Goal: Task Accomplishment & Management: Manage account settings

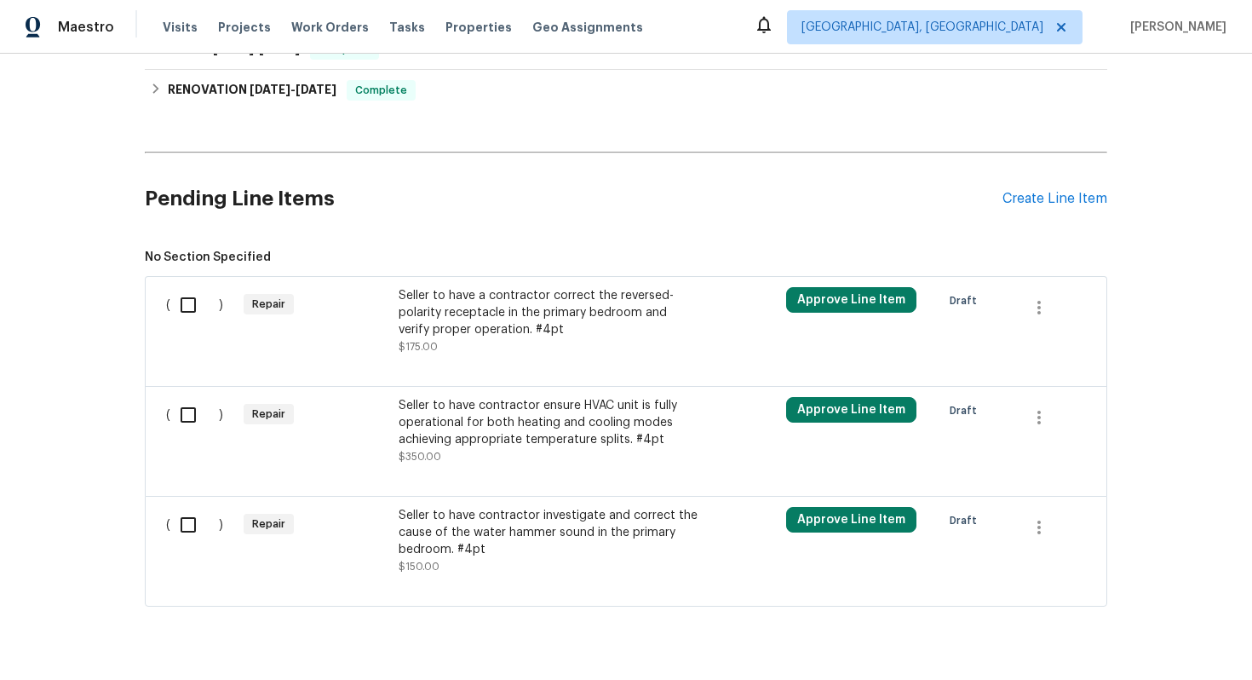
scroll to position [532, 0]
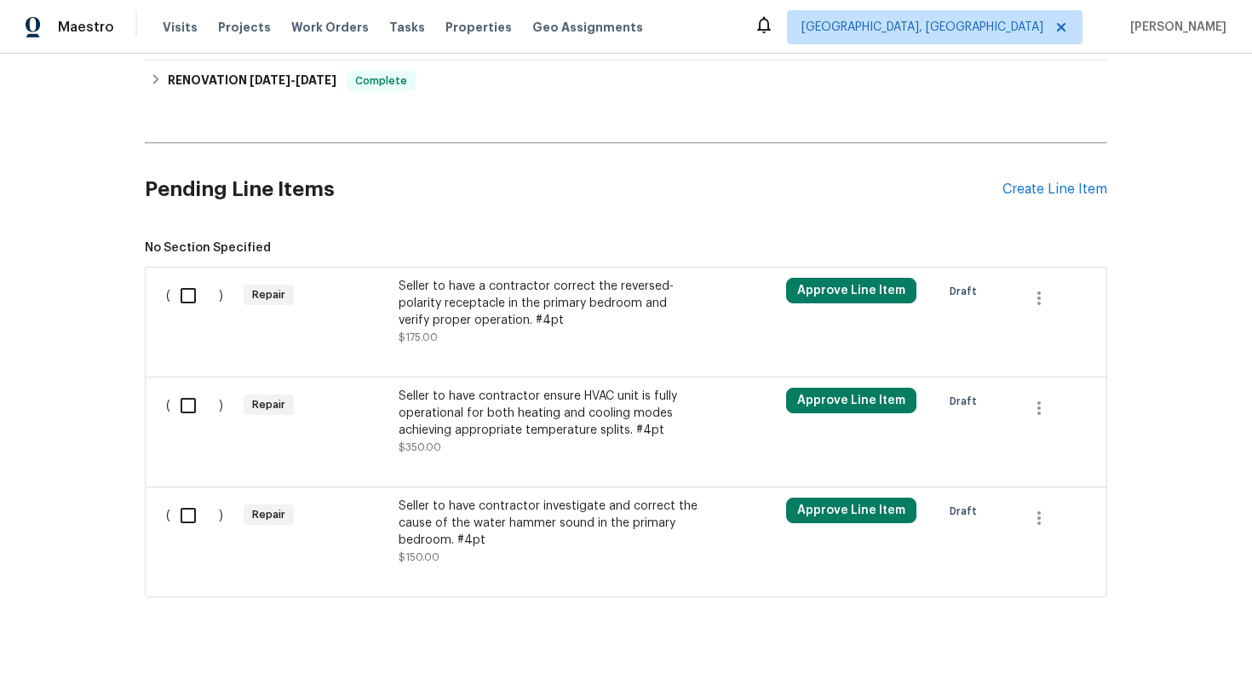
click at [481, 439] on div "Seller to have contractor ensure HVAC unit is fully operational for both heatin…" at bounding box center [549, 413] width 300 height 51
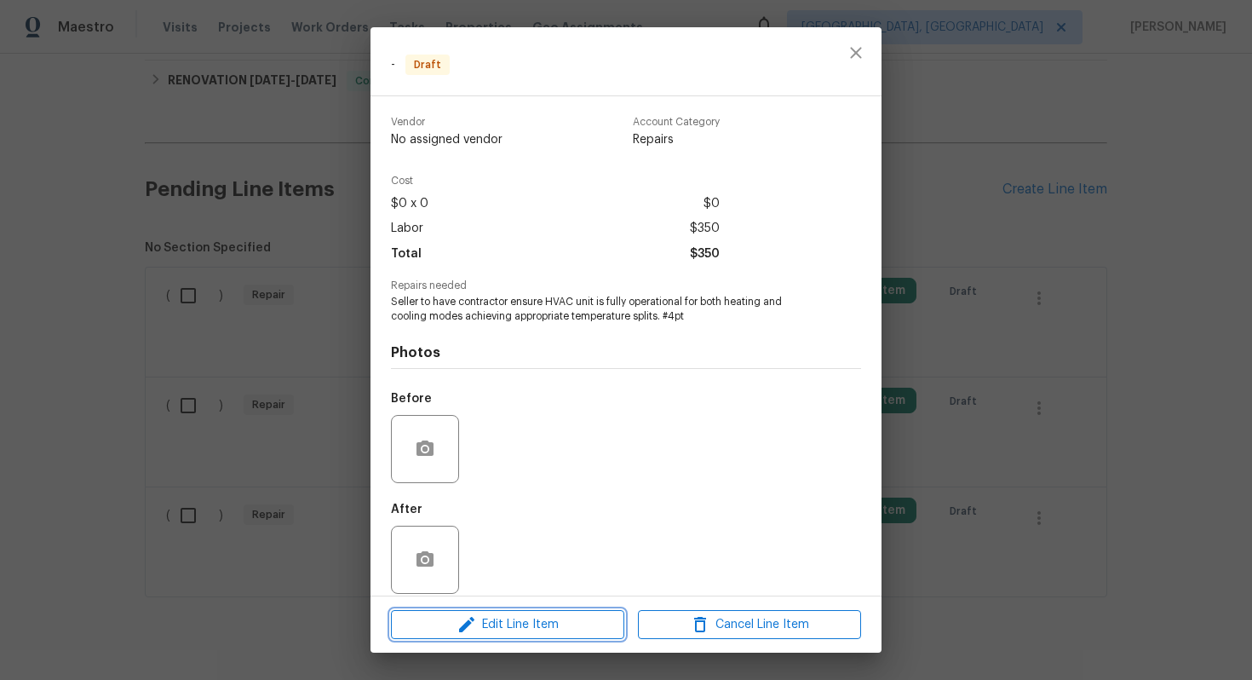
click at [488, 623] on span "Edit Line Item" at bounding box center [507, 624] width 223 height 21
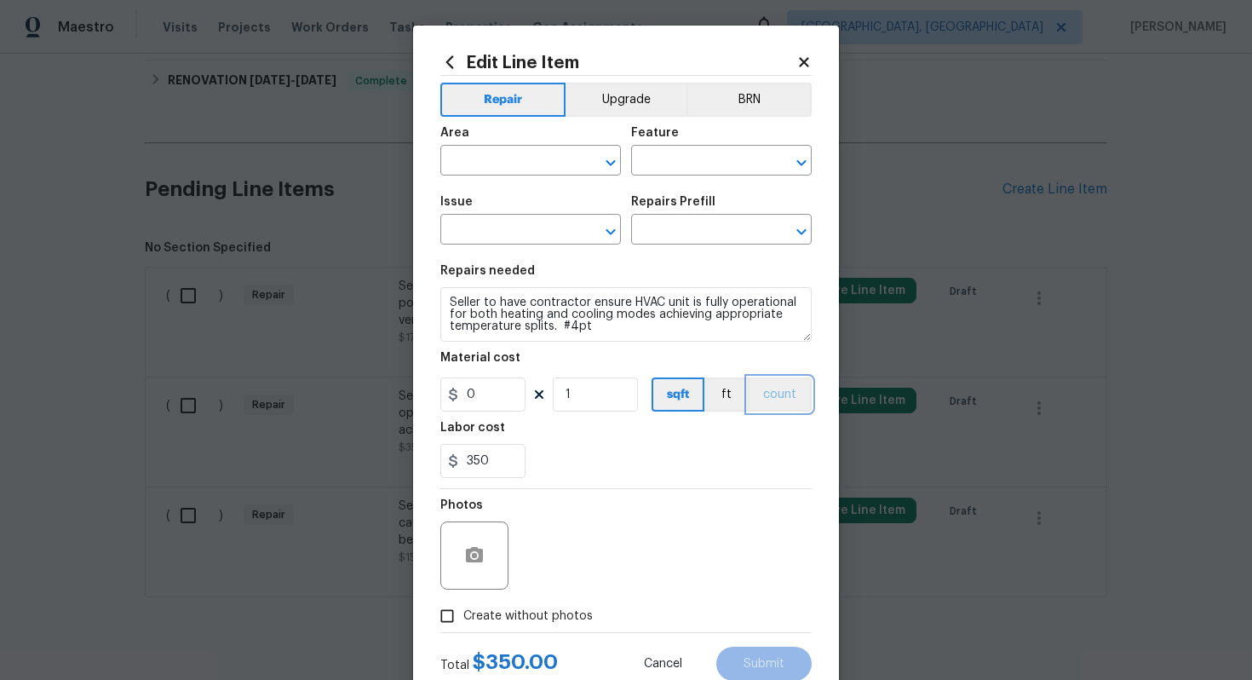
click at [774, 388] on button "count" at bounding box center [780, 394] width 64 height 34
click at [740, 94] on button "BRN" at bounding box center [749, 100] width 125 height 34
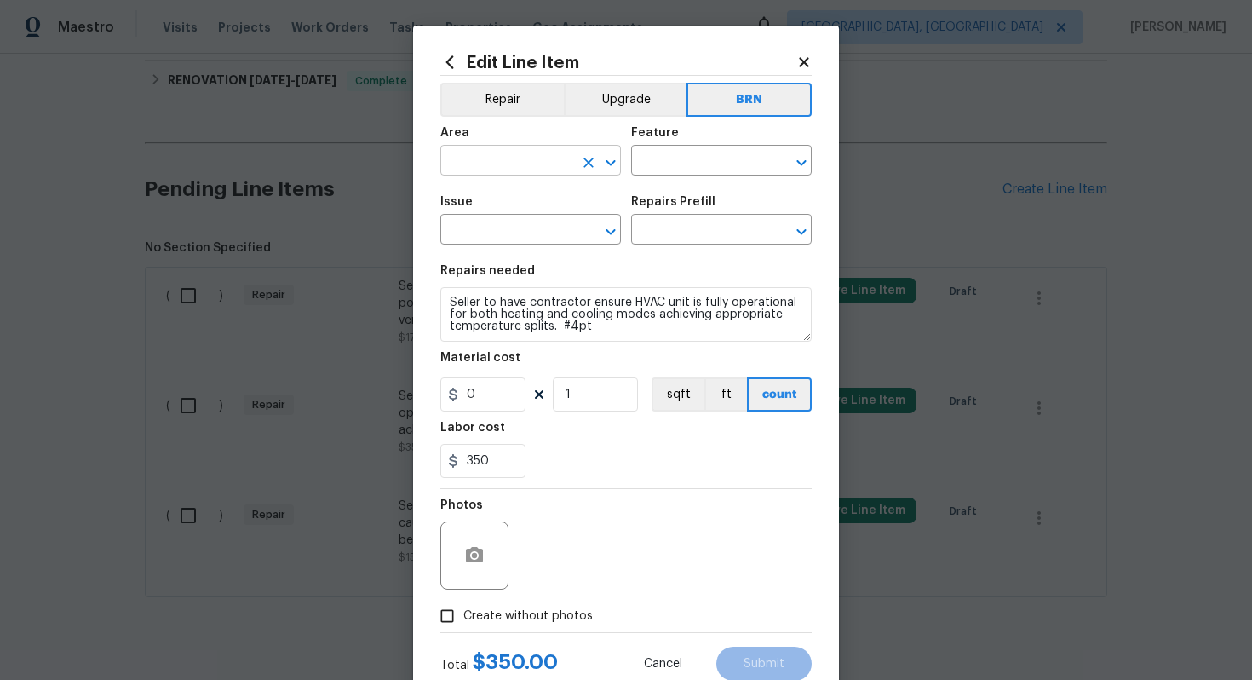
click at [475, 158] on input "text" at bounding box center [506, 162] width 133 height 26
click at [477, 193] on li "HVAC" at bounding box center [530, 201] width 181 height 28
type input "HVAC"
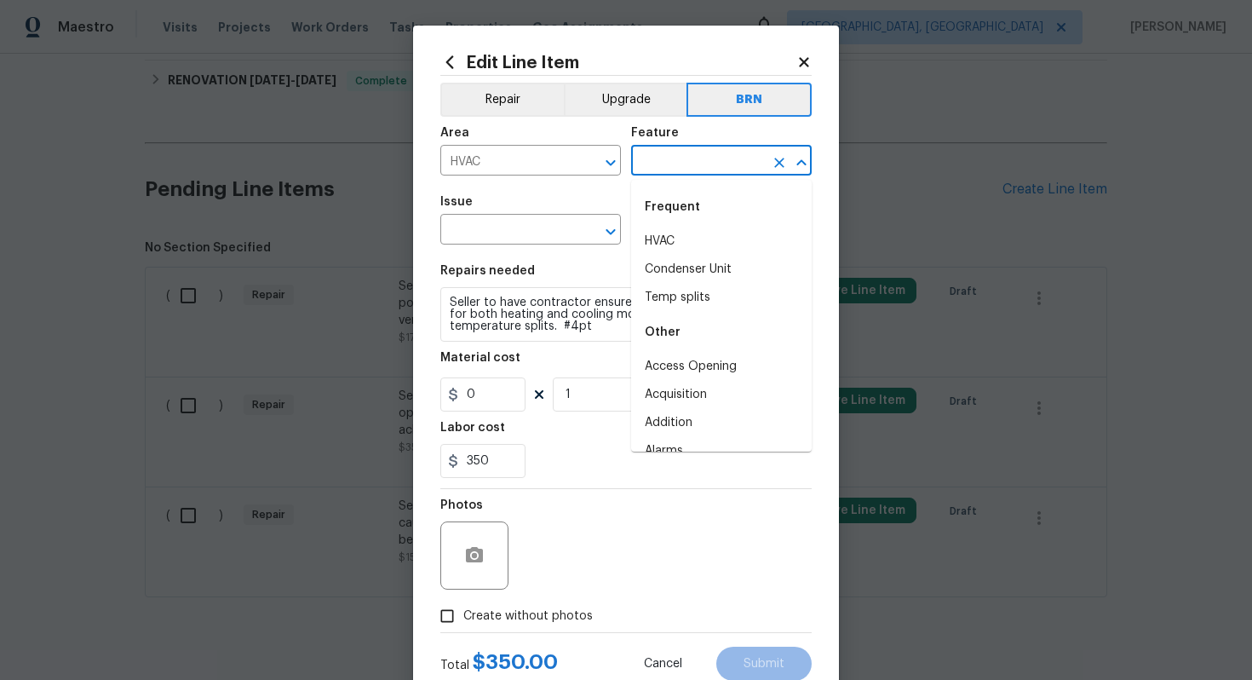
click at [681, 161] on input "text" at bounding box center [697, 162] width 133 height 26
click at [682, 247] on li "HVAC" at bounding box center [721, 241] width 181 height 28
type input "HVAC"
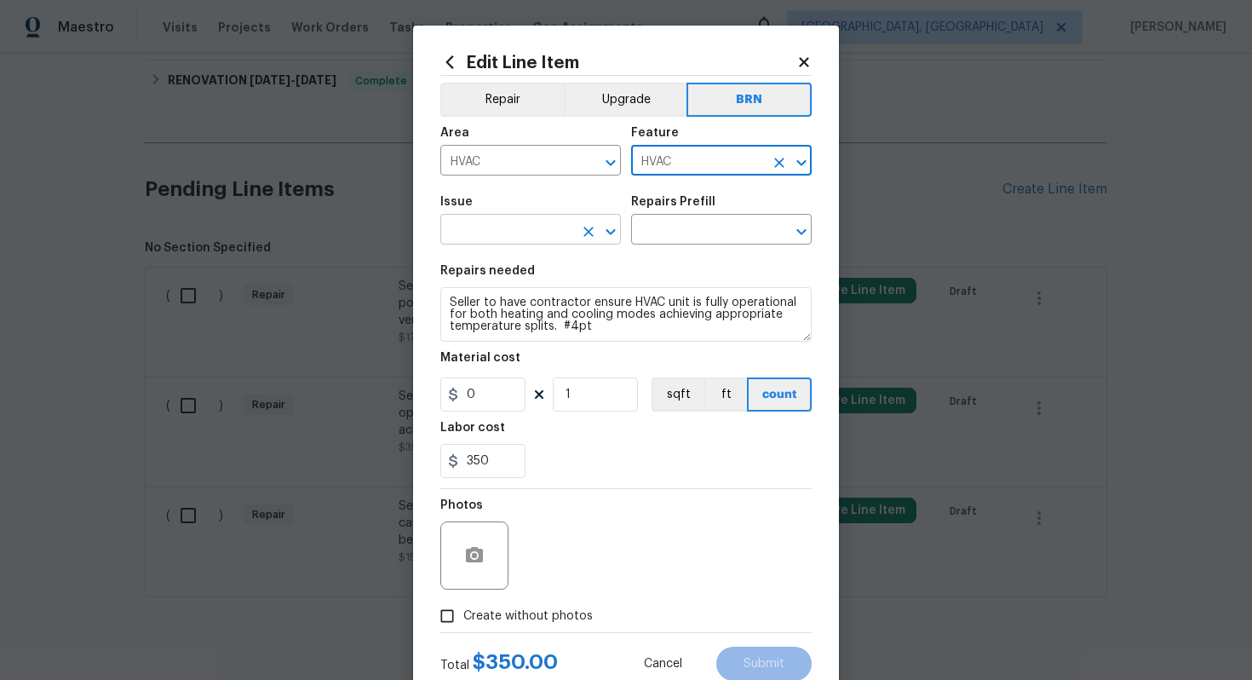
click at [484, 227] on input "text" at bounding box center [506, 231] width 133 height 26
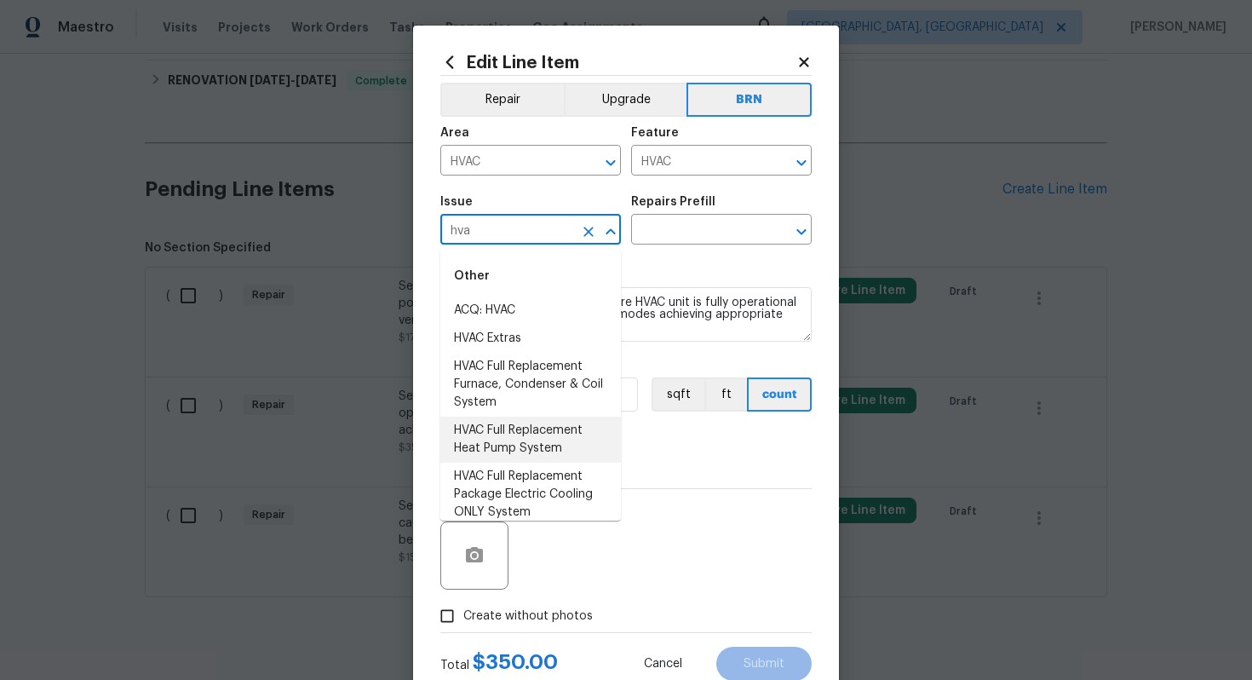
click at [510, 428] on li "HVAC Full Replacement Heat Pump System" at bounding box center [530, 440] width 181 height 46
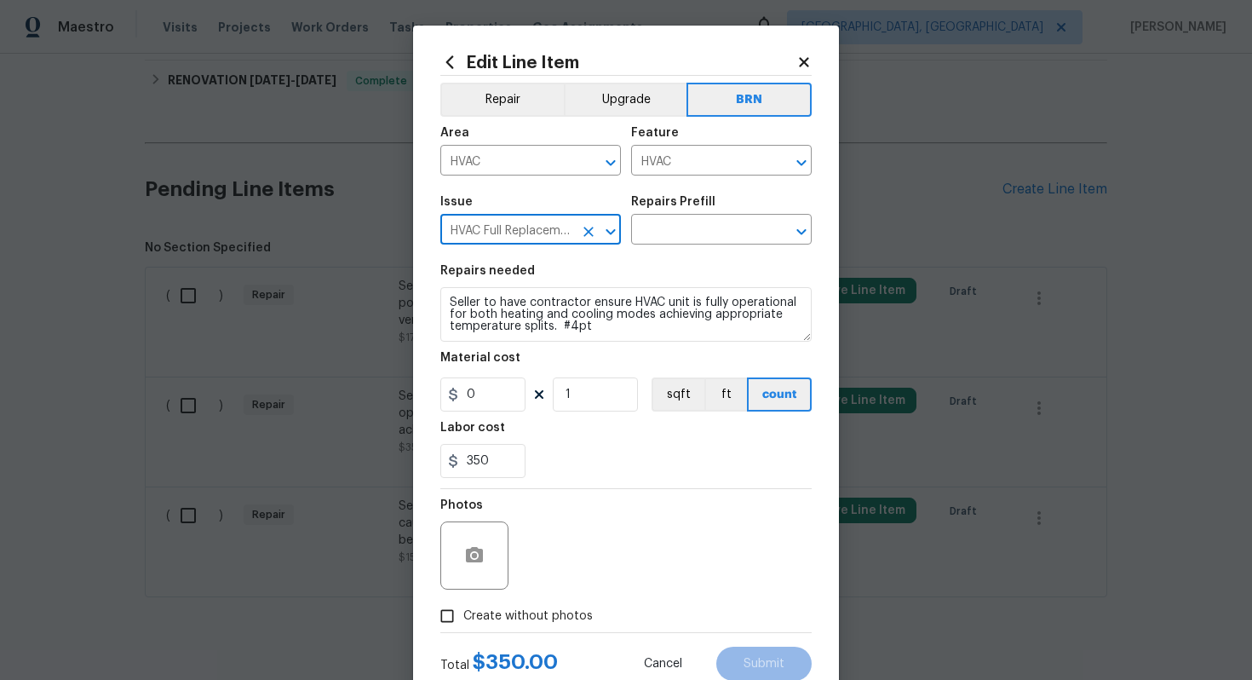
type input "HVAC Full Replacement Heat Pump System"
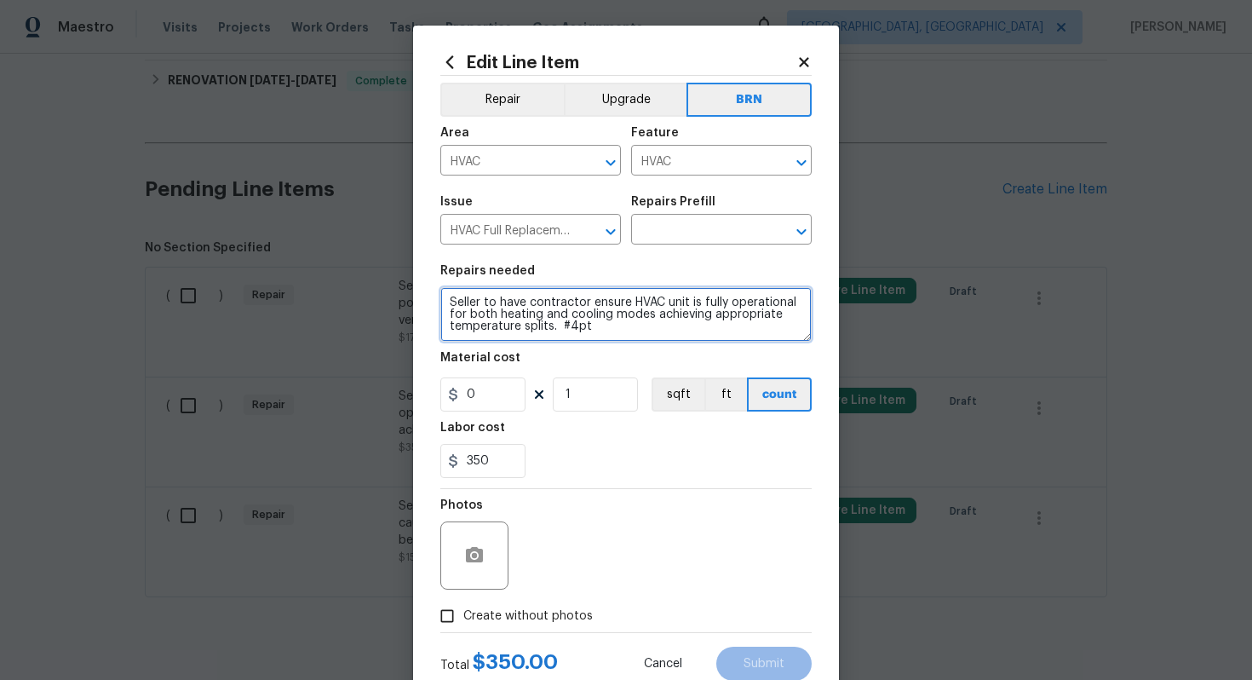
drag, startPoint x: 448, startPoint y: 305, endPoint x: 603, endPoint y: 339, distance: 158.7
click at [604, 340] on textarea "Seller to have contractor ensure HVAC unit is fully operational for both heatin…" at bounding box center [625, 314] width 371 height 55
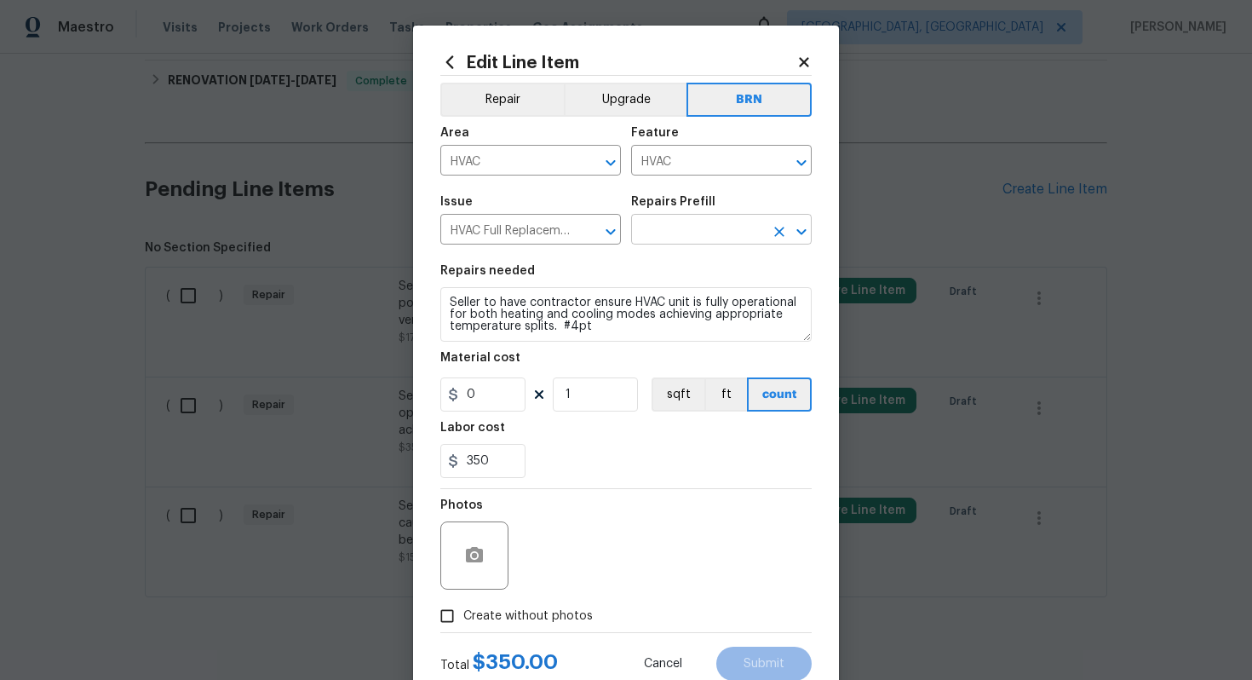
click at [693, 239] on input "text" at bounding box center [697, 231] width 133 height 26
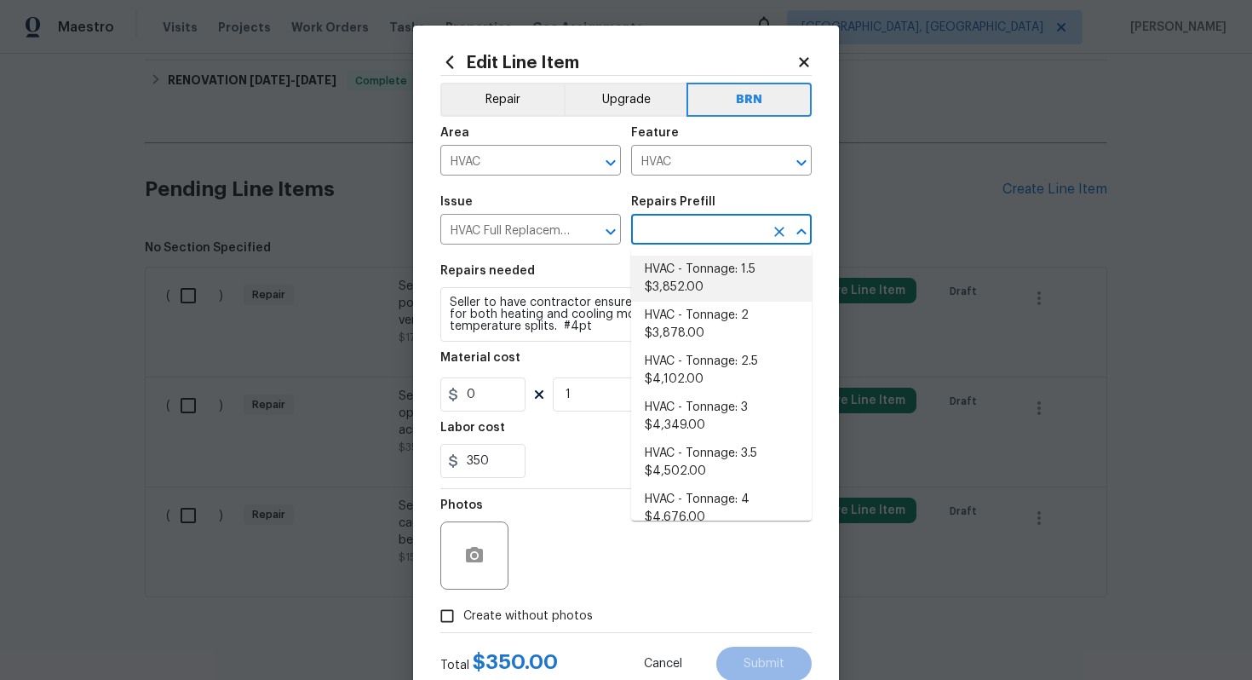
click at [692, 292] on li "HVAC - Tonnage: 1.5 $3,852.00" at bounding box center [721, 279] width 181 height 46
type textarea "1.5 Ton - Heat Pump, Air Handler, Heat Kit. SEER2 14.3 Heat Pump Split System M…"
type input "HVAC - Tonnage: 1.5 $3,852.00"
type input "3852"
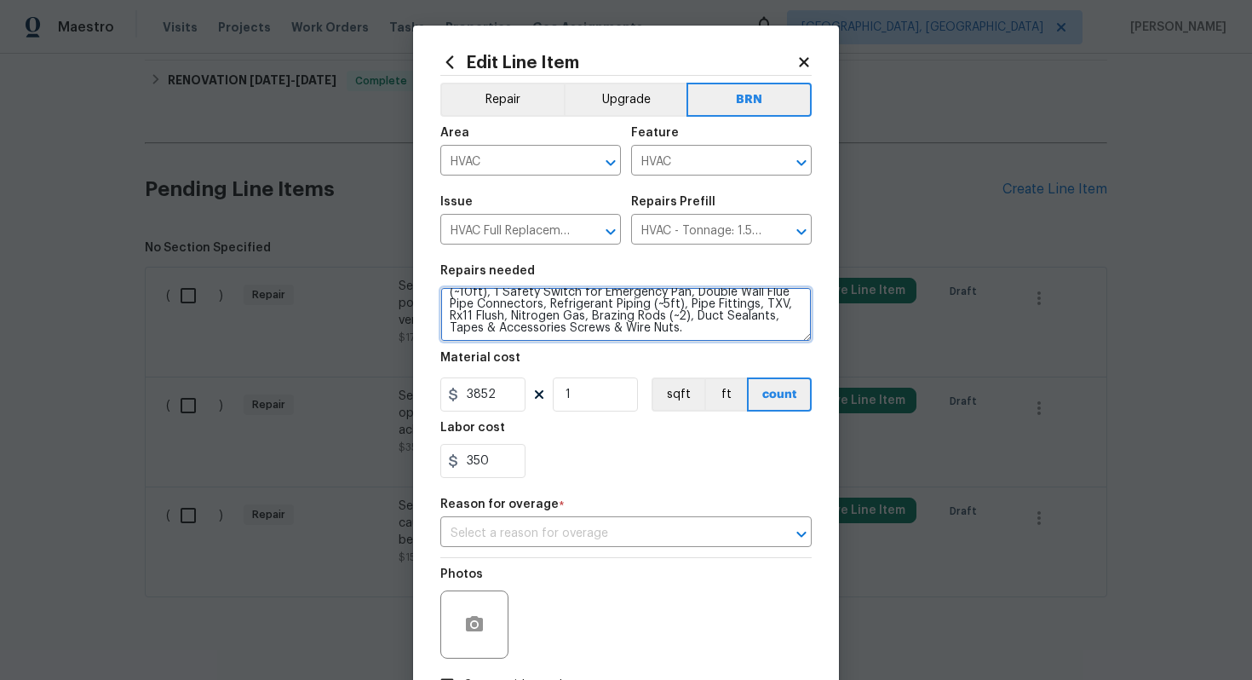
scroll to position [83, 0]
drag, startPoint x: 448, startPoint y: 303, endPoint x: 604, endPoint y: 350, distance: 162.8
click at [604, 350] on section "Repairs needed 1.5 Ton - Heat Pump, Air Handler, Heat Kit. SEER2 14.3 Heat Pump…" at bounding box center [625, 371] width 371 height 233
paste textarea "Seller to have contractor ensure HVAC unit is fully operational for both heatin…"
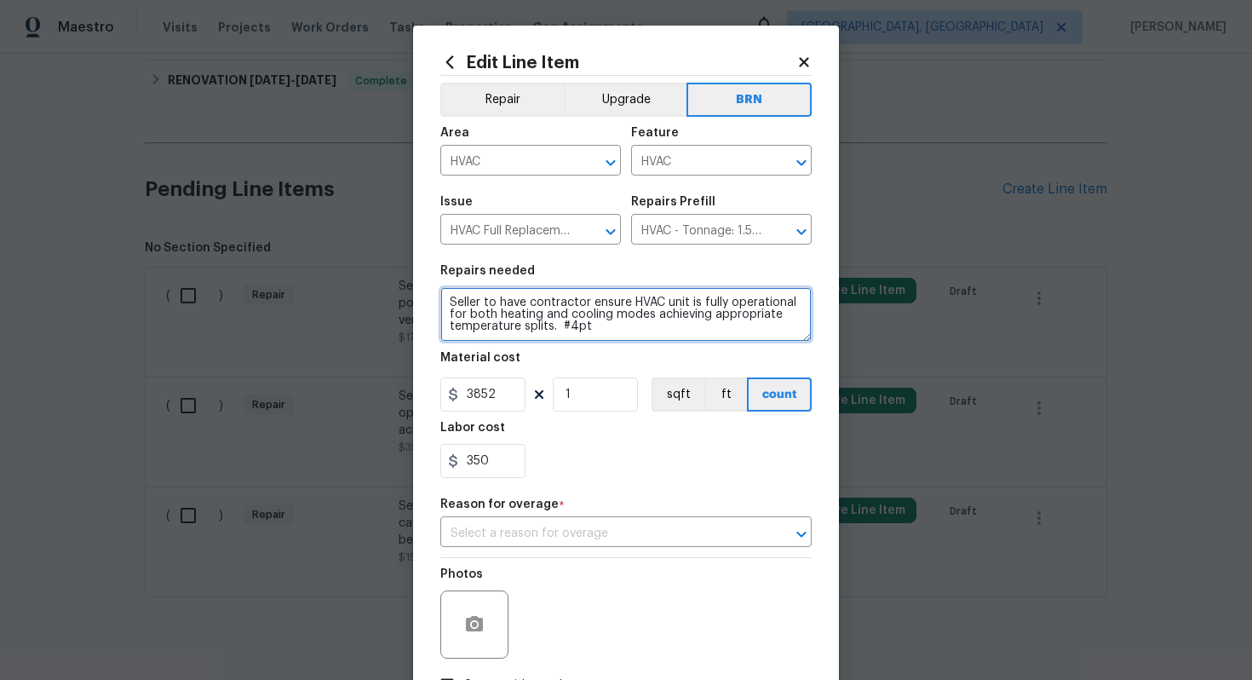
type textarea "Seller to have contractor ensure HVAC unit is fully operational for both heatin…"
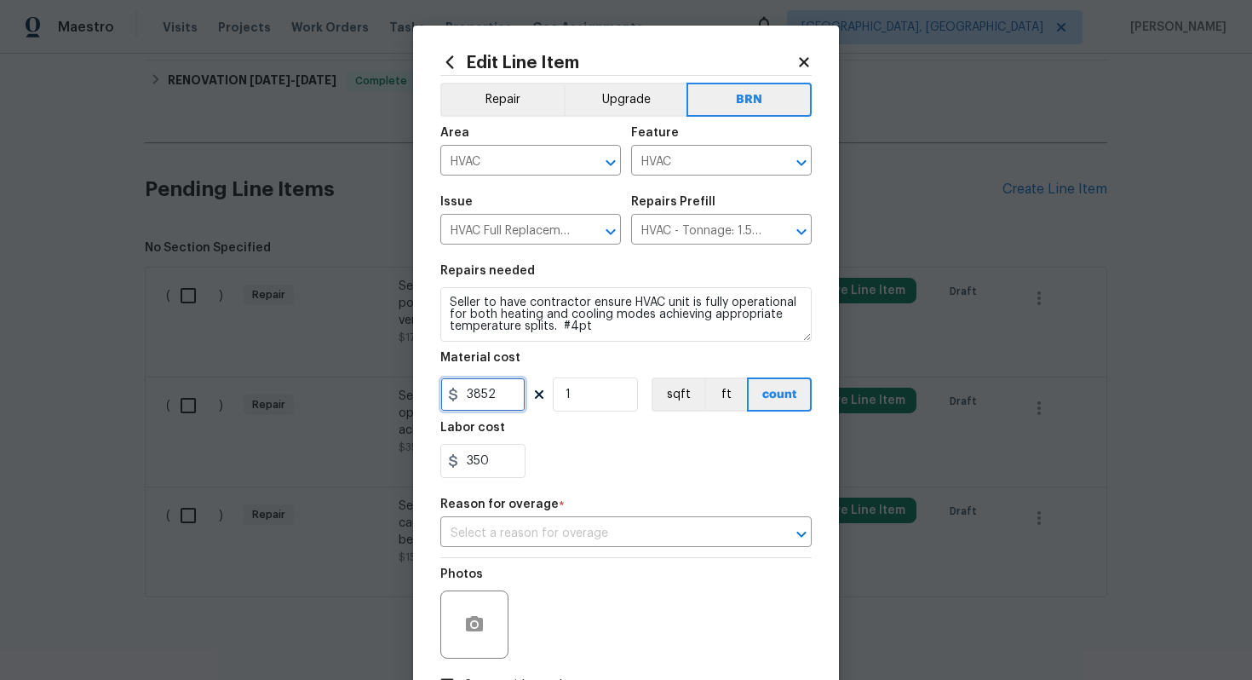
drag, startPoint x: 500, startPoint y: 397, endPoint x: 451, endPoint y: 401, distance: 49.6
click at [451, 401] on div "3852" at bounding box center [482, 394] width 85 height 34
type input "0"
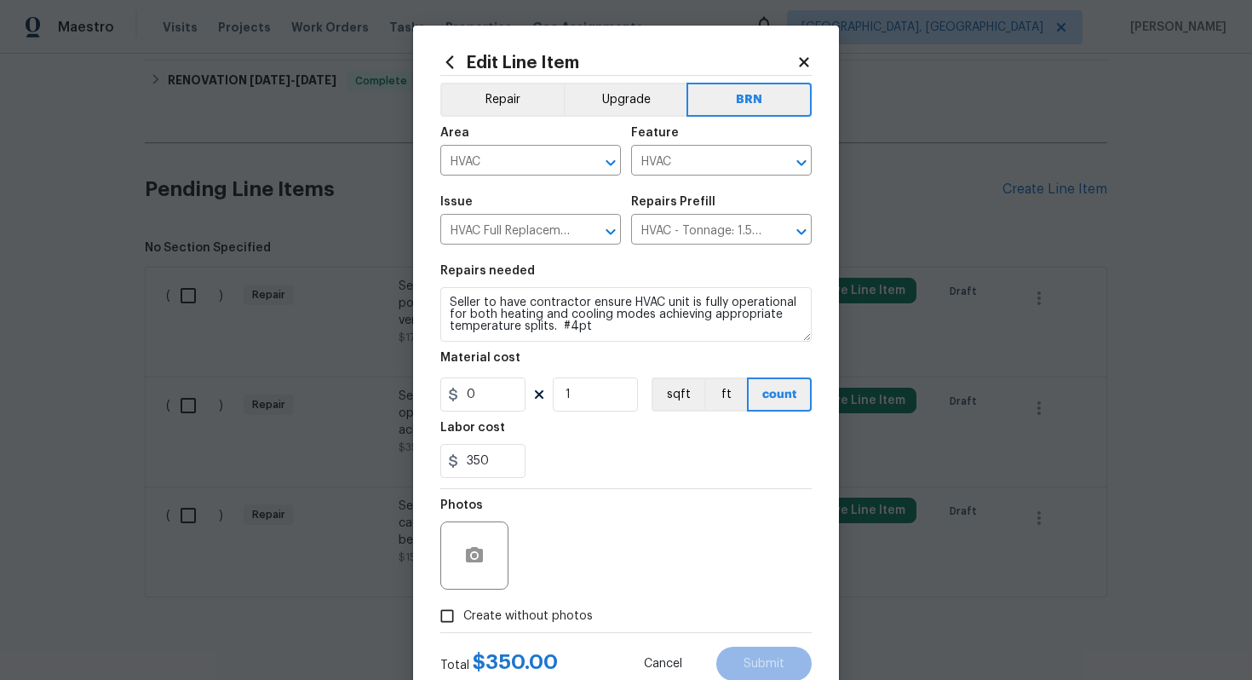
click at [596, 446] on div "350" at bounding box center [625, 461] width 371 height 34
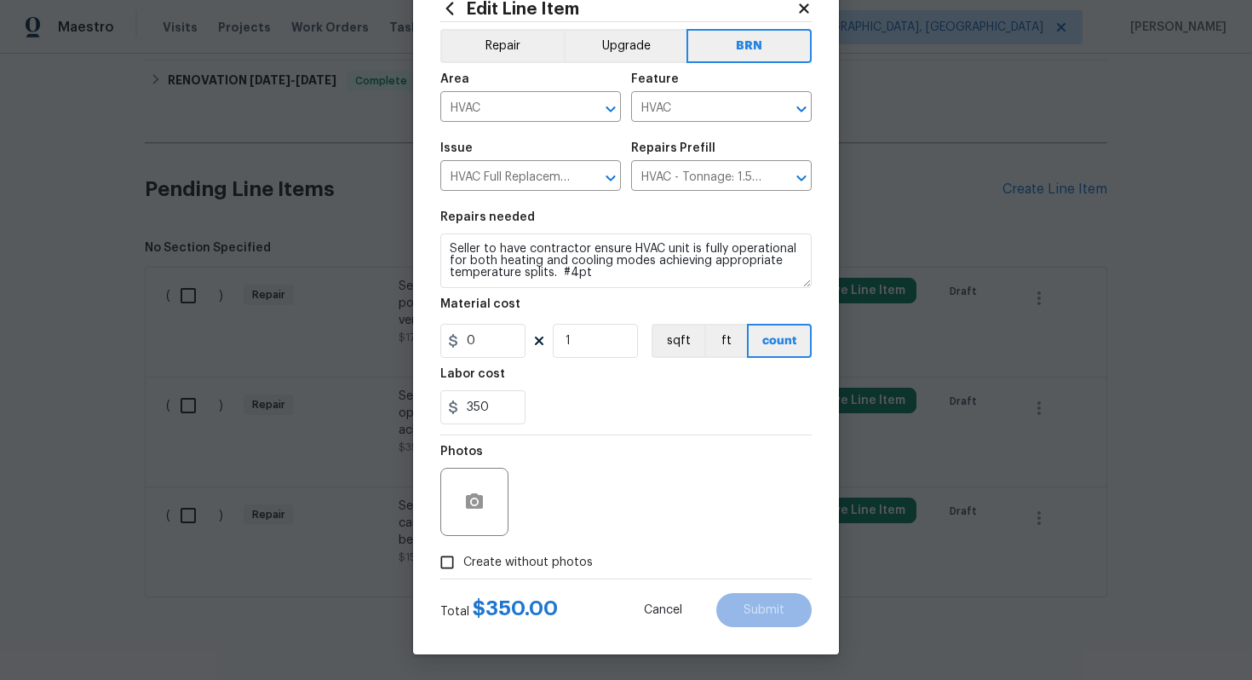
click at [513, 564] on span "Create without photos" at bounding box center [527, 563] width 129 height 18
click at [463, 564] on input "Create without photos" at bounding box center [447, 562] width 32 height 32
checkbox input "true"
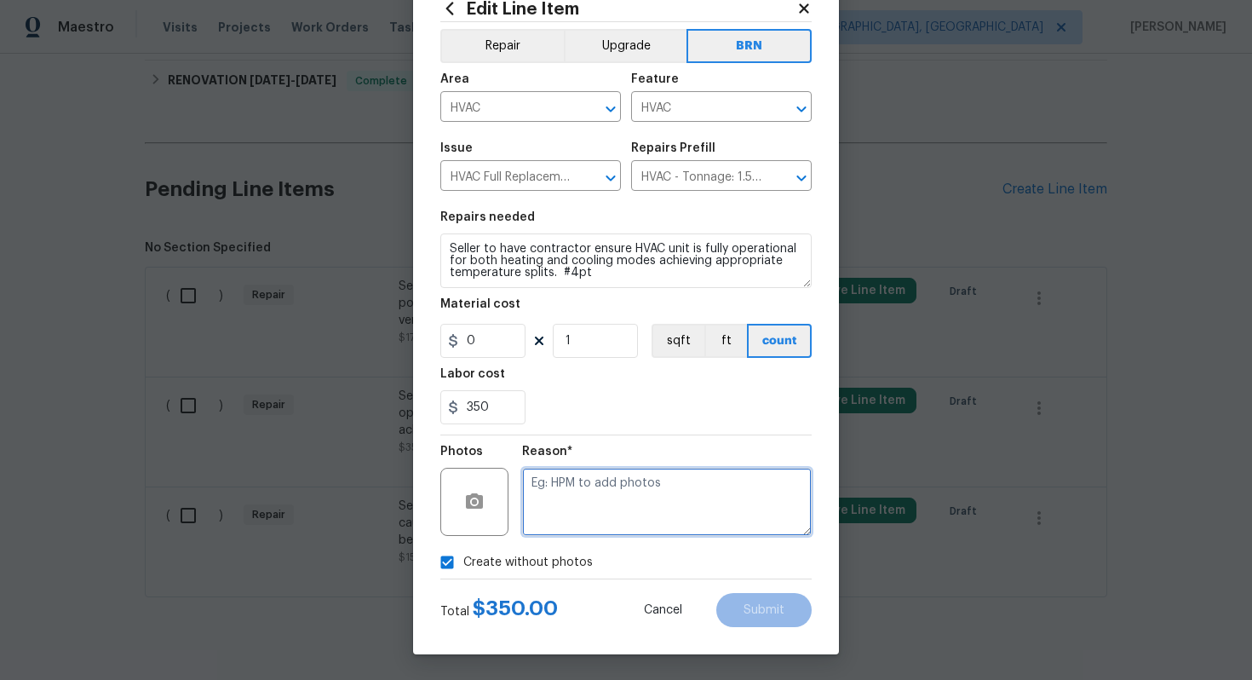
click at [569, 512] on textarea at bounding box center [667, 502] width 290 height 68
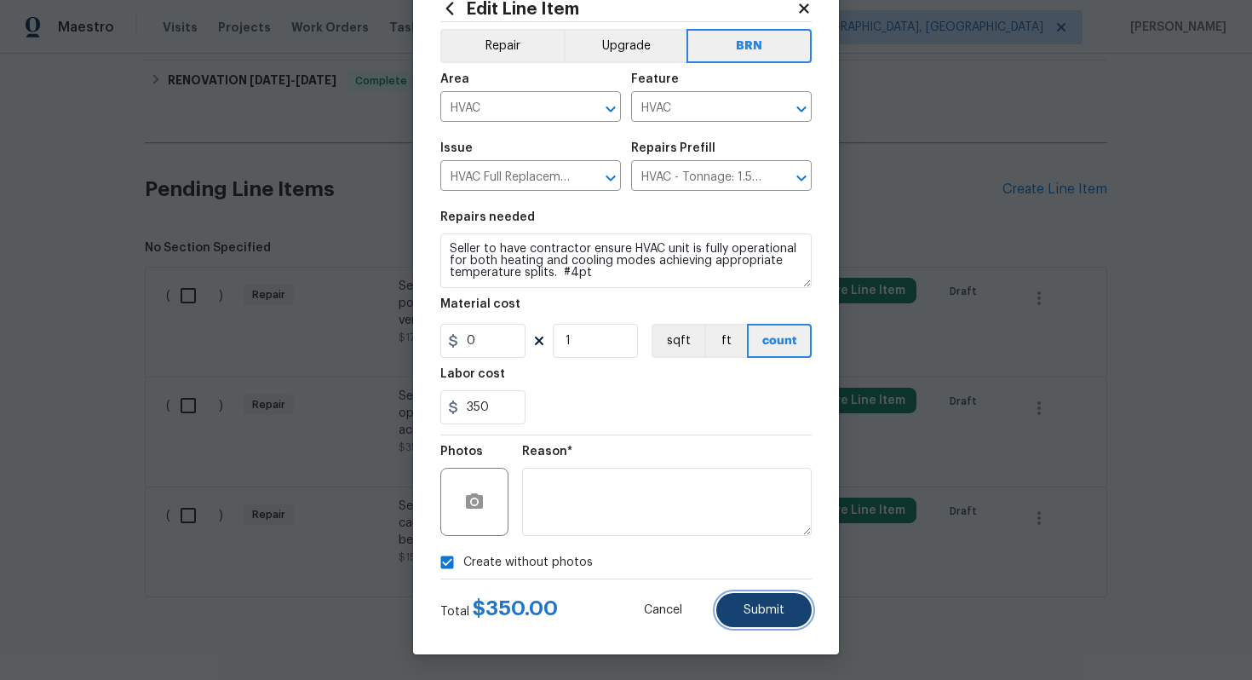
click at [790, 617] on button "Submit" at bounding box center [763, 610] width 95 height 34
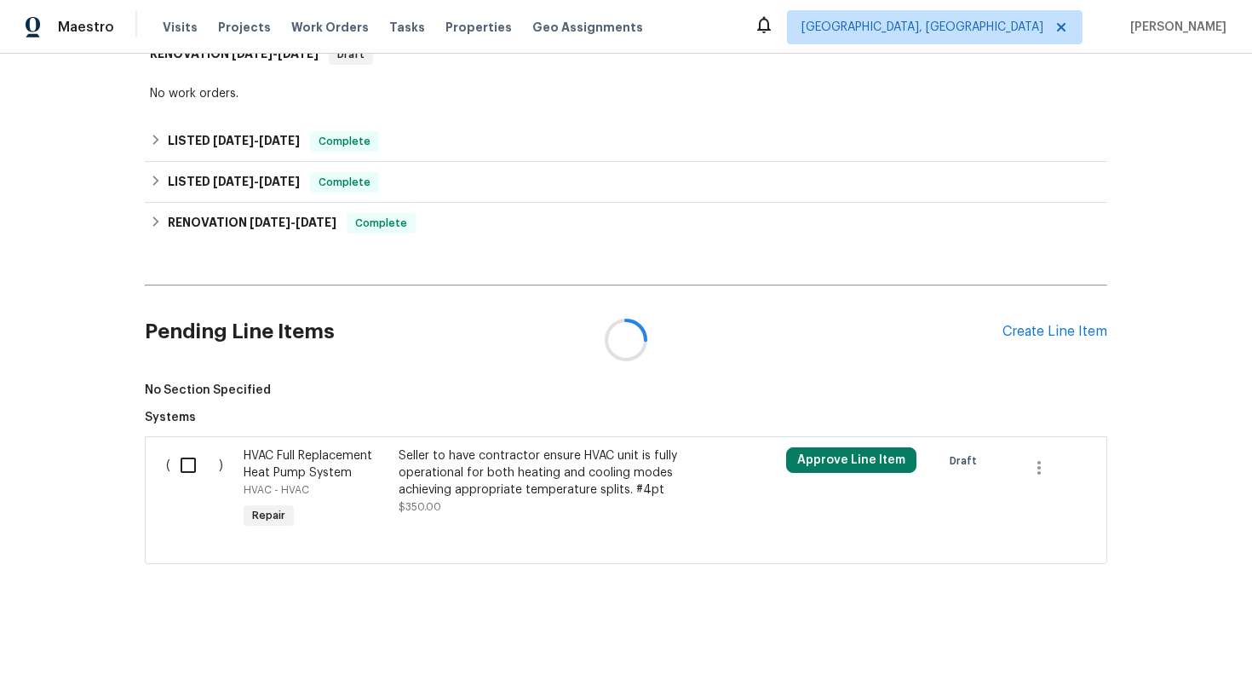
scroll to position [532, 0]
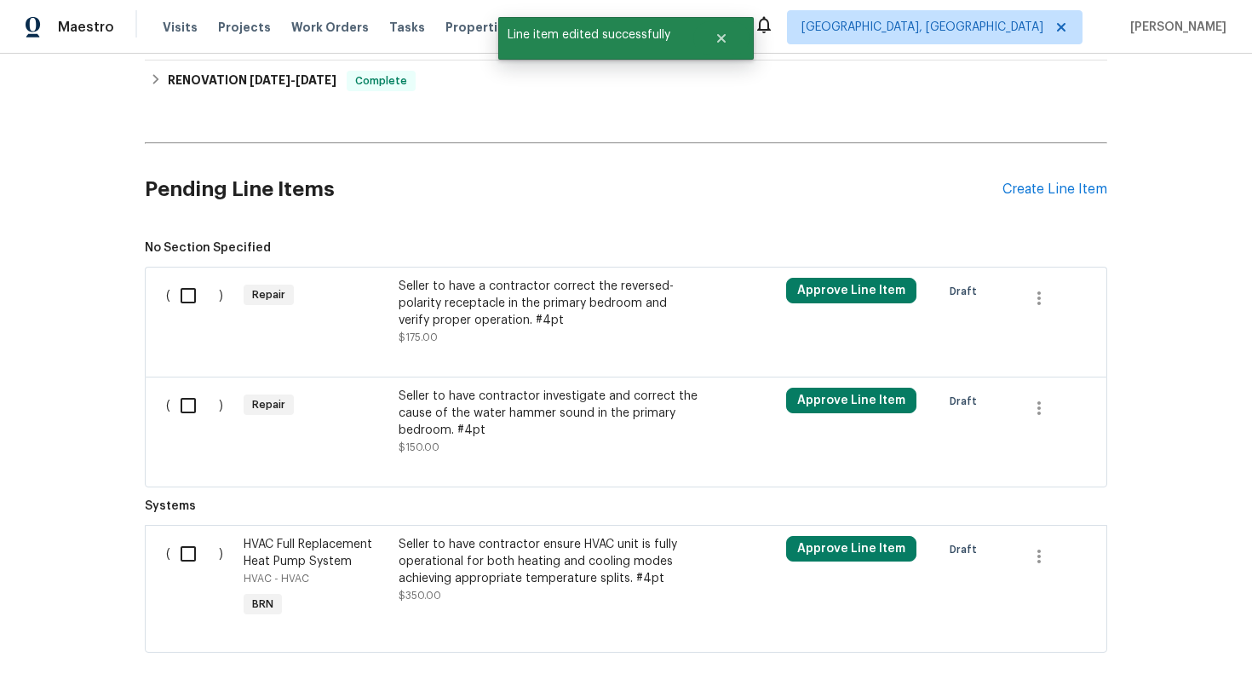
click at [187, 570] on input "checkbox" at bounding box center [194, 554] width 49 height 36
checkbox input "true"
click at [1144, 630] on span "Create Work Order" at bounding box center [1154, 637] width 113 height 21
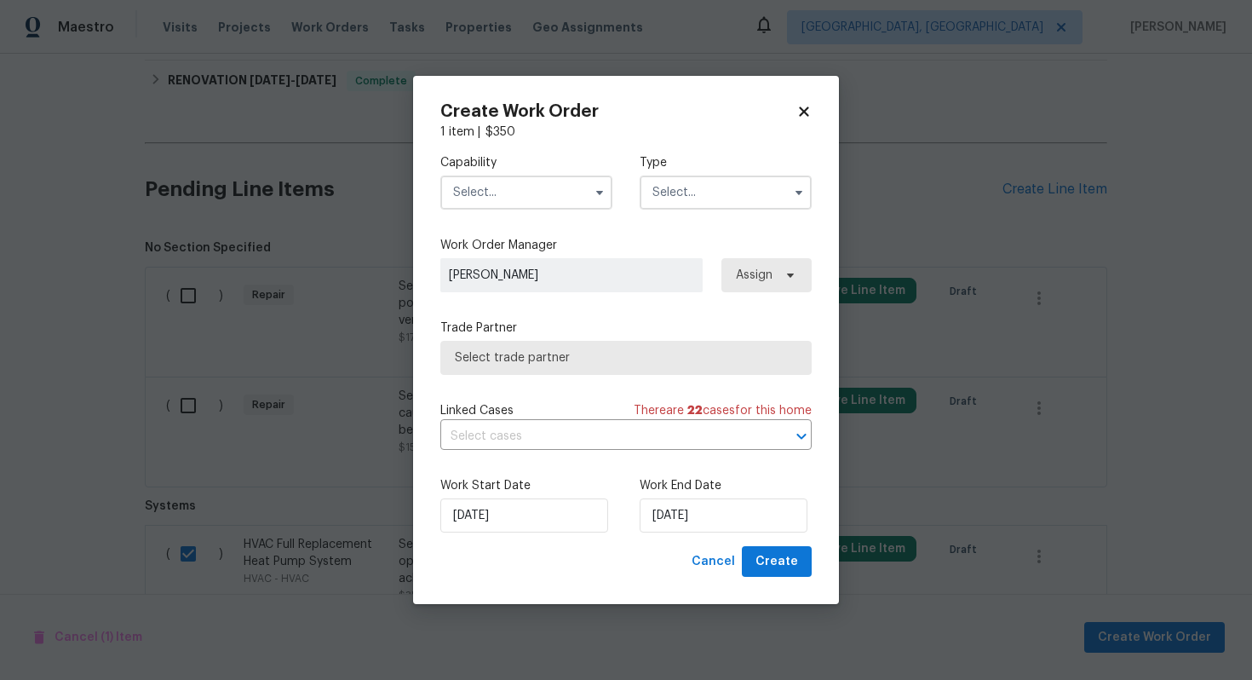
click at [545, 193] on input "text" at bounding box center [526, 192] width 172 height 34
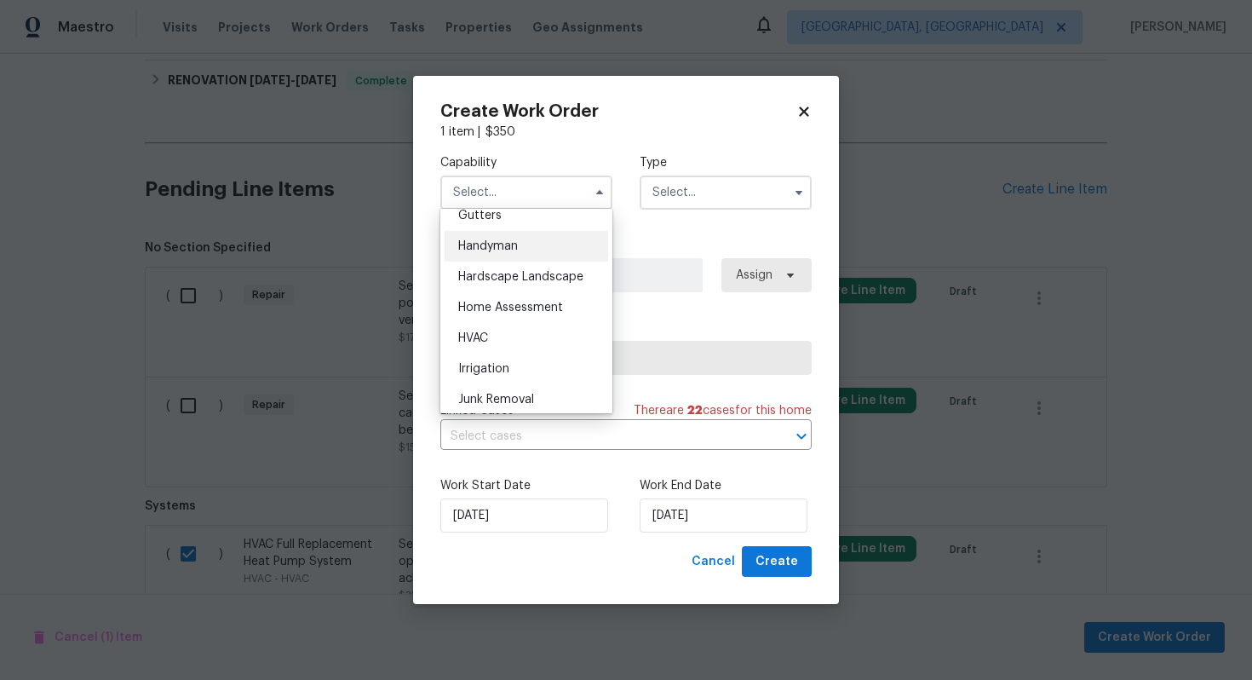
scroll to position [923, 0]
click at [540, 339] on div "HVAC" at bounding box center [527, 334] width 164 height 31
type input "HVAC"
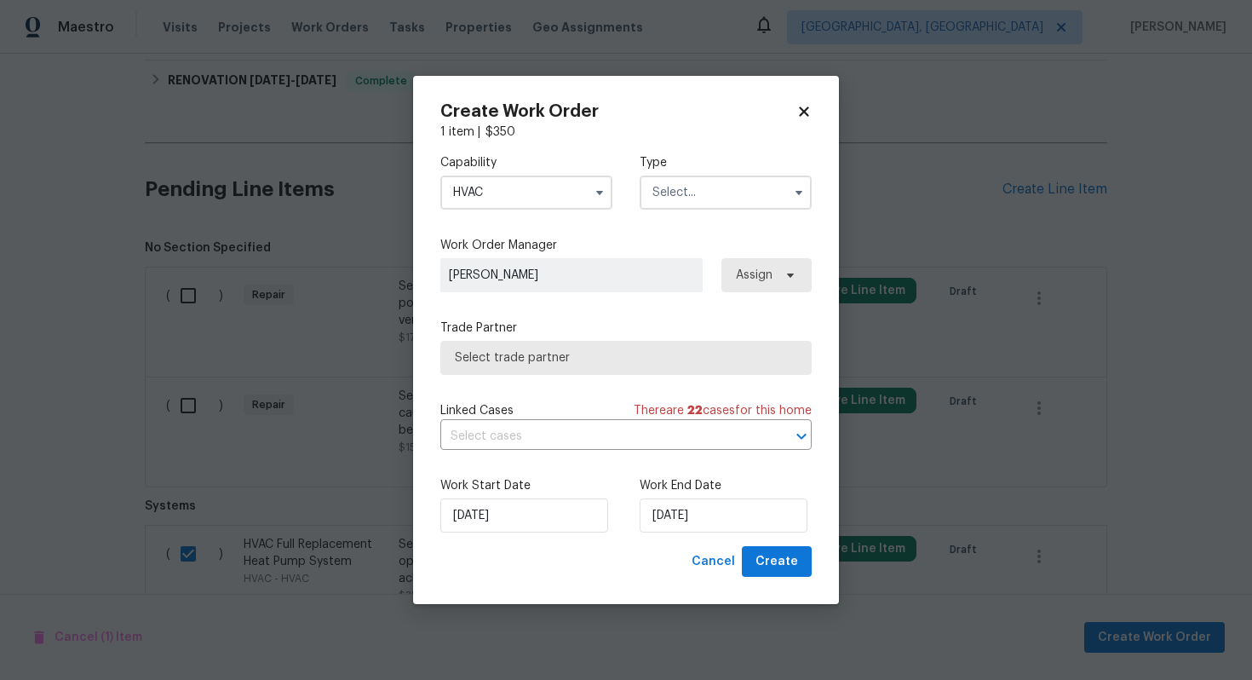
click at [677, 187] on input "text" at bounding box center [726, 192] width 172 height 34
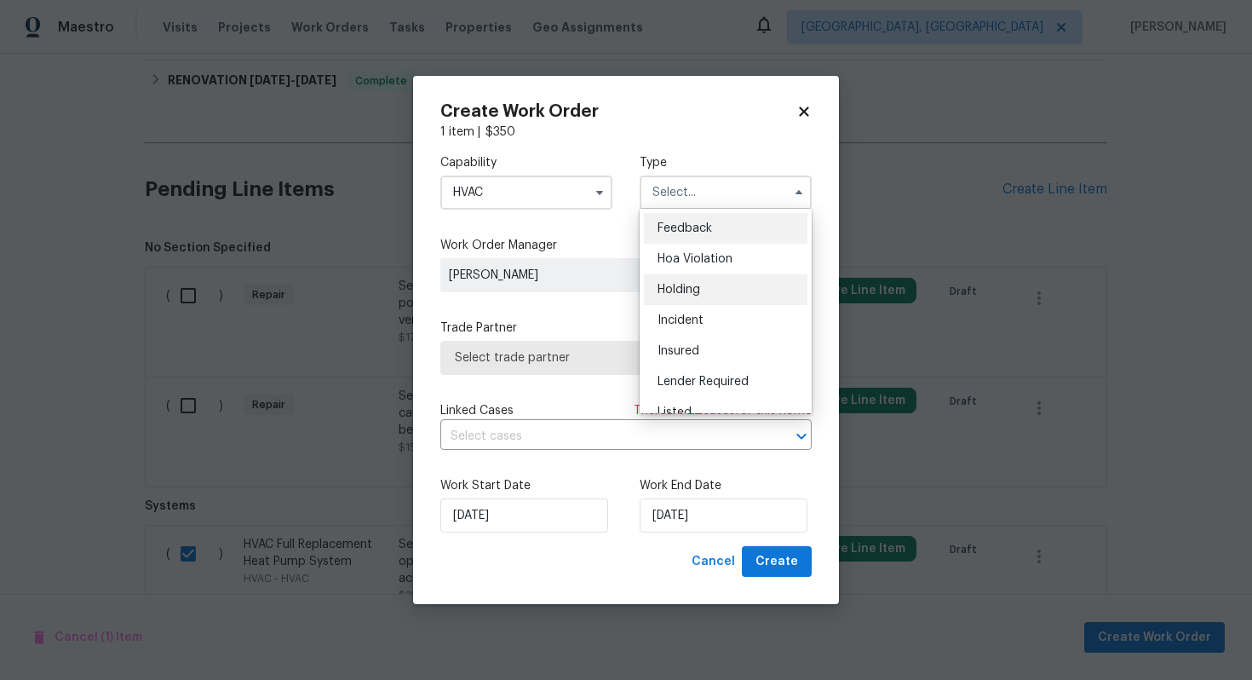
scroll to position [387, 0]
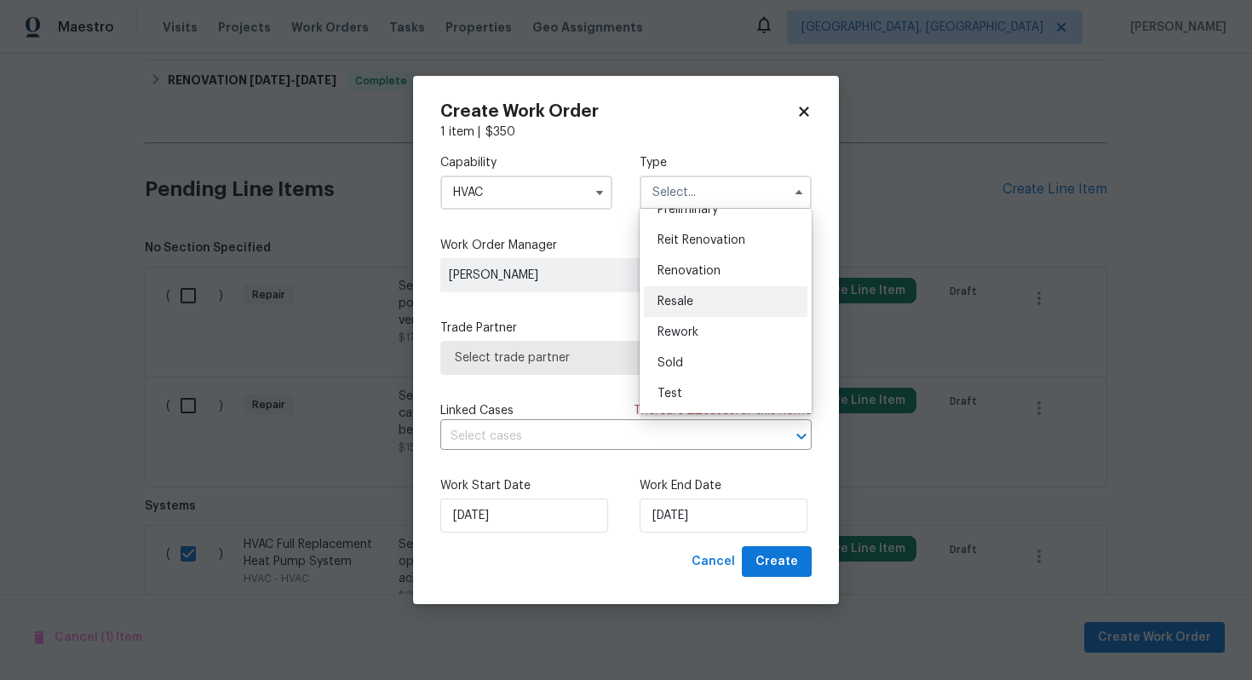
click at [681, 297] on span "Resale" at bounding box center [676, 302] width 36 height 12
type input "Resale"
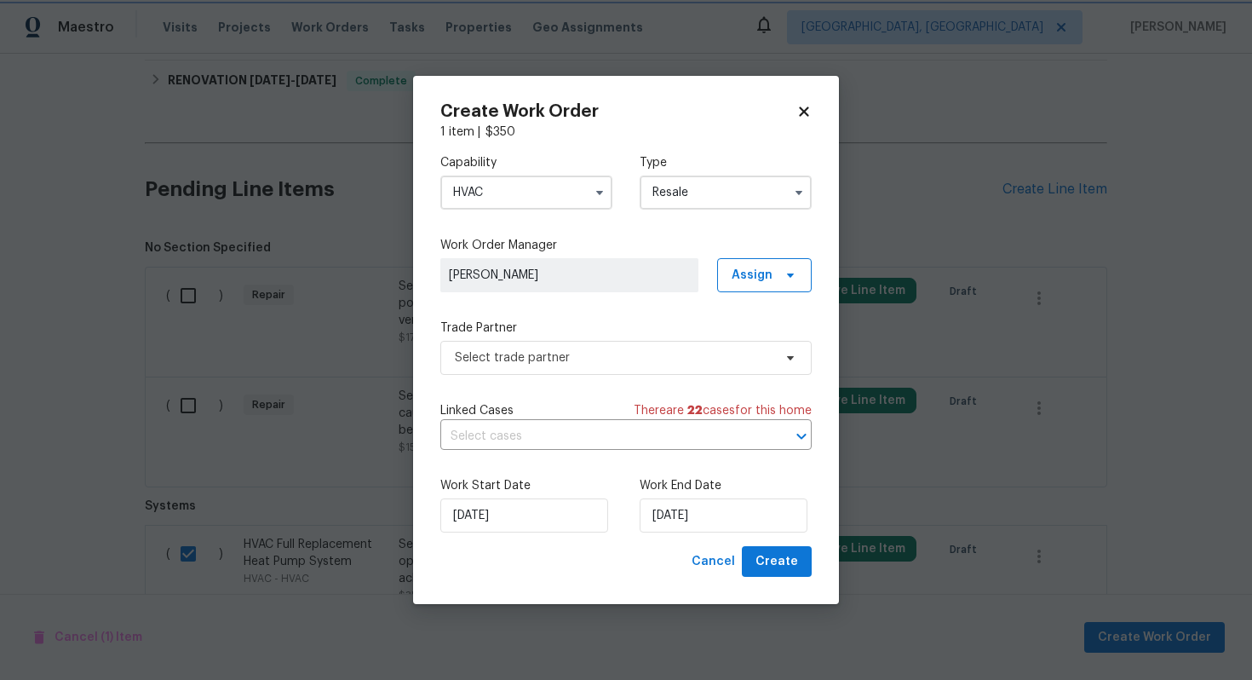
scroll to position [0, 0]
click at [516, 436] on input "text" at bounding box center [602, 436] width 324 height 26
click at [720, 560] on span "Cancel" at bounding box center [713, 561] width 43 height 21
checkbox input "false"
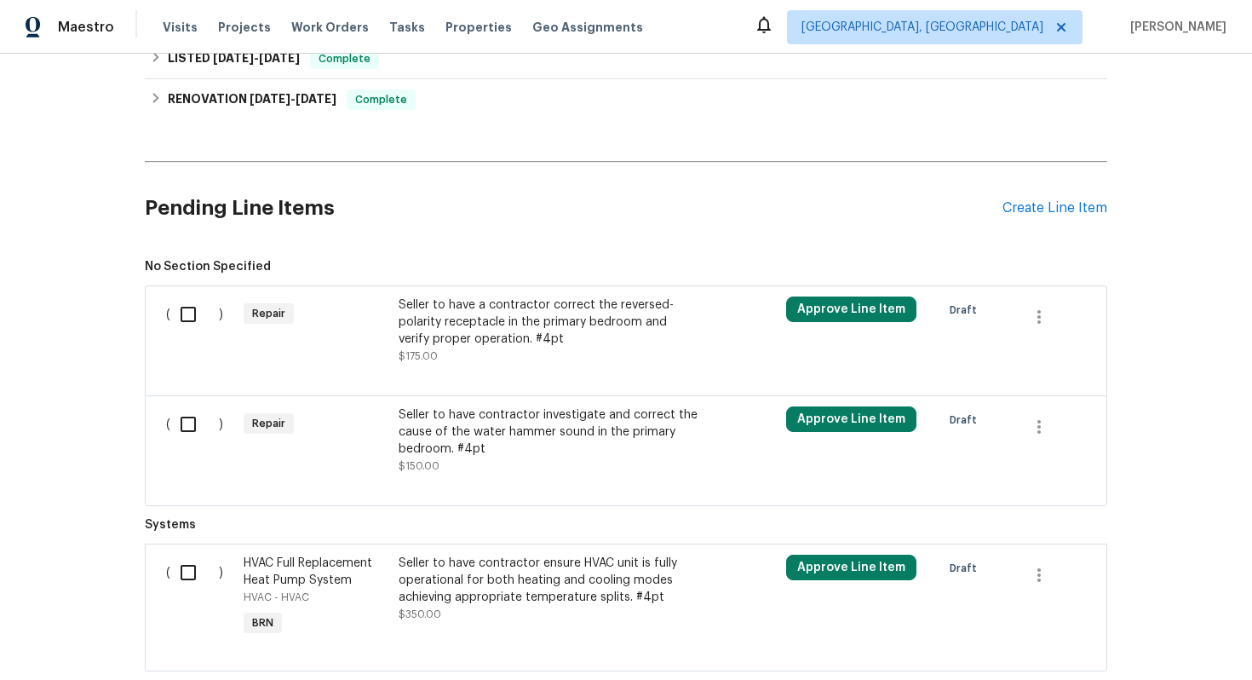
scroll to position [638, 0]
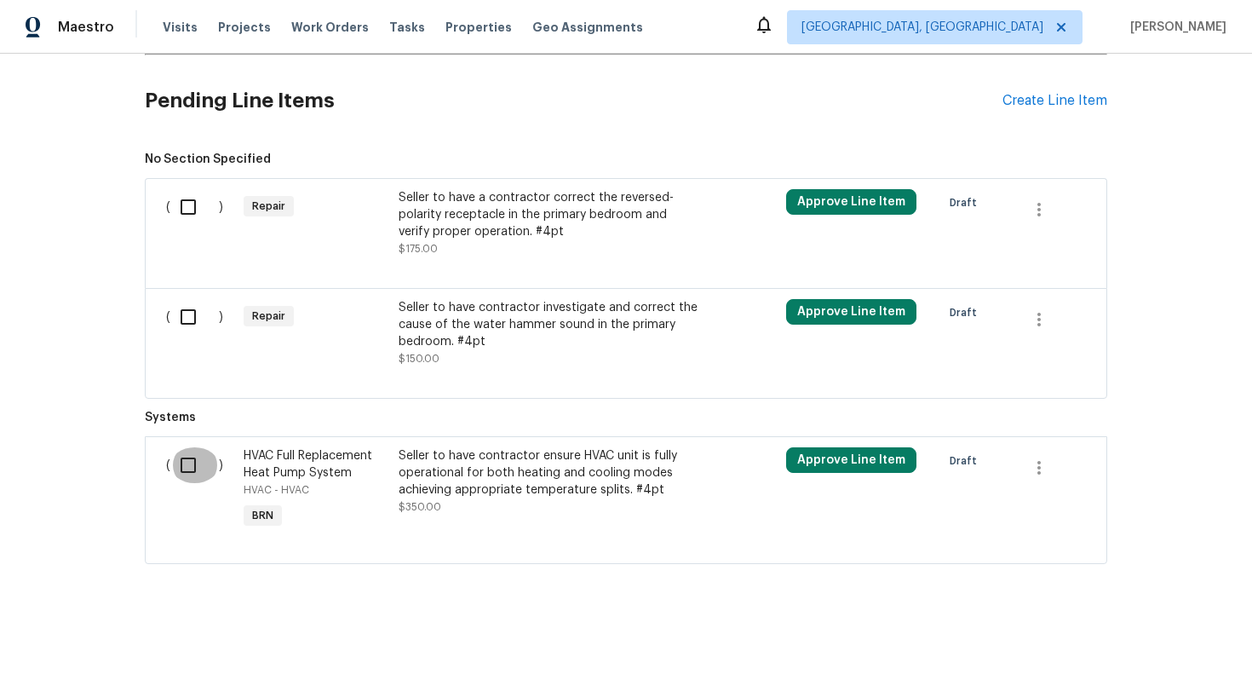
click at [202, 470] on input "checkbox" at bounding box center [194, 465] width 49 height 36
checkbox input "true"
click at [1148, 634] on span "Create Work Order" at bounding box center [1154, 637] width 113 height 21
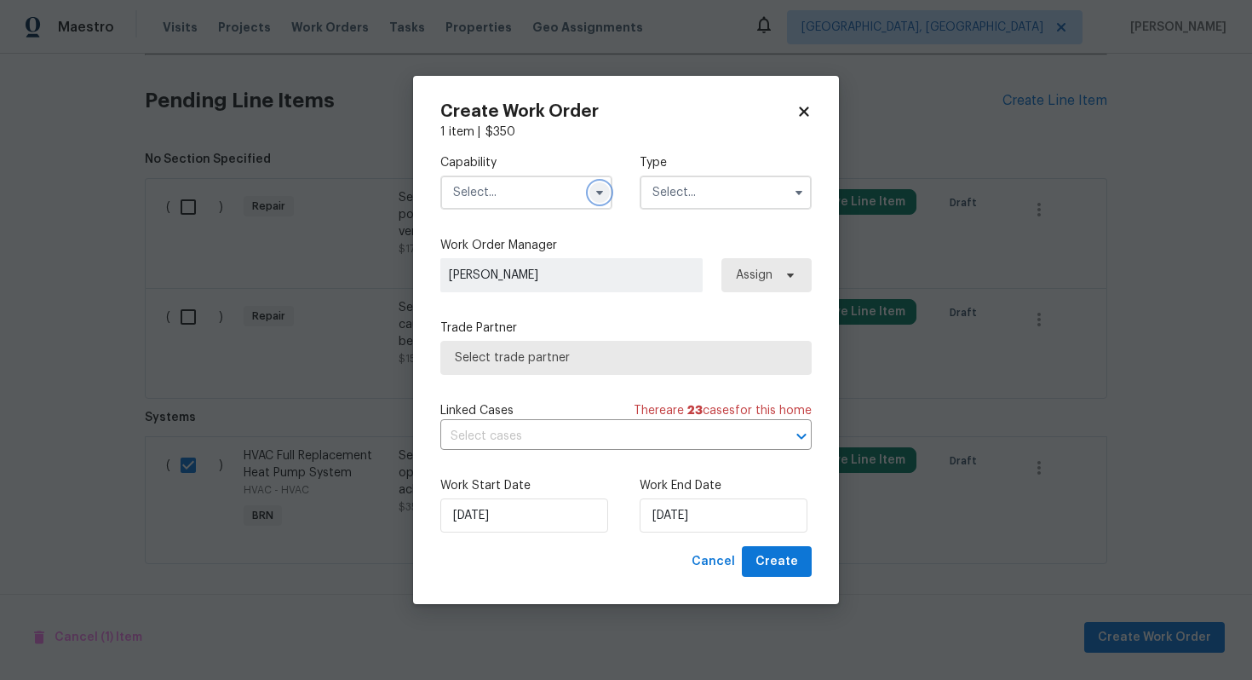
click at [596, 200] on button "button" at bounding box center [599, 192] width 20 height 20
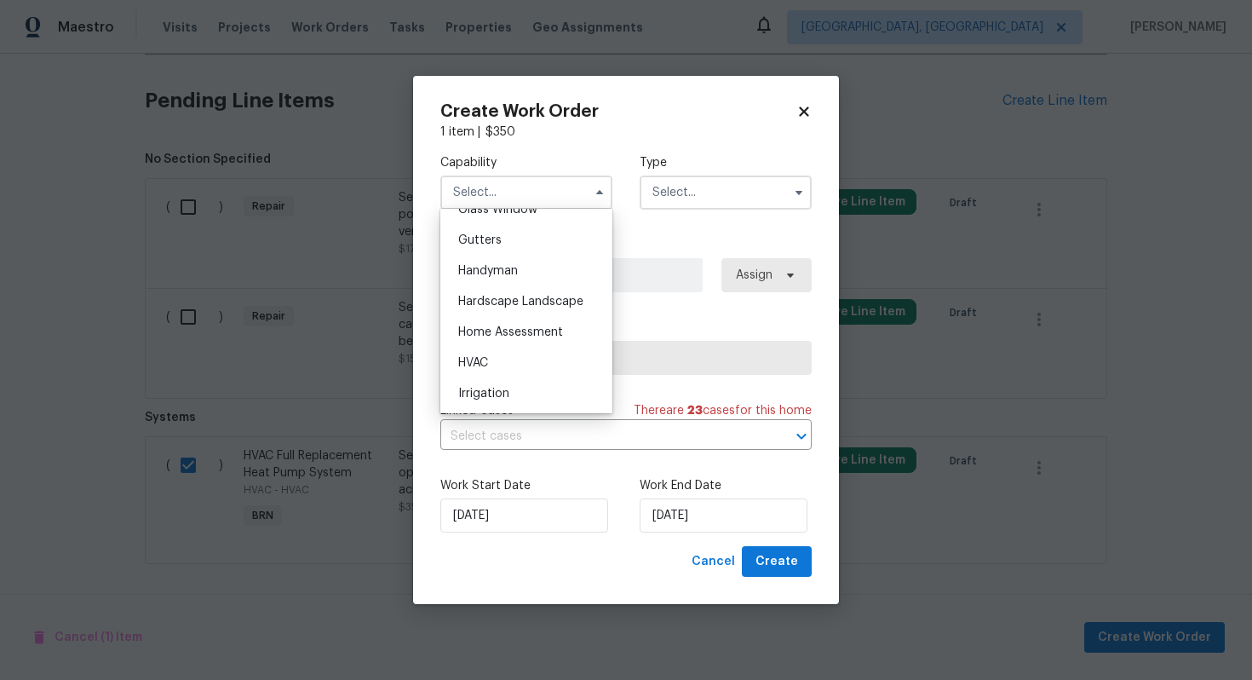
scroll to position [929, 0]
click at [522, 325] on div "HVAC" at bounding box center [527, 328] width 164 height 31
type input "HVAC"
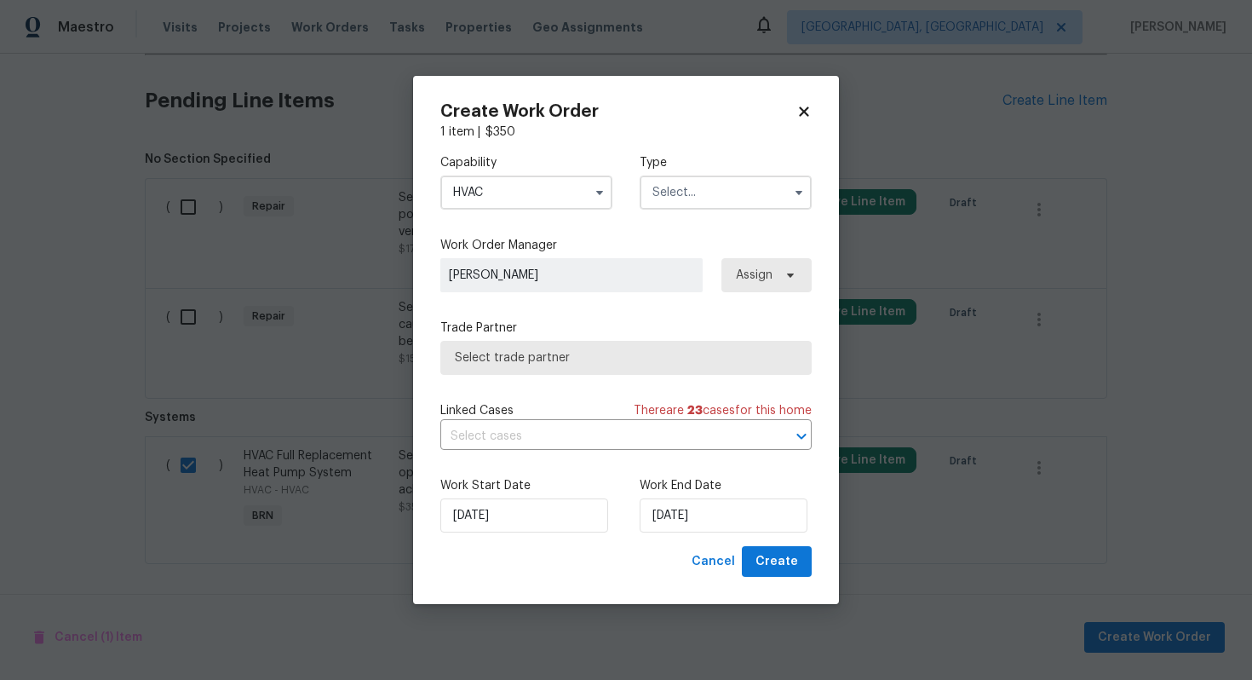
click at [674, 194] on input "text" at bounding box center [726, 192] width 172 height 34
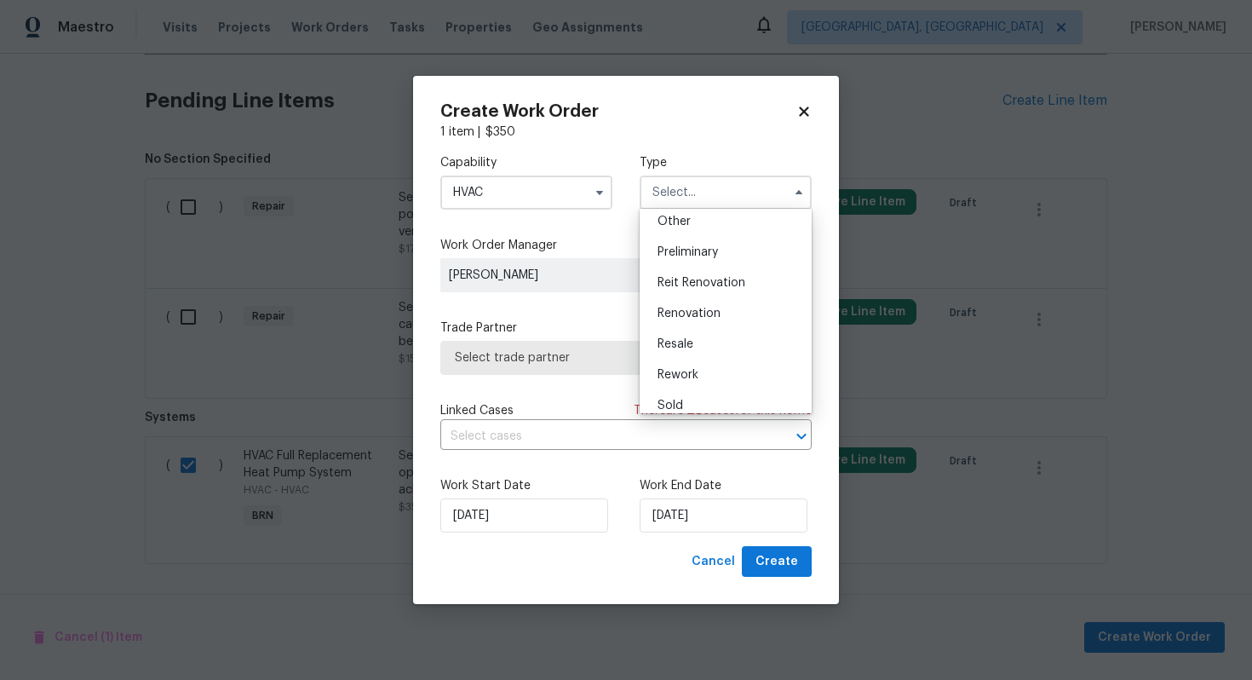
scroll to position [387, 0]
click at [699, 298] on div "Resale" at bounding box center [726, 301] width 164 height 31
type input "Resale"
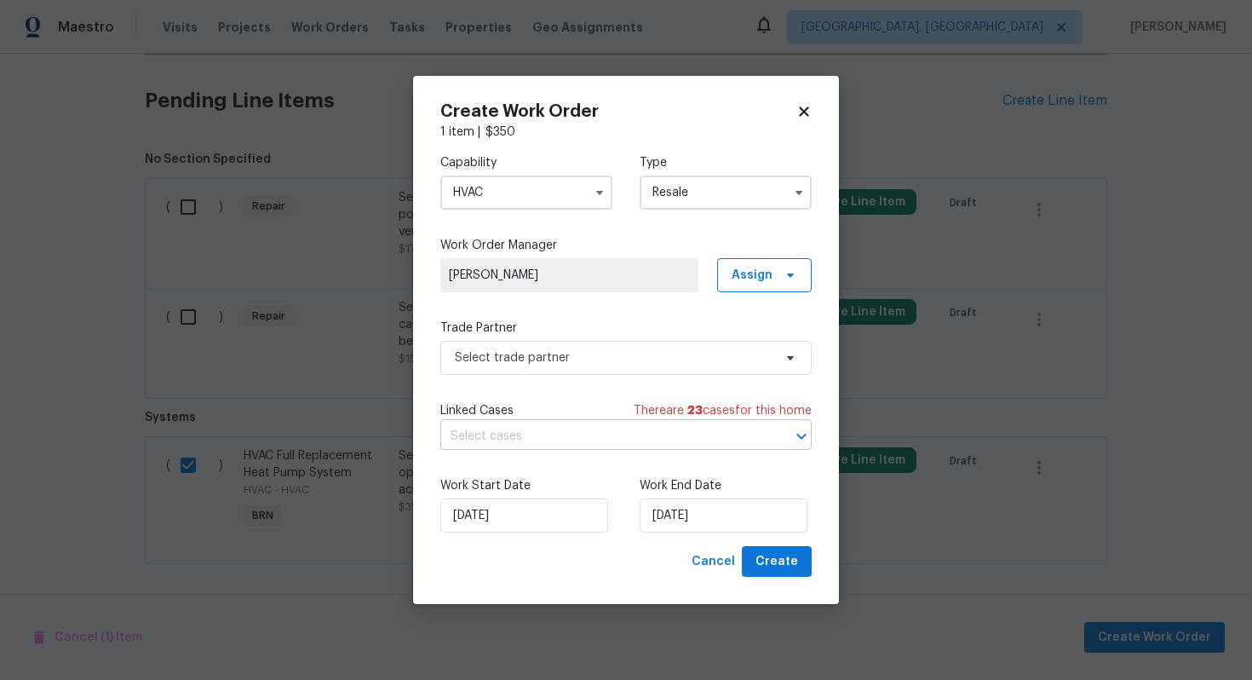
click at [539, 441] on input "text" at bounding box center [602, 436] width 324 height 26
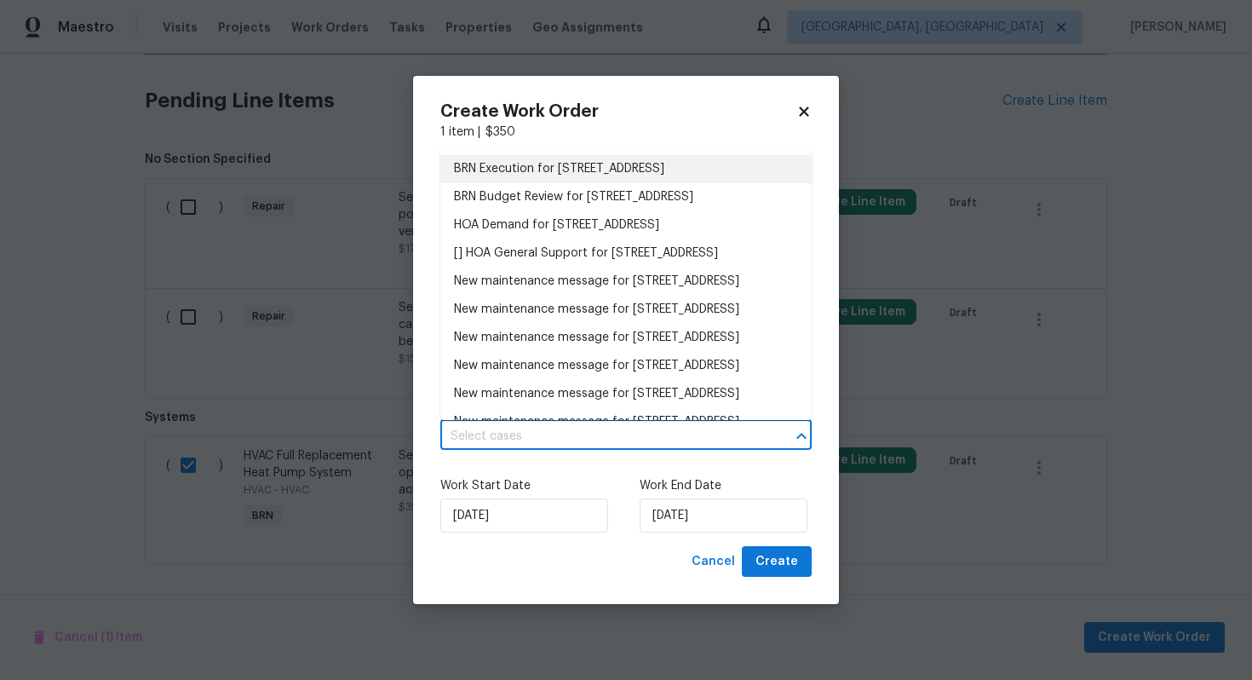
click at [582, 177] on li "BRN Execution for 2400 Feather Sound Dr Apt 211, Clearwater, FL 33762" at bounding box center [625, 169] width 371 height 28
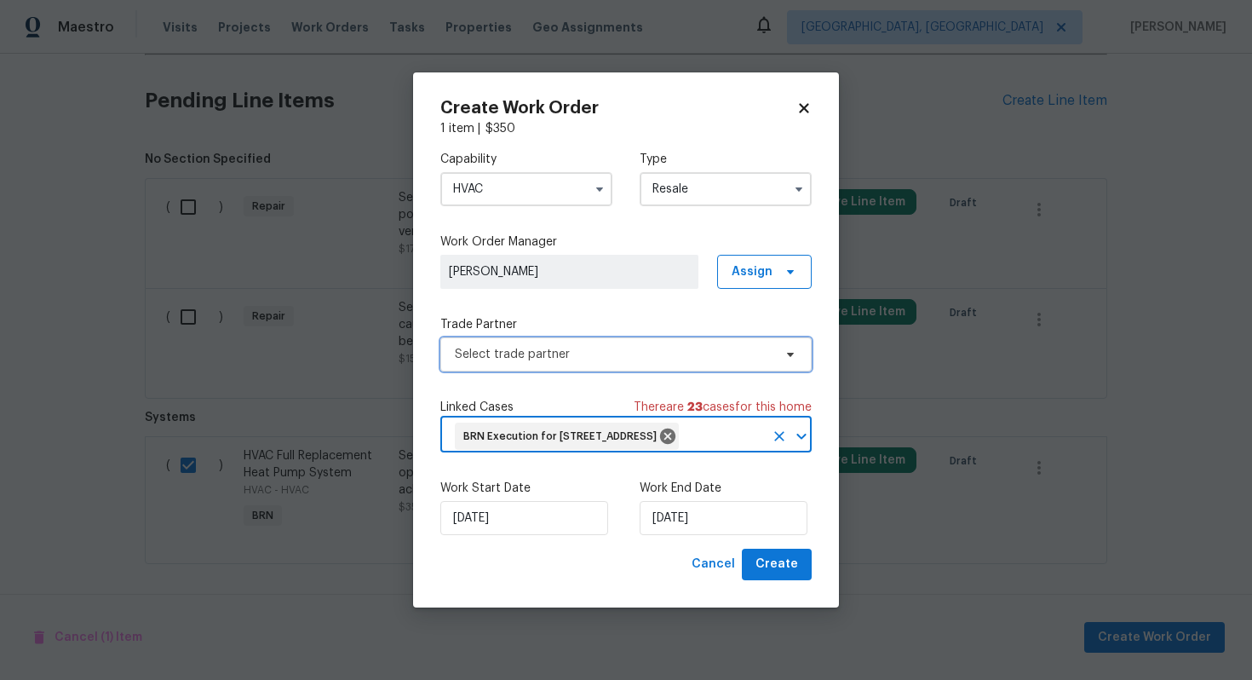
click at [532, 348] on span "Select trade partner" at bounding box center [614, 354] width 318 height 17
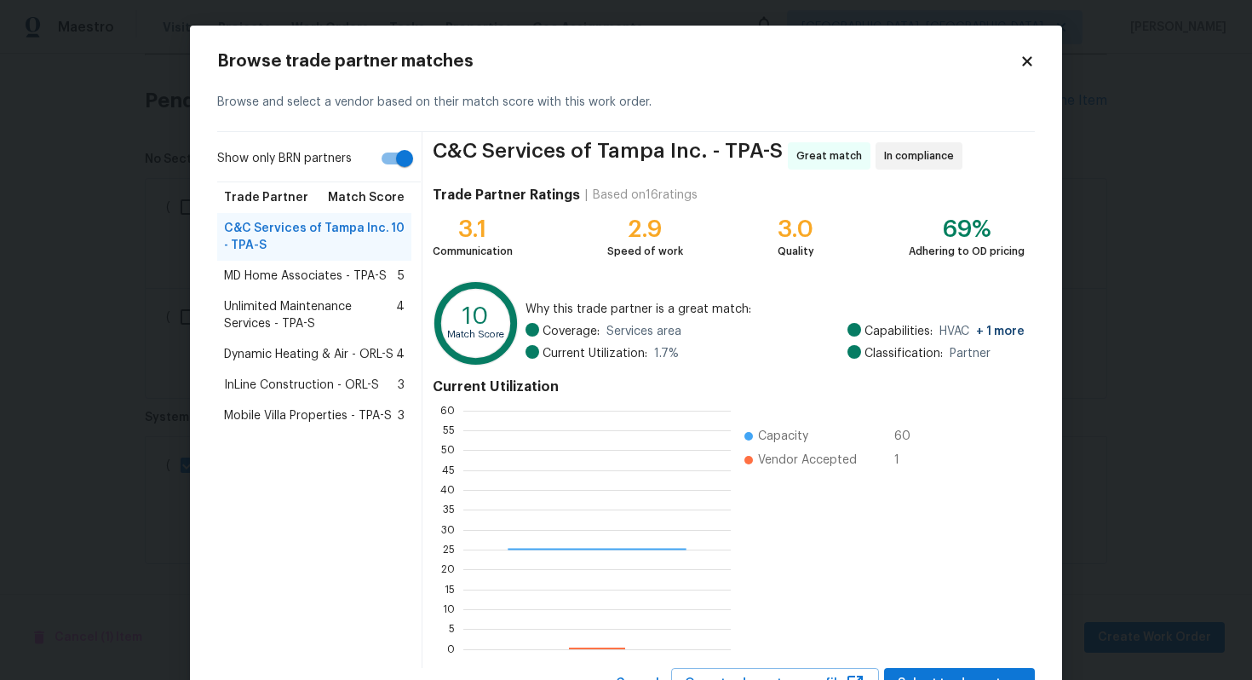
click at [461, 349] on icon at bounding box center [476, 323] width 76 height 76
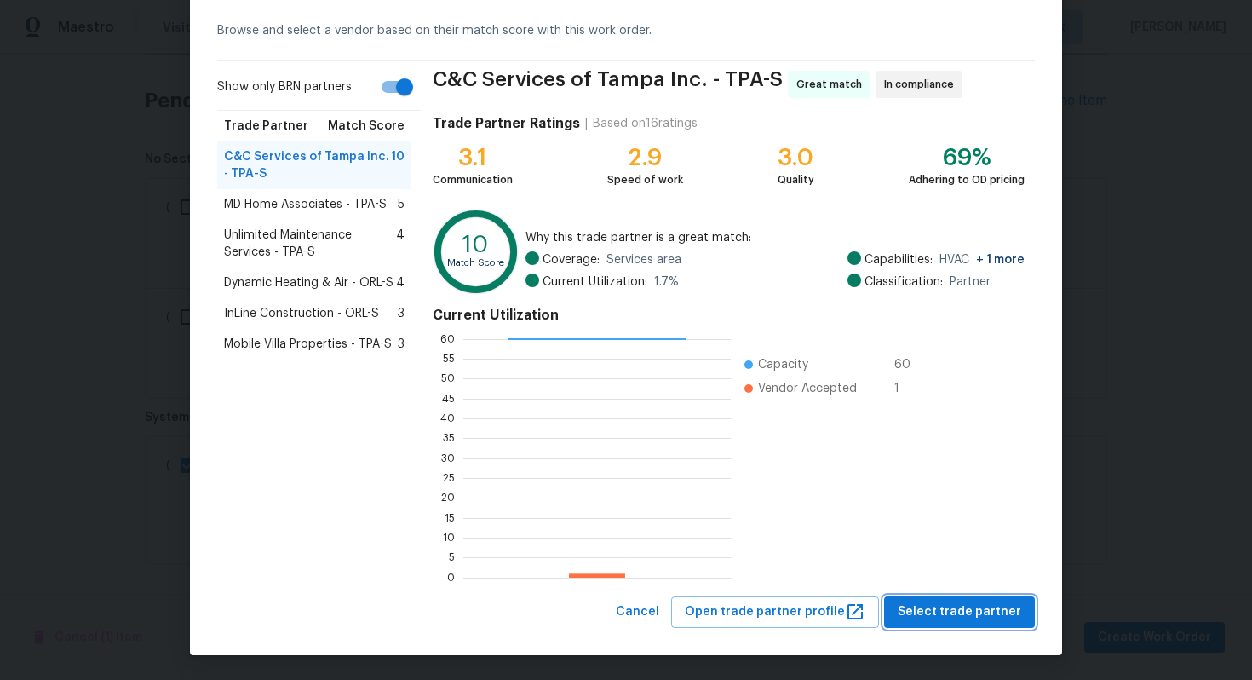
click at [929, 604] on span "Select trade partner" at bounding box center [960, 611] width 124 height 21
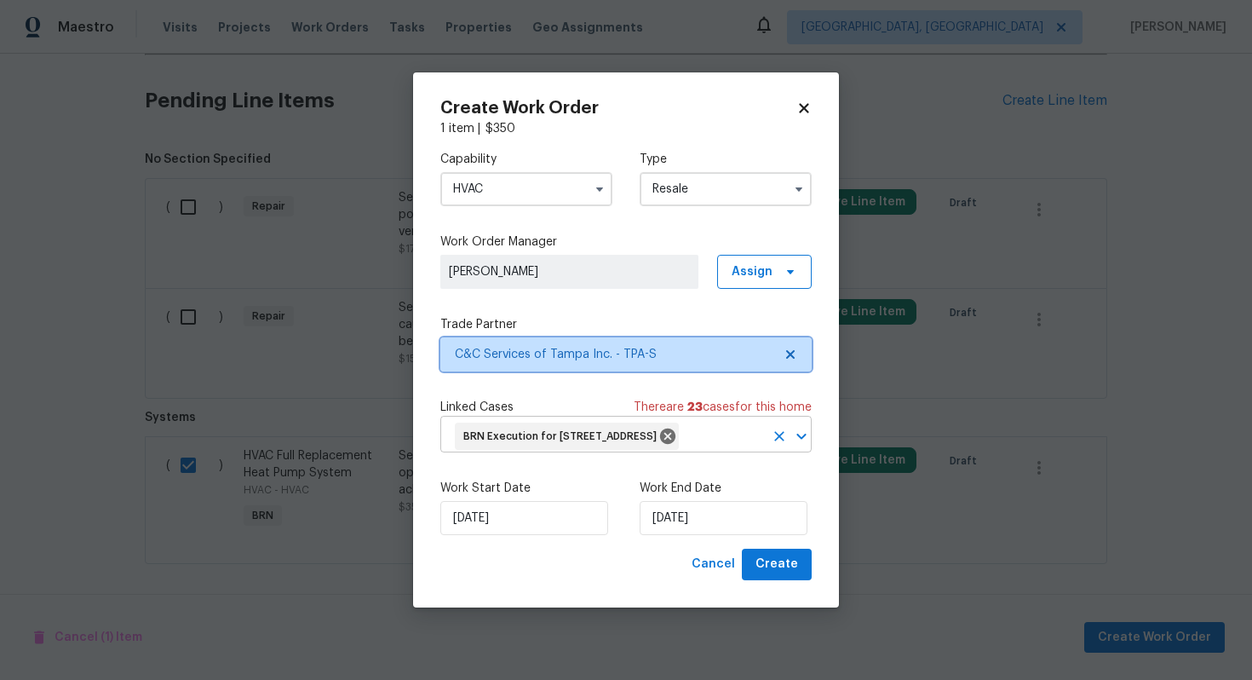
scroll to position [0, 0]
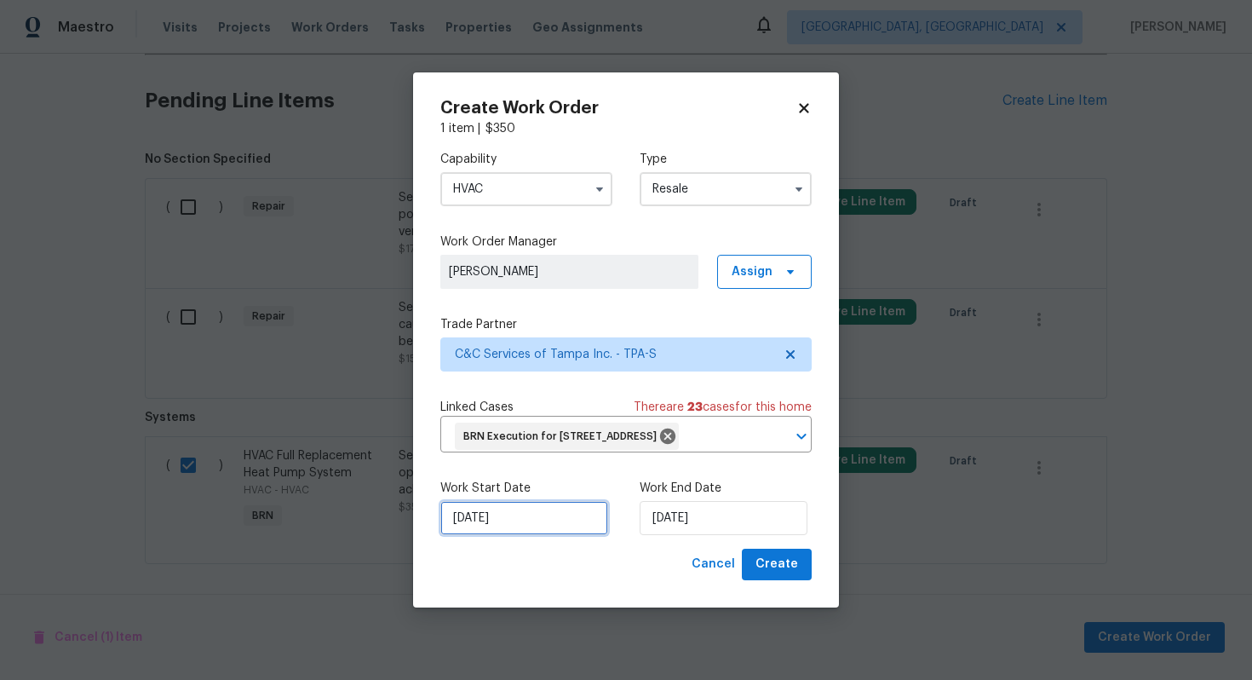
click at [472, 532] on input "[DATE]" at bounding box center [524, 518] width 168 height 34
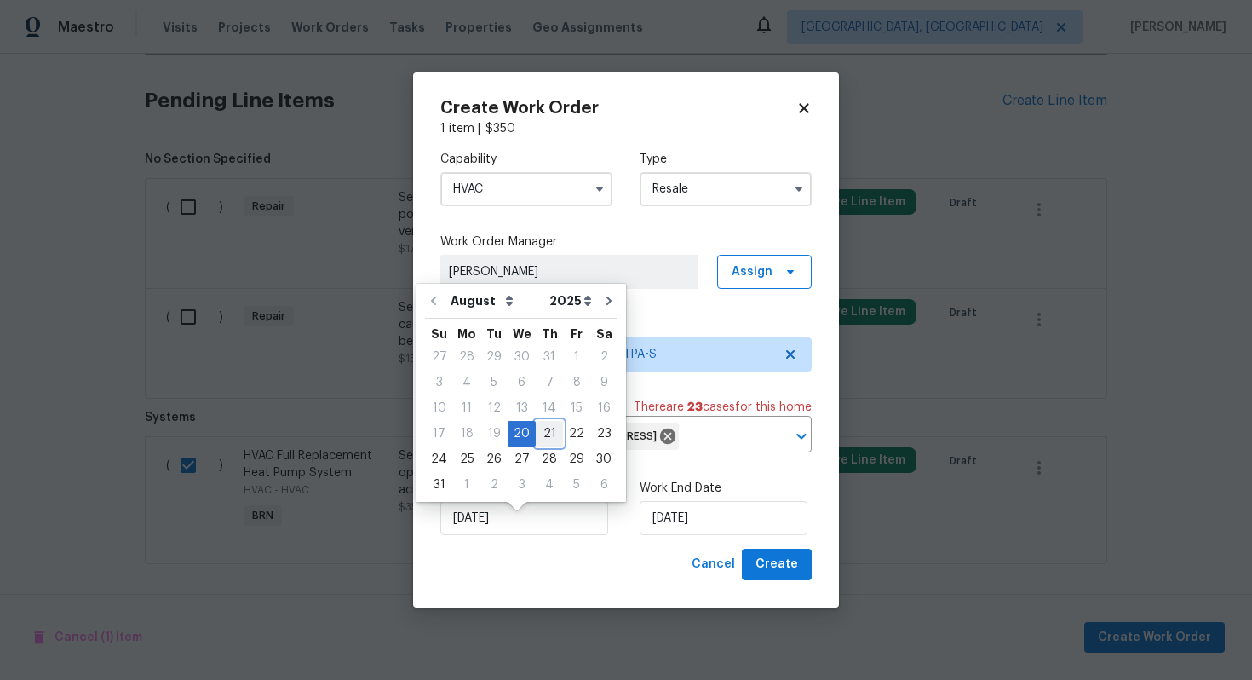
click at [540, 435] on div "21" at bounding box center [549, 434] width 27 height 24
type input "8/21/2025"
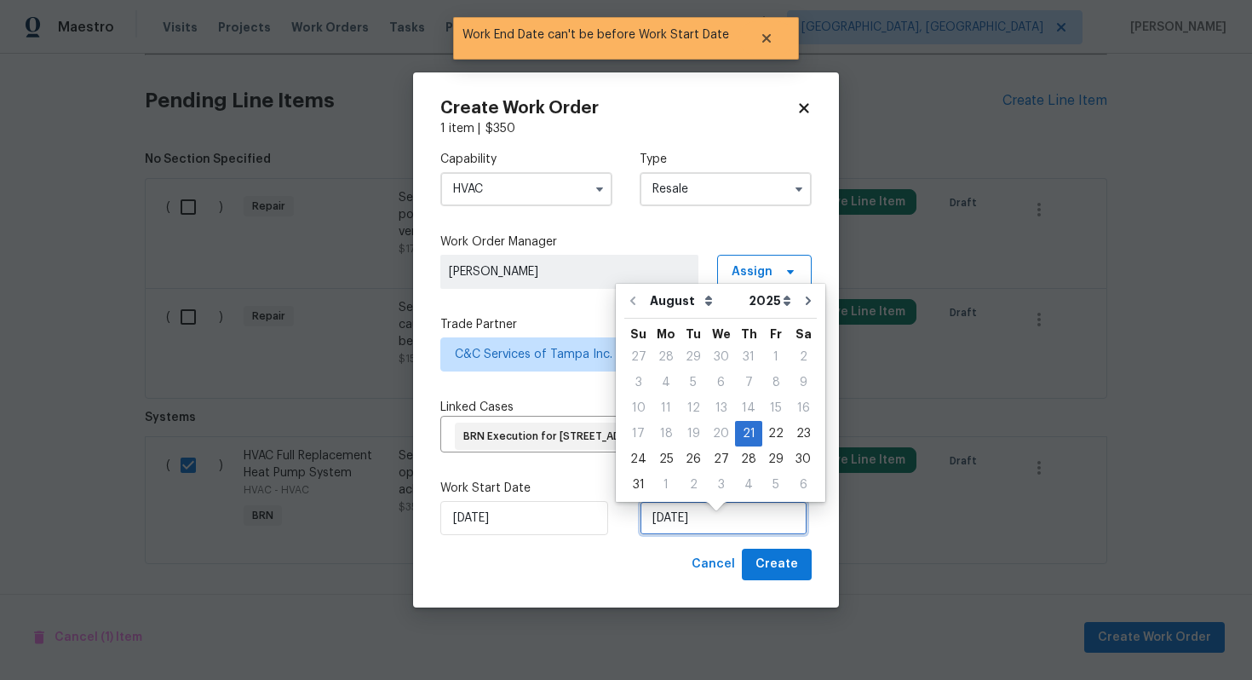
click at [667, 526] on input "8/21/2025" at bounding box center [724, 518] width 168 height 34
click at [773, 436] on div "22" at bounding box center [775, 434] width 27 height 24
type input "8/22/2025"
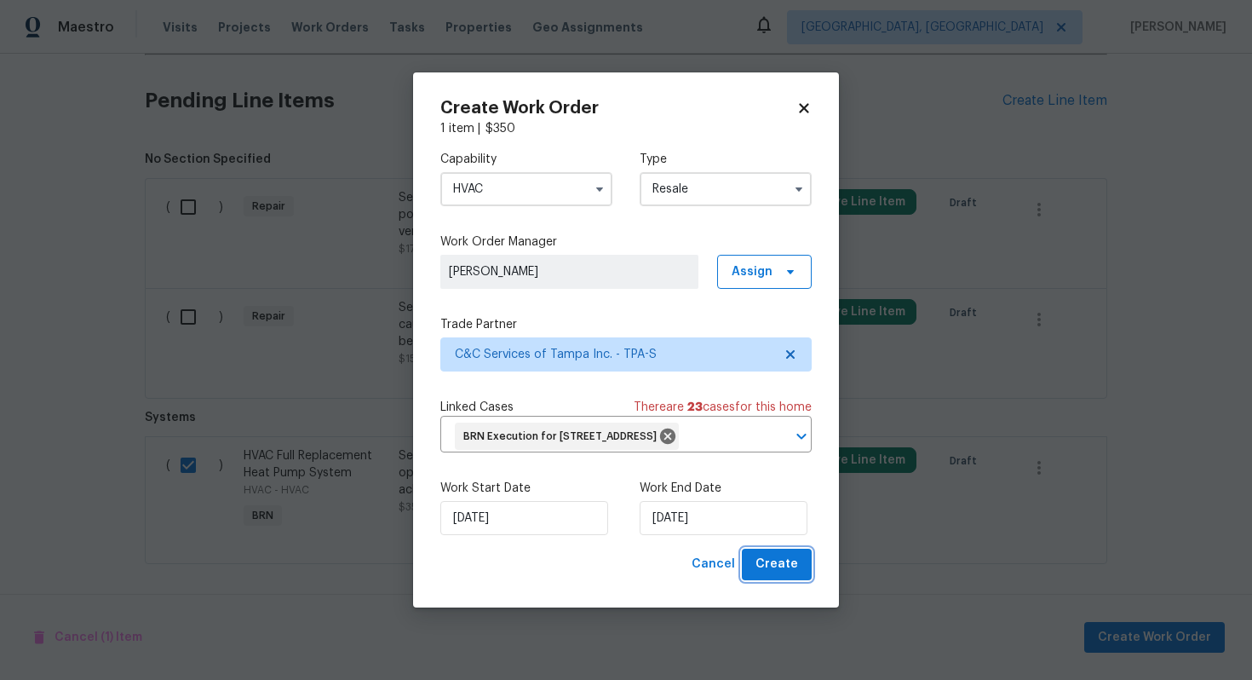
click at [780, 572] on span "Create" at bounding box center [777, 564] width 43 height 21
checkbox input "false"
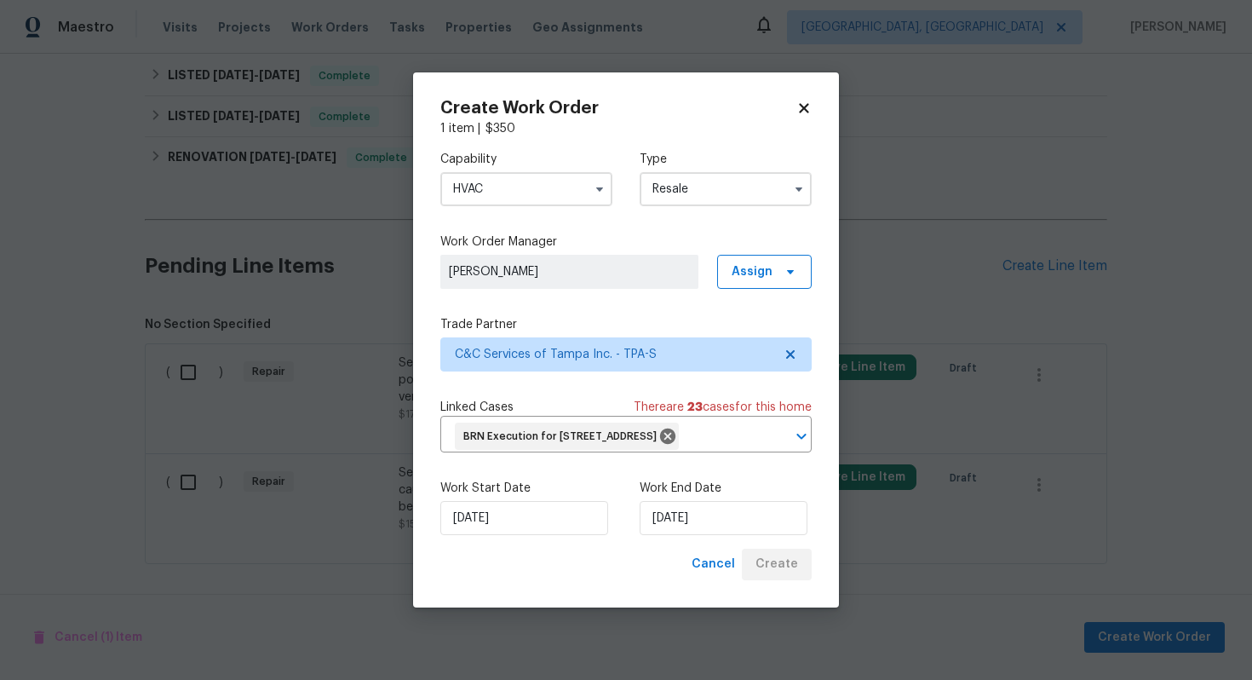
scroll to position [518, 0]
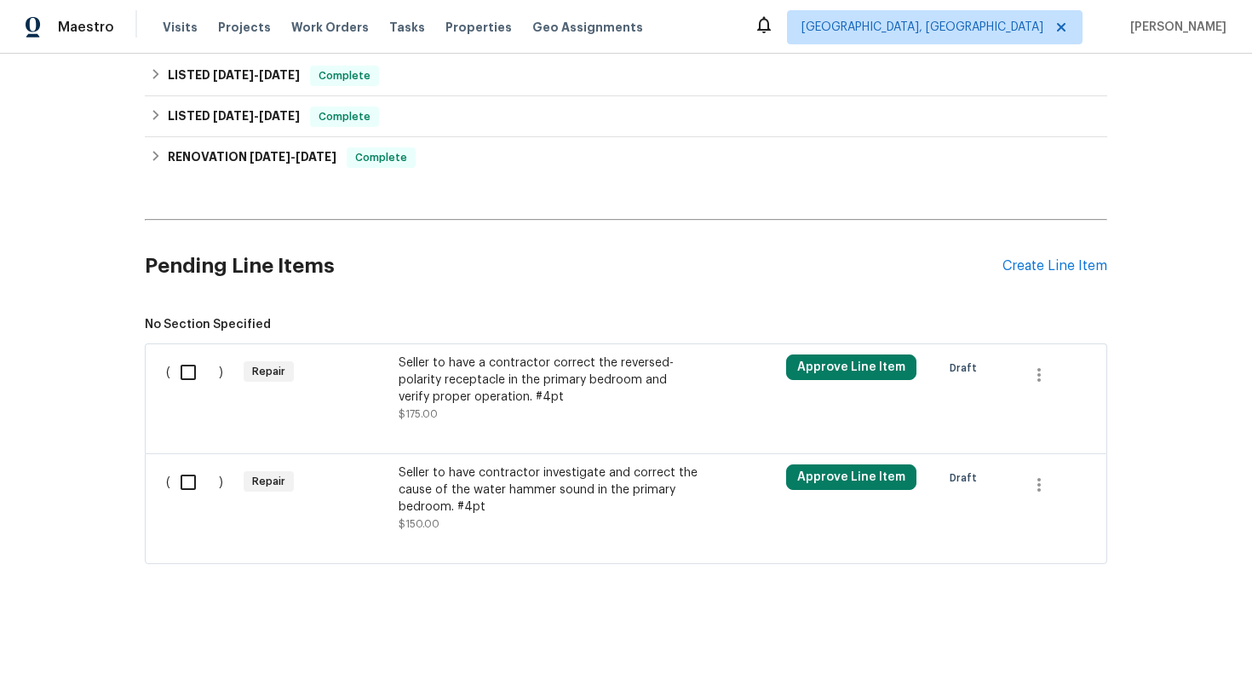
click at [485, 391] on div "Seller to have a contractor correct the reversed-polarity receptacle in the pri…" at bounding box center [549, 379] width 300 height 51
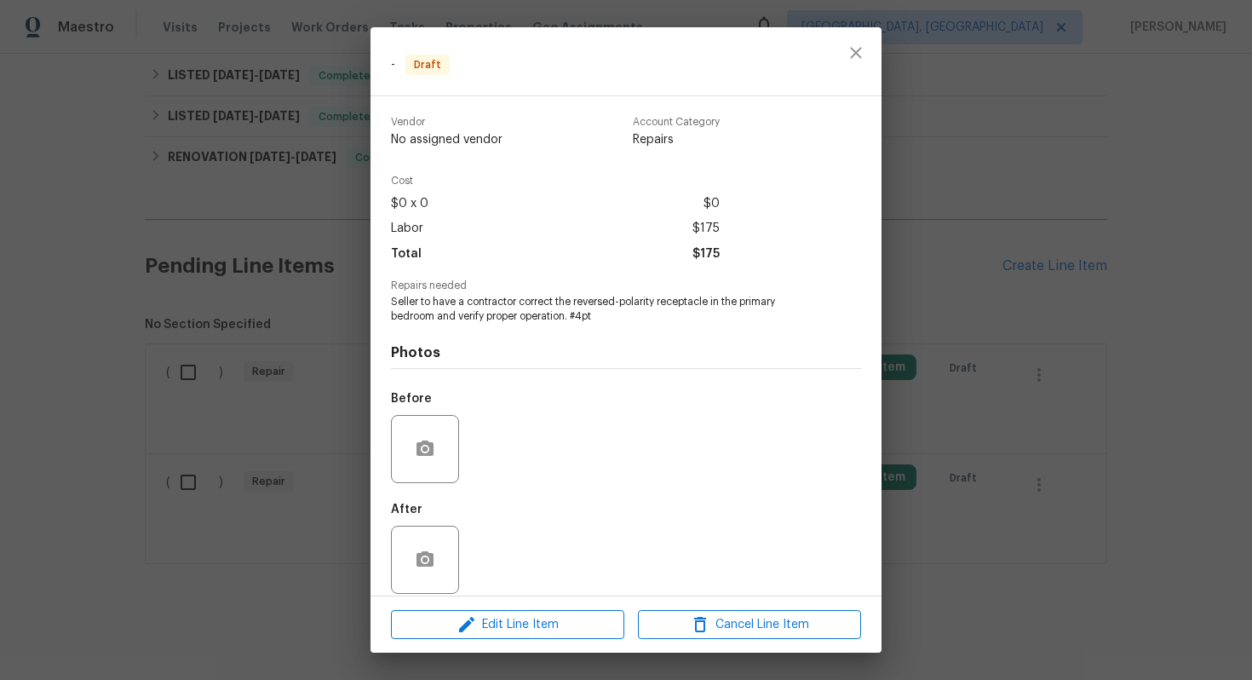
click at [483, 607] on div "Edit Line Item Cancel Line Item" at bounding box center [626, 624] width 511 height 57
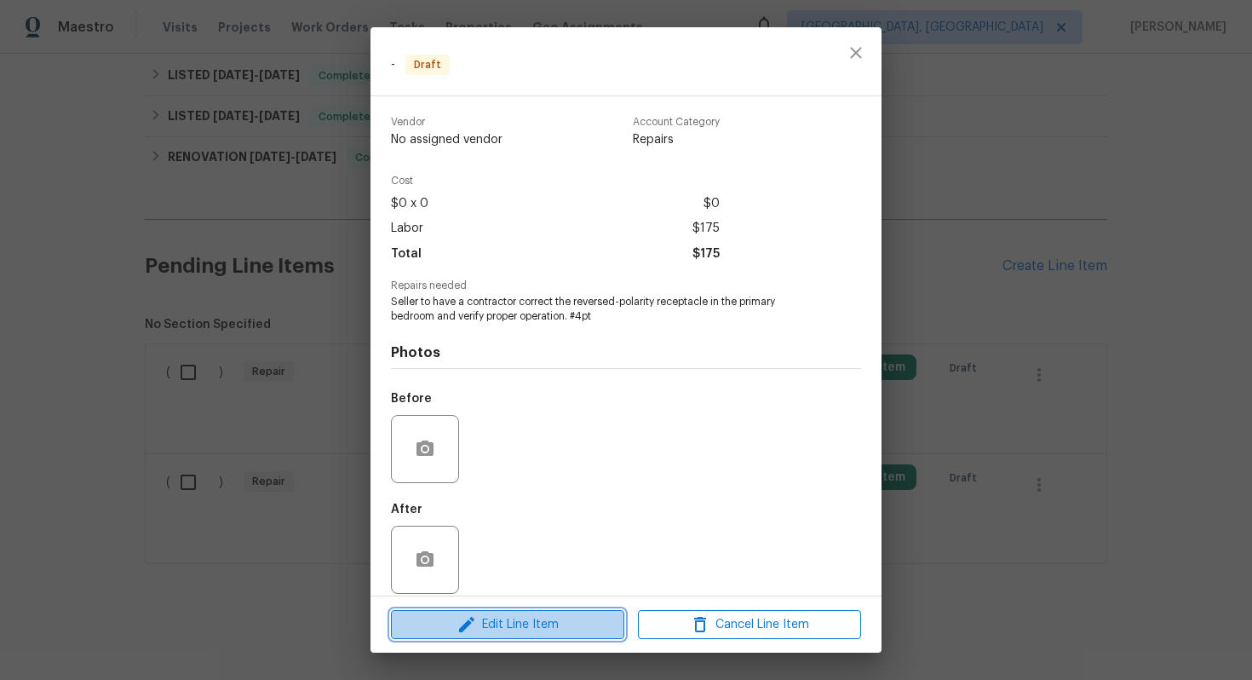
click at [495, 615] on span "Edit Line Item" at bounding box center [507, 624] width 223 height 21
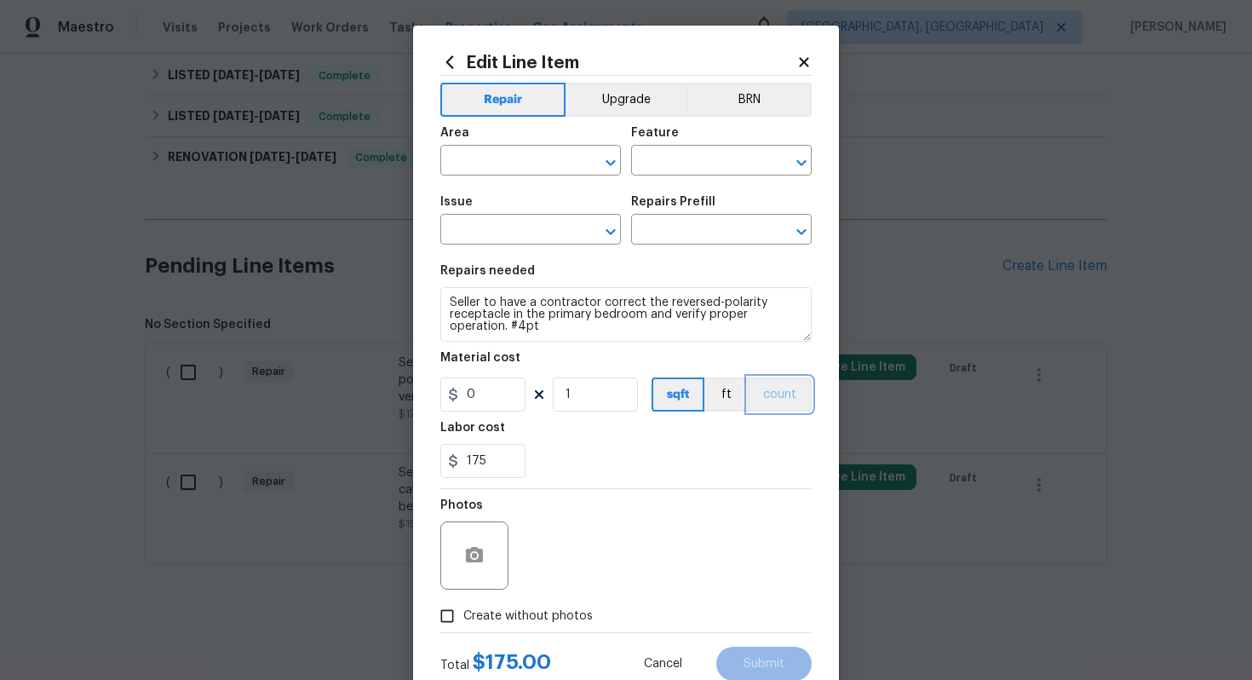
click at [763, 390] on button "count" at bounding box center [780, 394] width 64 height 34
click at [773, 92] on button "BRN" at bounding box center [749, 100] width 125 height 34
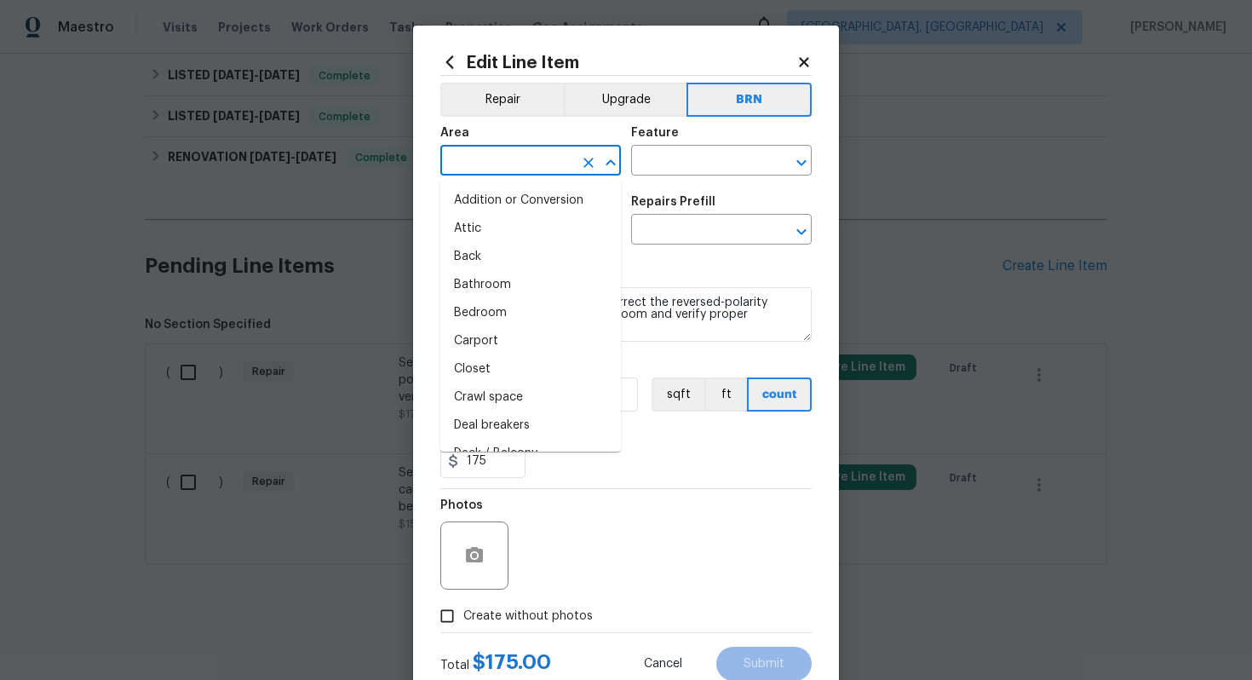
click at [520, 174] on input "text" at bounding box center [506, 162] width 133 height 26
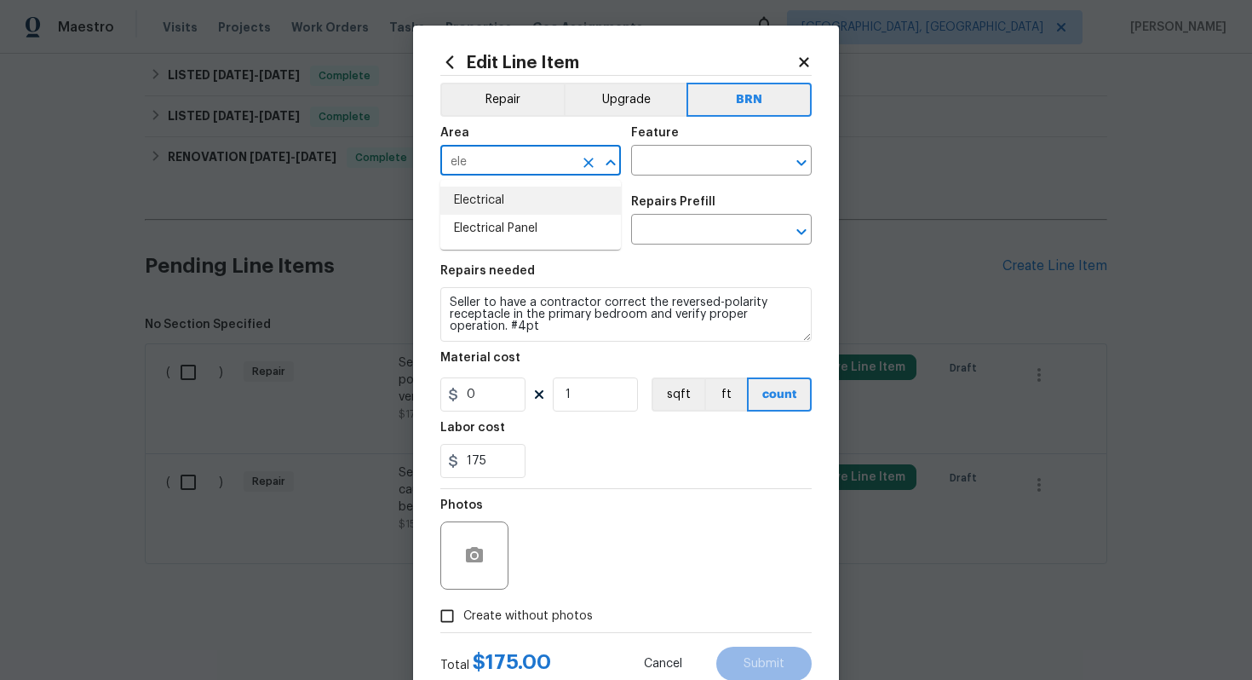
click at [535, 213] on li "Electrical" at bounding box center [530, 201] width 181 height 28
type input "Electrical"
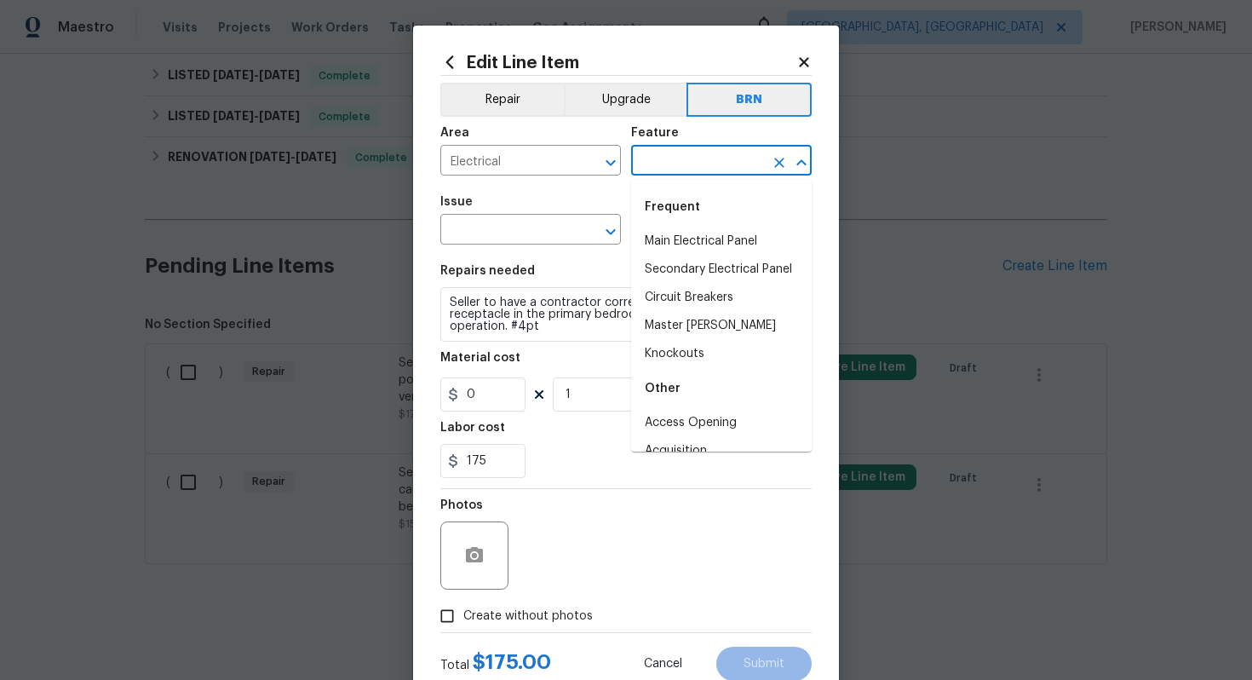
click at [684, 149] on input "text" at bounding box center [697, 162] width 133 height 26
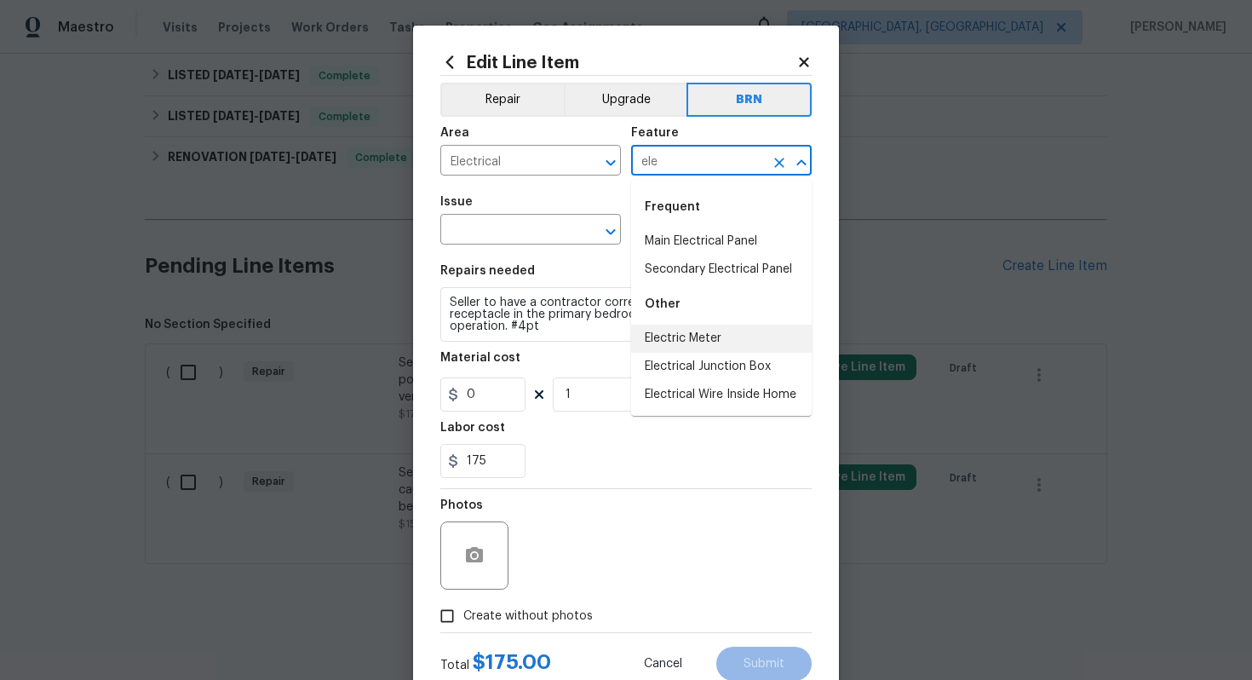
click at [673, 331] on li "Electric Meter" at bounding box center [721, 339] width 181 height 28
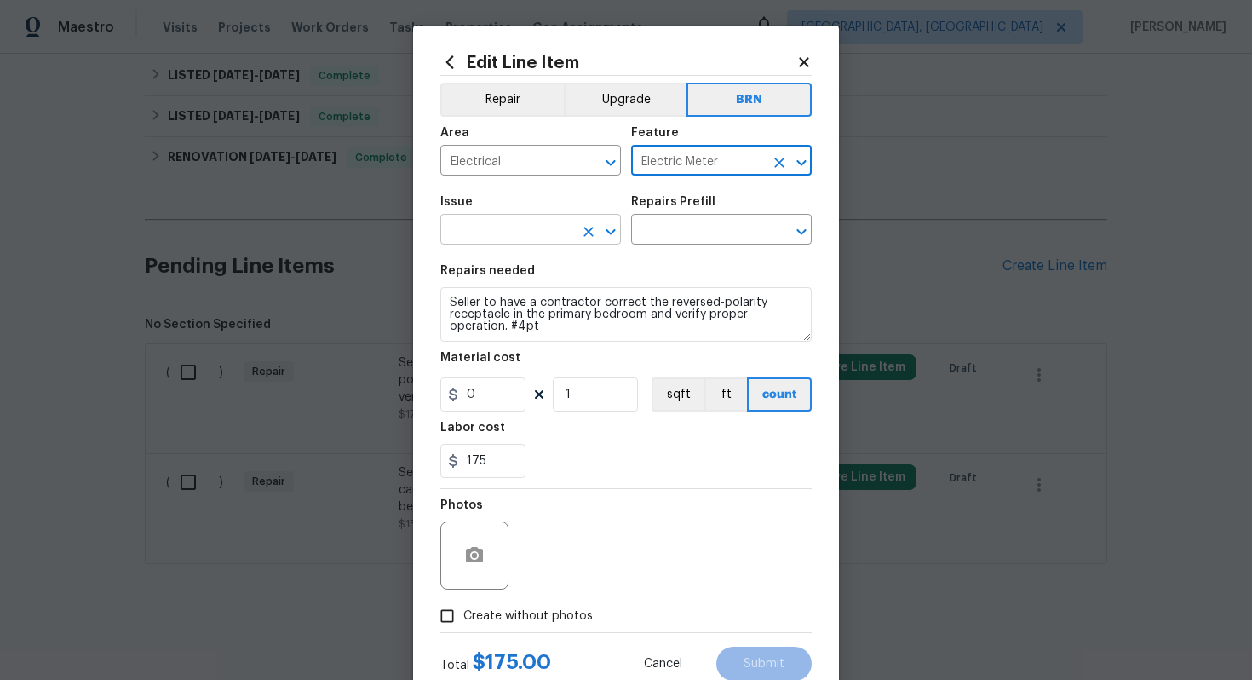
type input "Electric Meter"
click at [517, 238] on input "text" at bounding box center [506, 231] width 133 height 26
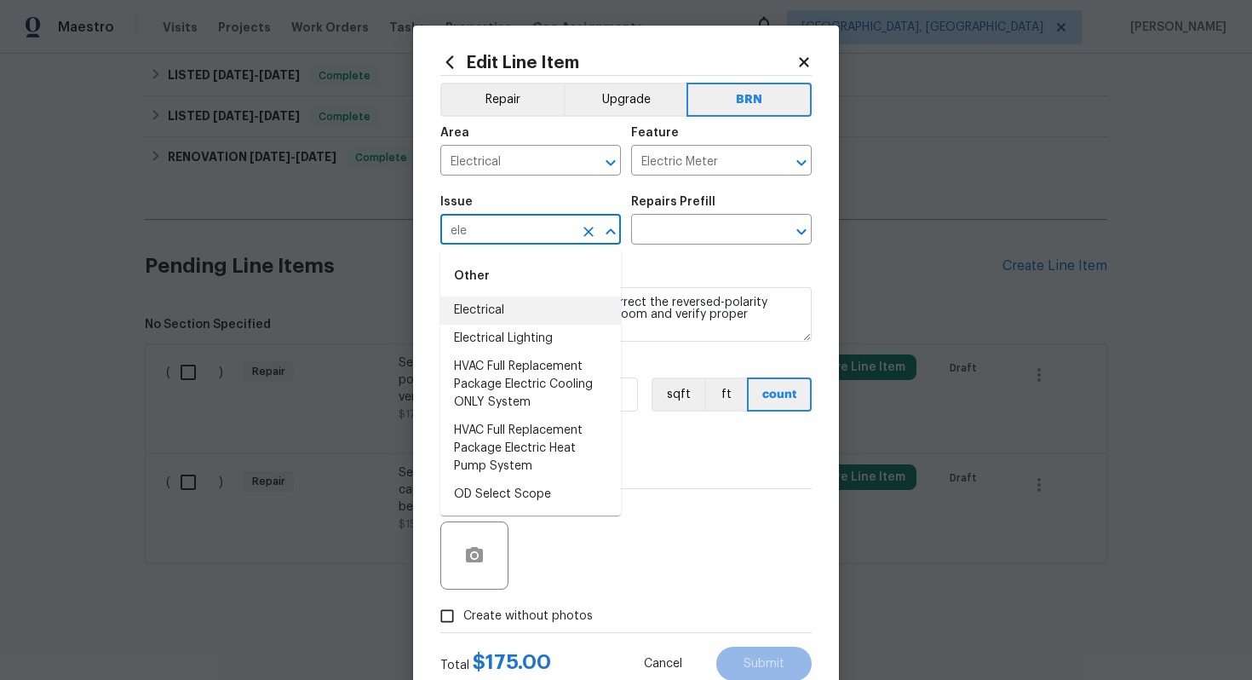
click at [520, 303] on li "Electrical" at bounding box center [530, 310] width 181 height 28
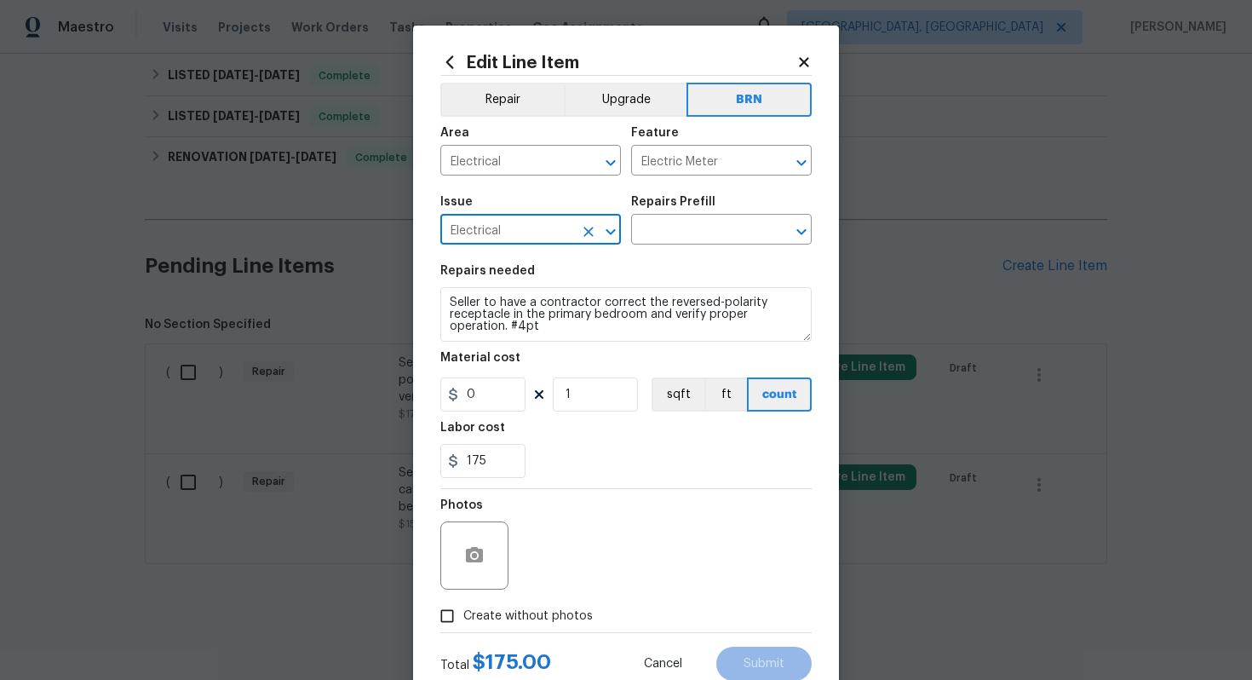
type input "Electrical"
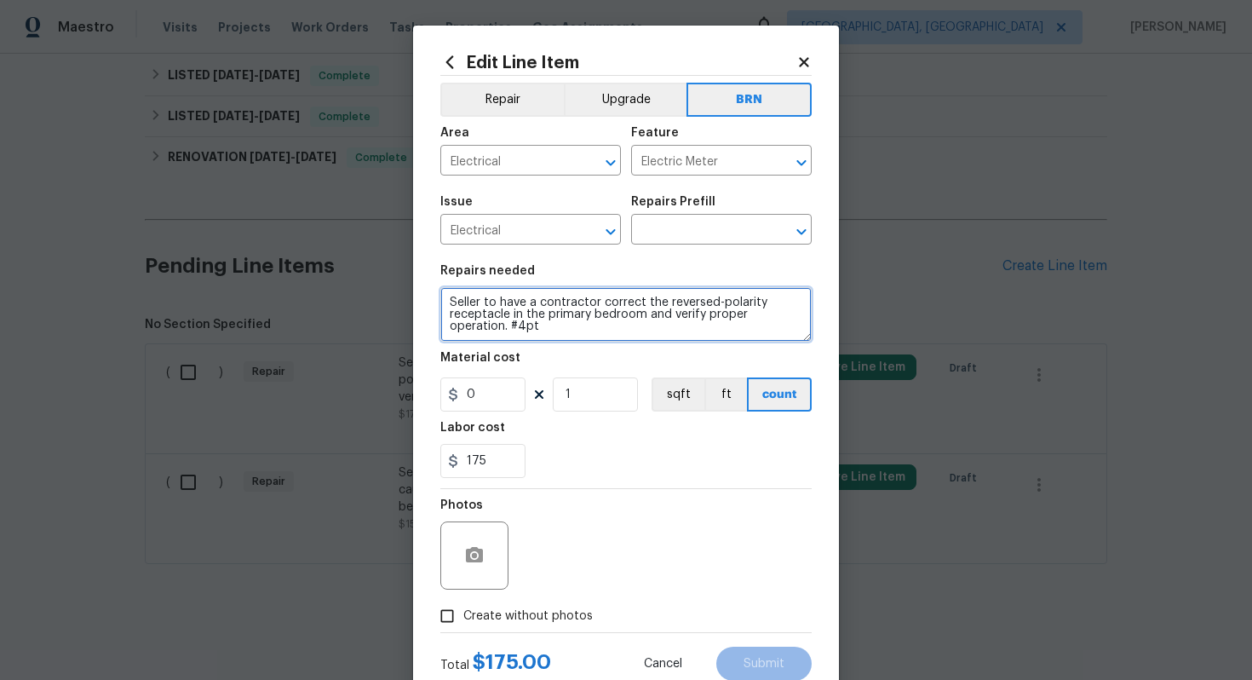
drag, startPoint x: 445, startPoint y: 302, endPoint x: 575, endPoint y: 350, distance: 138.8
click at [575, 350] on section "Repairs needed Seller to have a contractor correct the reversed-polarity recept…" at bounding box center [625, 371] width 371 height 233
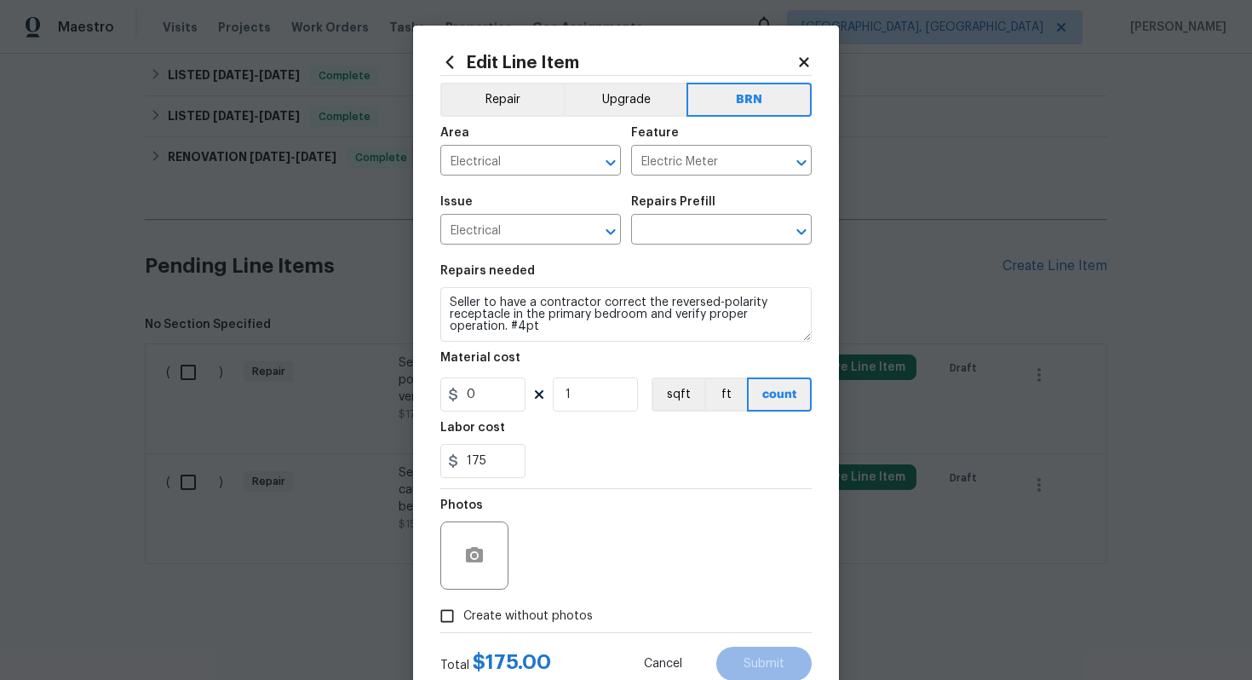
click at [648, 216] on div "Repairs Prefill" at bounding box center [721, 207] width 181 height 22
click at [652, 229] on input "text" at bounding box center [697, 231] width 133 height 26
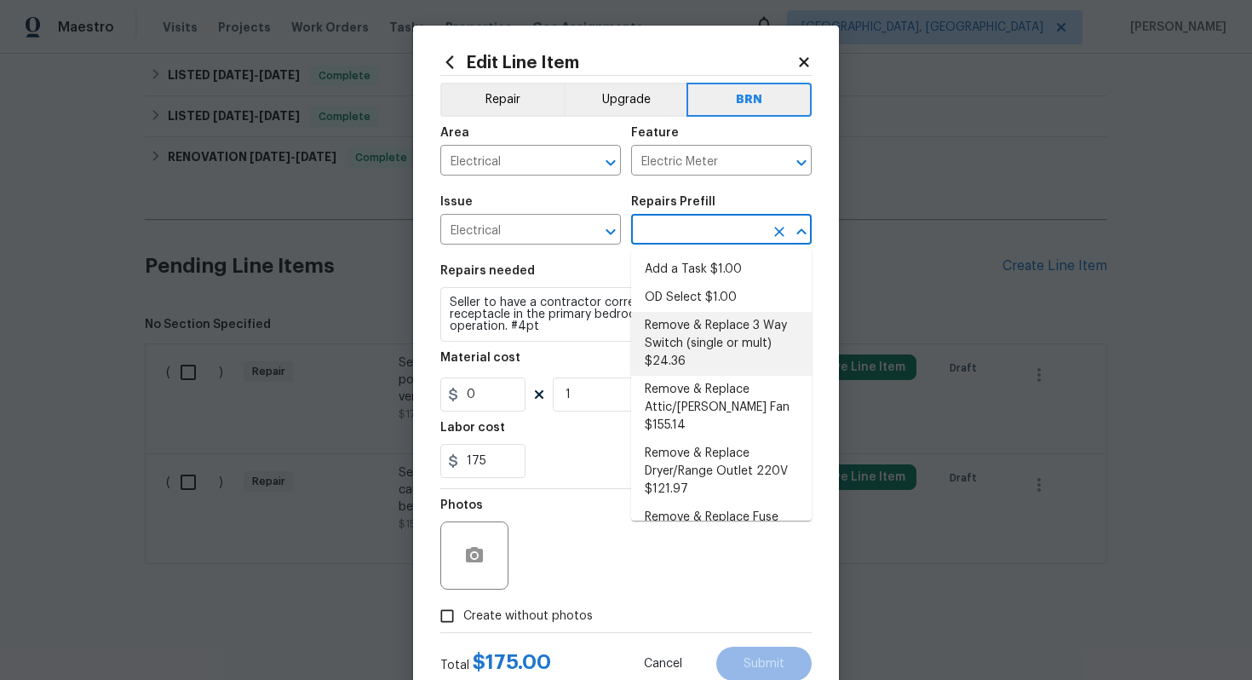
click at [689, 347] on li "Remove & Replace 3 Way Switch (single or mult) $24.36" at bounding box center [721, 344] width 181 height 64
type input "Remove & Replace 3 Way Switch (single or mult) $24.36"
type textarea "Remove and replace the existing 3 way switch(es) with new to ensure the circuit…"
type input "24.36"
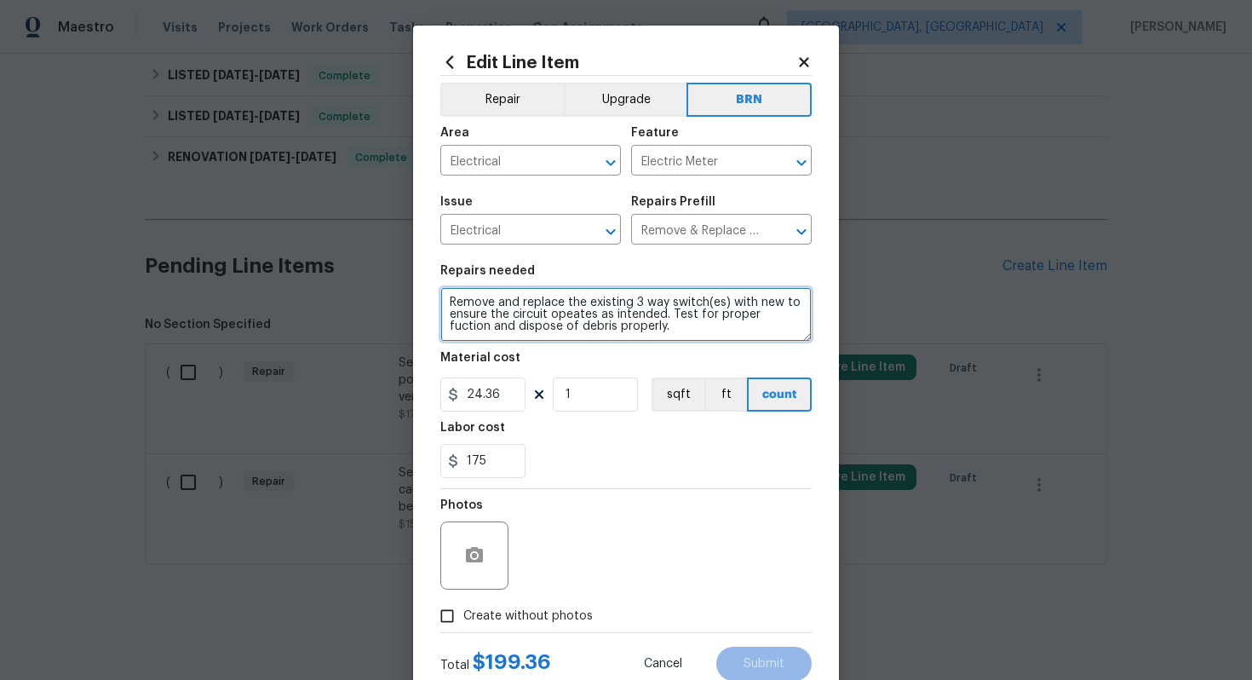
drag, startPoint x: 442, startPoint y: 300, endPoint x: 562, endPoint y: 359, distance: 133.7
click at [563, 360] on section "Repairs needed Remove and replace the existing 3 way switch(es) with new to ens…" at bounding box center [625, 371] width 371 height 233
paste textarea "Seller to have a contractor correct the reversed-polarity receptacle in the pri…"
type textarea "Seller to have a contractor correct the reversed-polarity receptacle in the pri…"
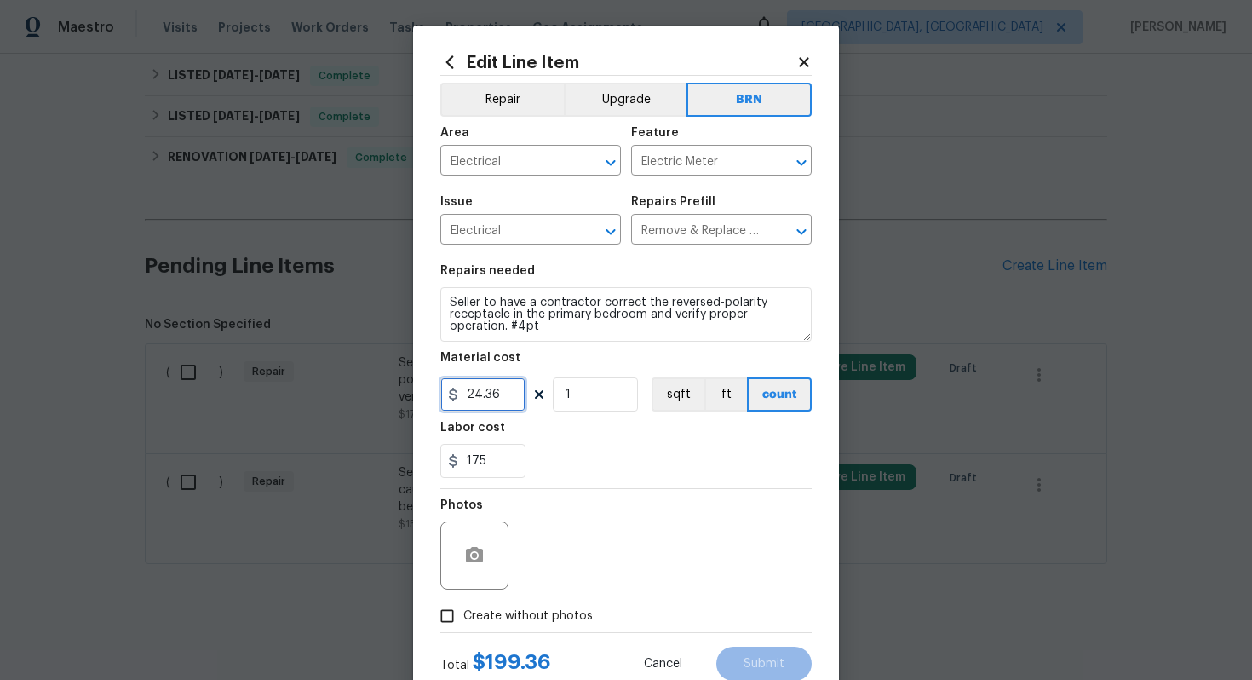
drag, startPoint x: 502, startPoint y: 399, endPoint x: 454, endPoint y: 400, distance: 47.7
click at [455, 401] on div "24.36" at bounding box center [482, 394] width 85 height 34
type input "0"
click at [577, 463] on div "175" at bounding box center [625, 461] width 371 height 34
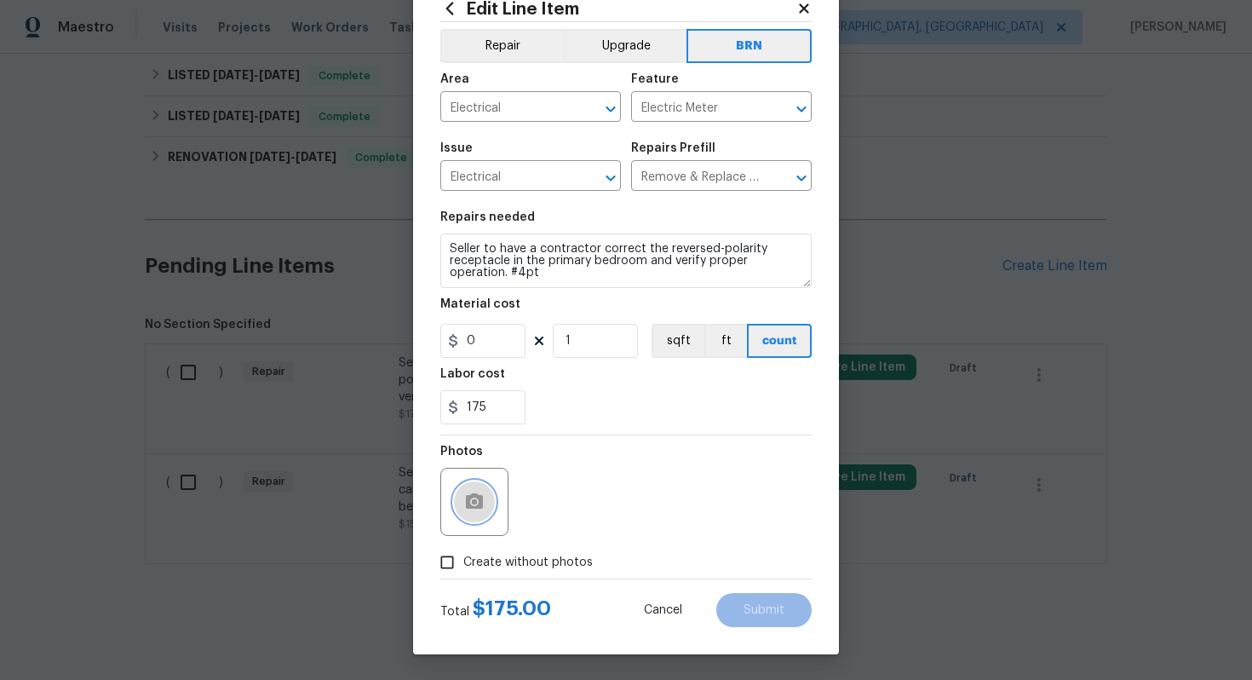
click at [492, 497] on button "button" at bounding box center [474, 501] width 41 height 41
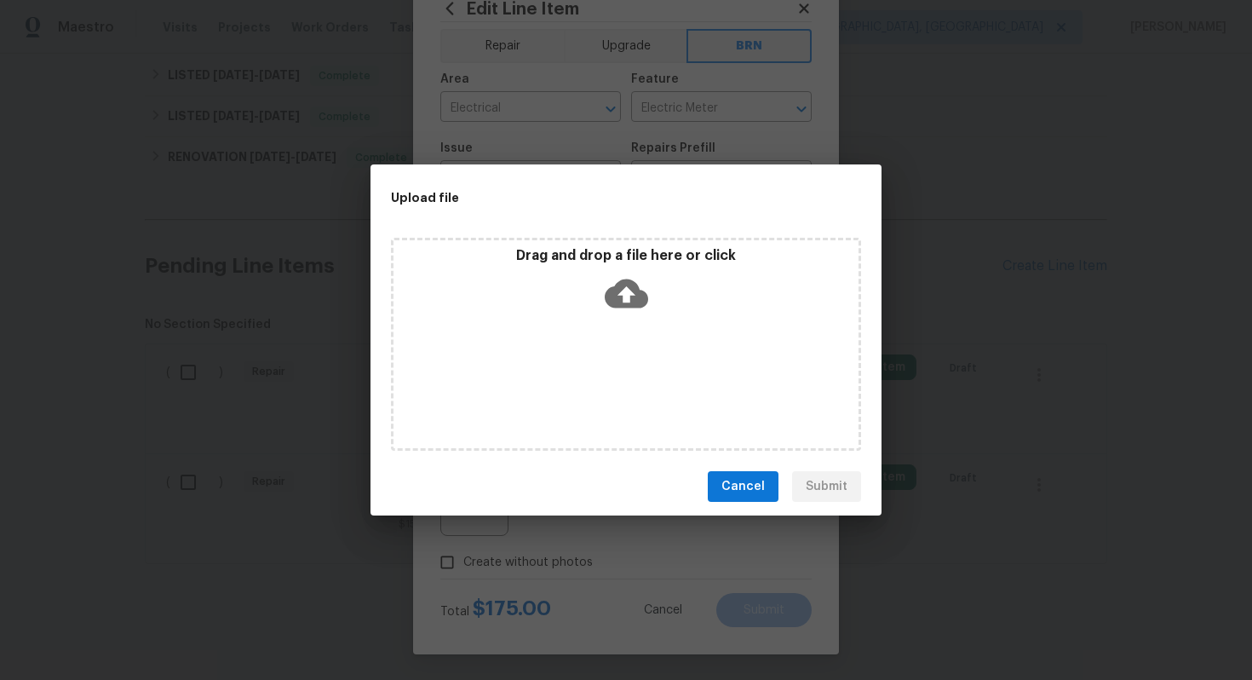
click at [631, 296] on icon at bounding box center [626, 293] width 43 height 29
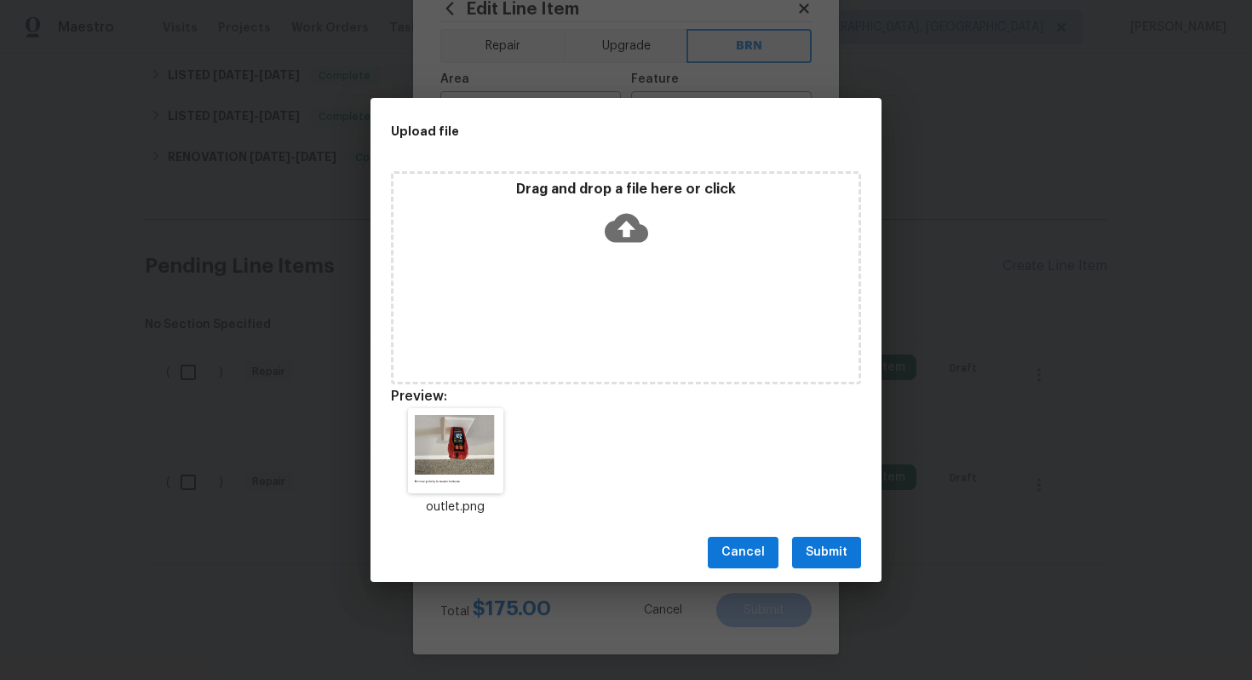
click at [831, 555] on span "Submit" at bounding box center [827, 552] width 42 height 21
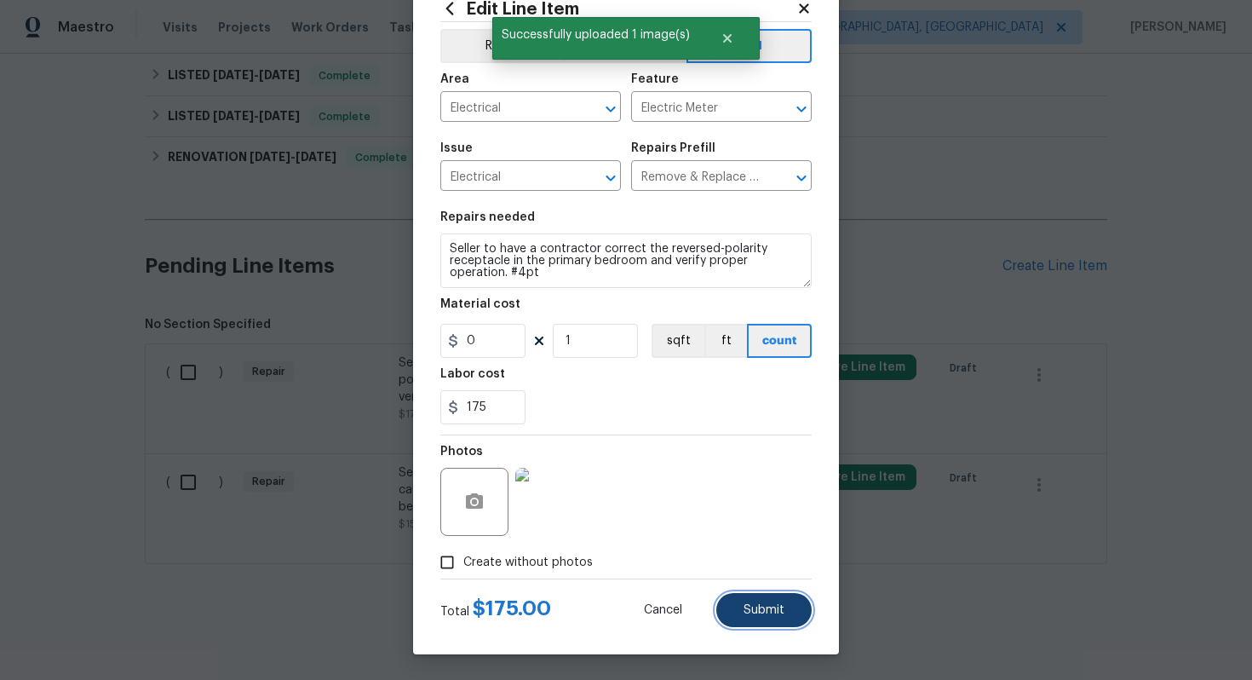
click at [786, 612] on button "Submit" at bounding box center [763, 610] width 95 height 34
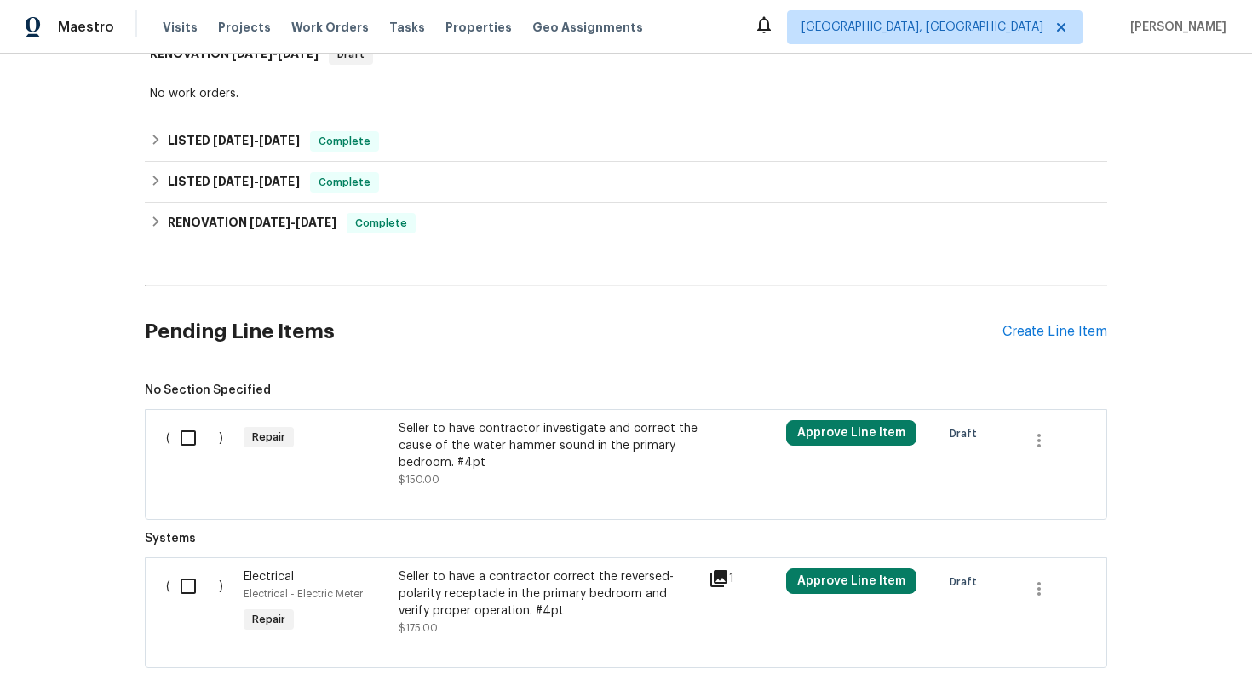
scroll to position [556, 0]
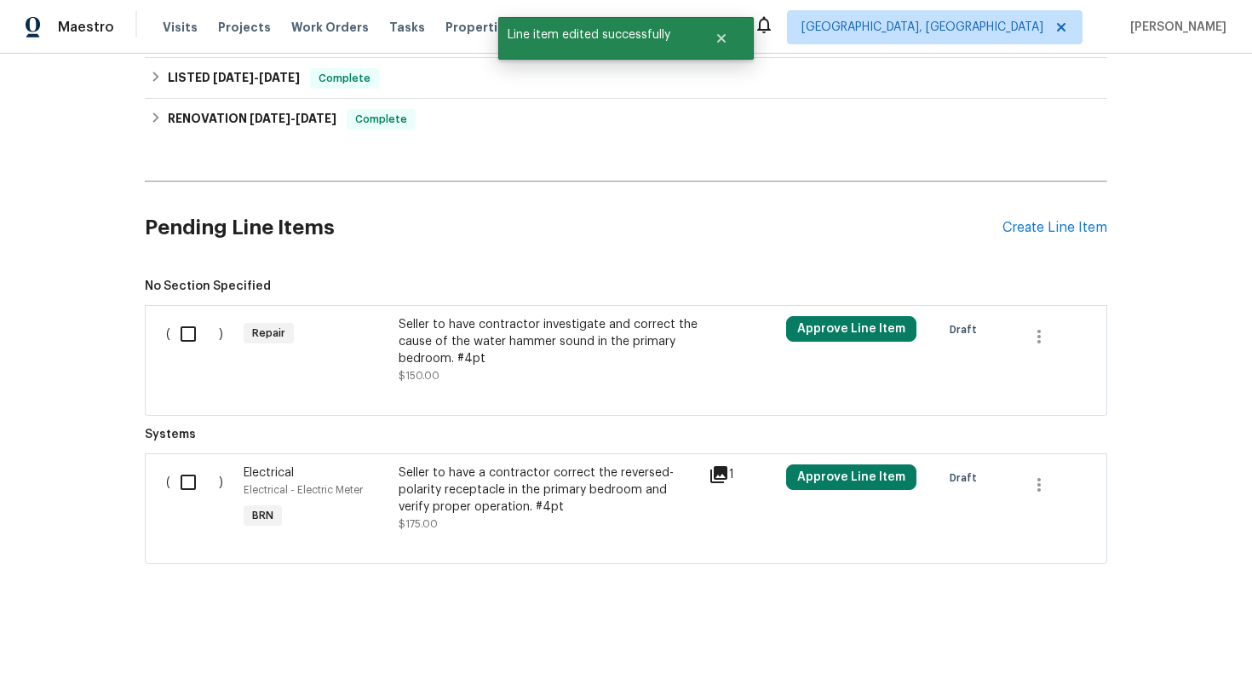
click at [538, 354] on div "Seller to have contractor investigate and correct the cause of the water hammer…" at bounding box center [549, 341] width 300 height 51
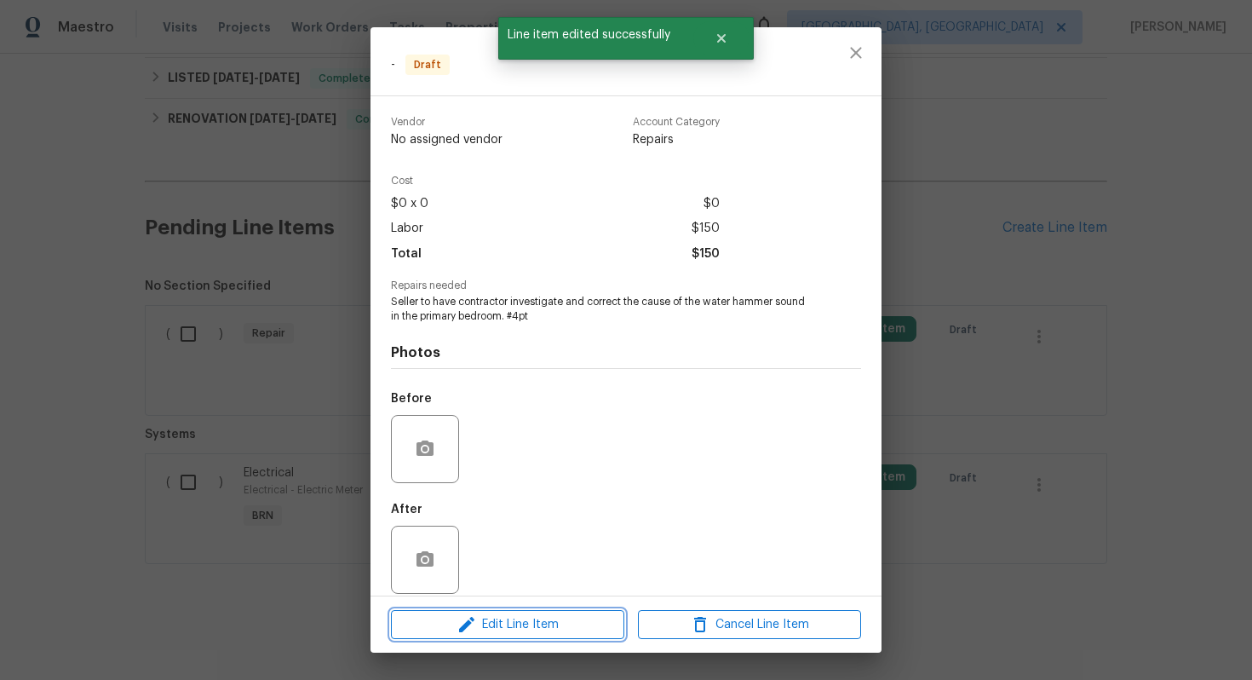
click at [509, 619] on span "Edit Line Item" at bounding box center [507, 624] width 223 height 21
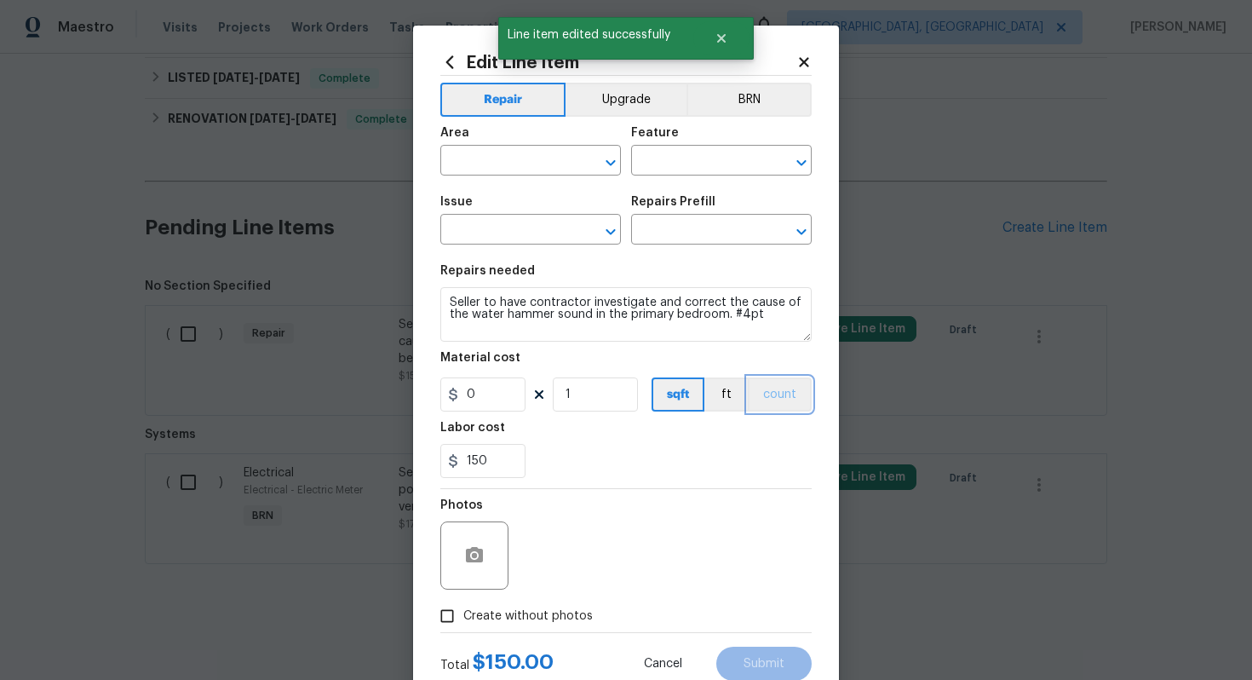
click at [786, 400] on button "count" at bounding box center [780, 394] width 64 height 34
click at [760, 98] on button "BRN" at bounding box center [749, 100] width 125 height 34
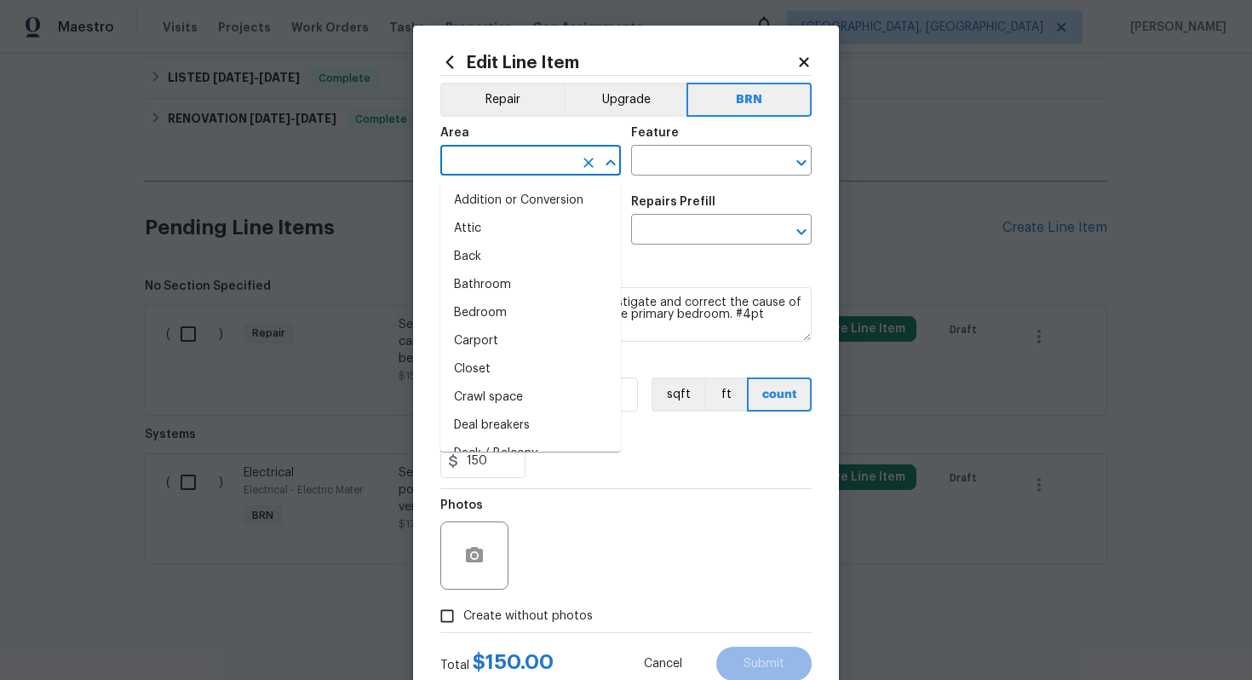
click at [485, 166] on input "text" at bounding box center [506, 162] width 133 height 26
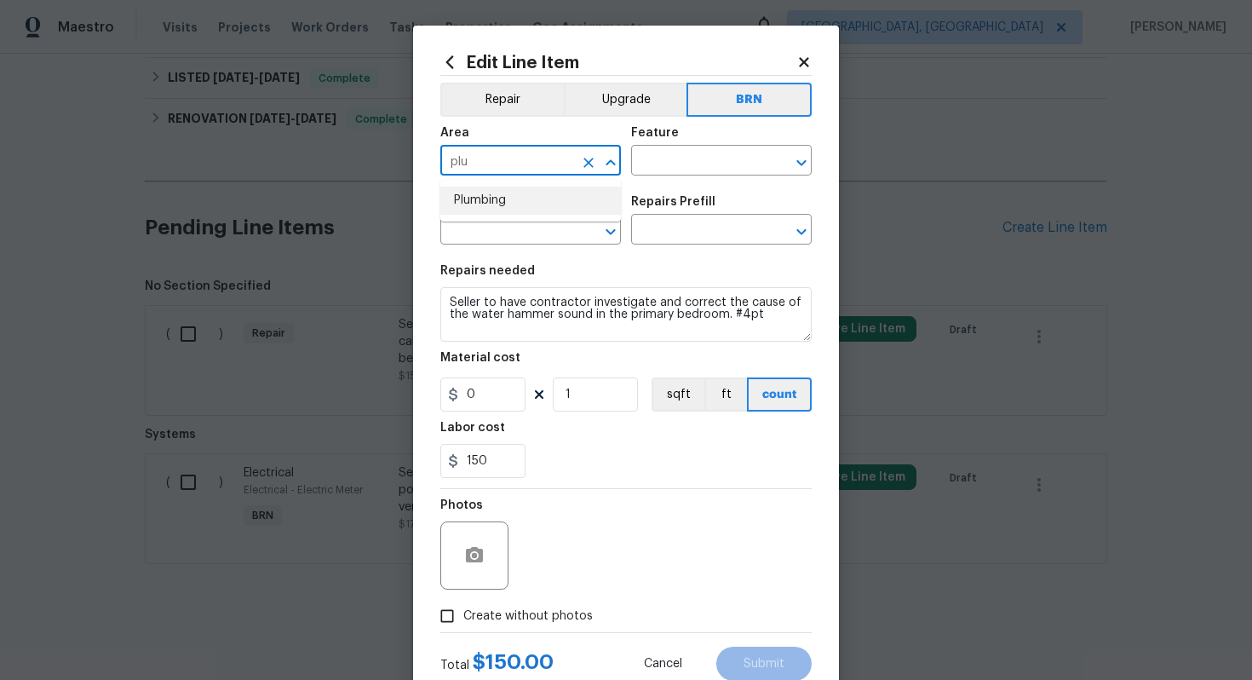
click at [499, 198] on li "Plumbing" at bounding box center [530, 201] width 181 height 28
type input "Plumbing"
click at [660, 153] on input "text" at bounding box center [697, 162] width 133 height 26
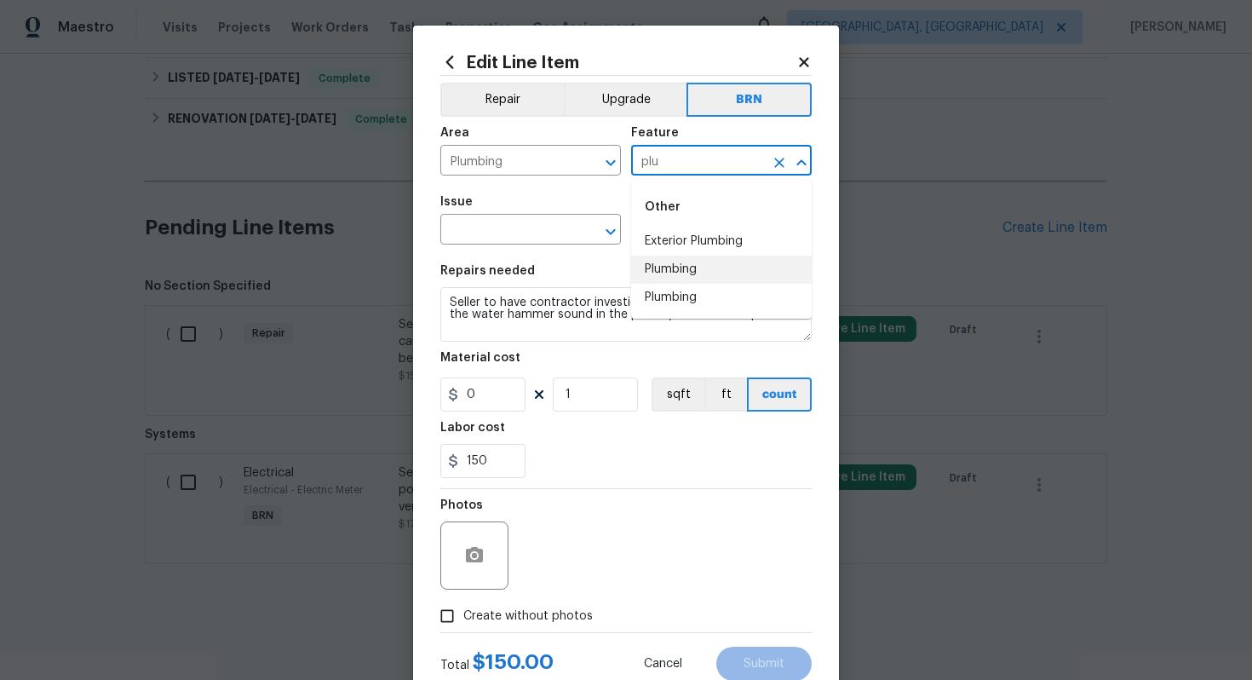
click at [675, 263] on li "Plumbing" at bounding box center [721, 270] width 181 height 28
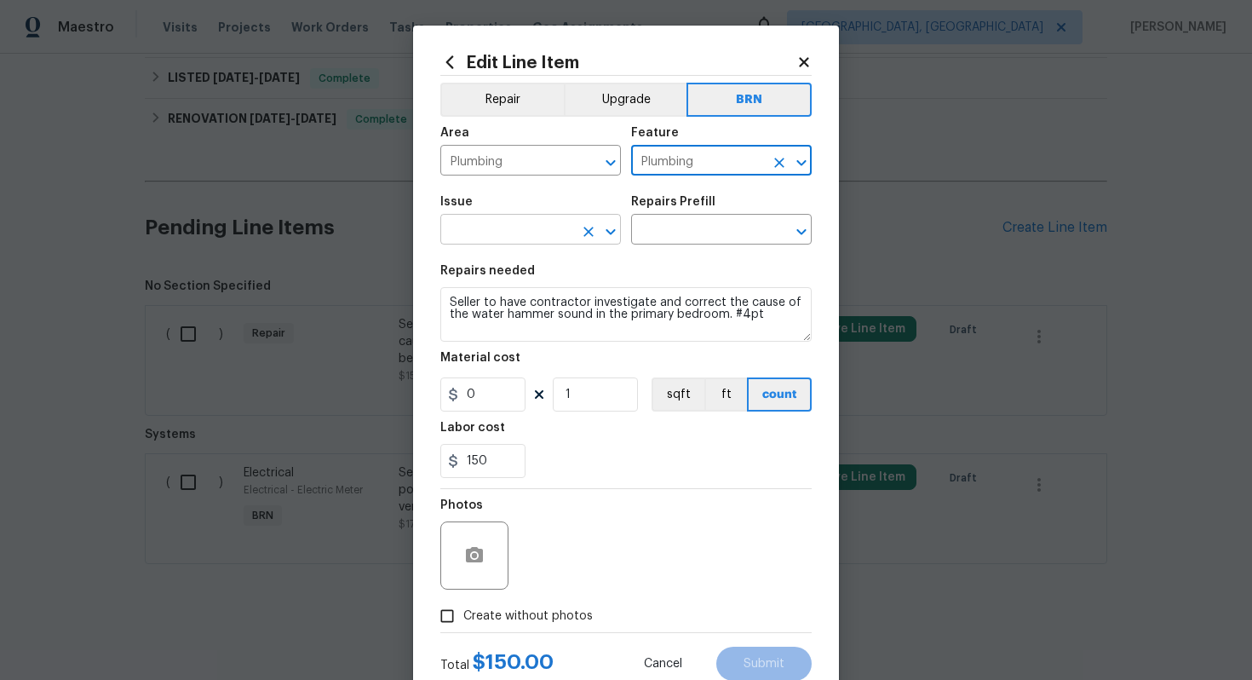
type input "Plumbing"
click at [537, 230] on input "text" at bounding box center [506, 231] width 133 height 26
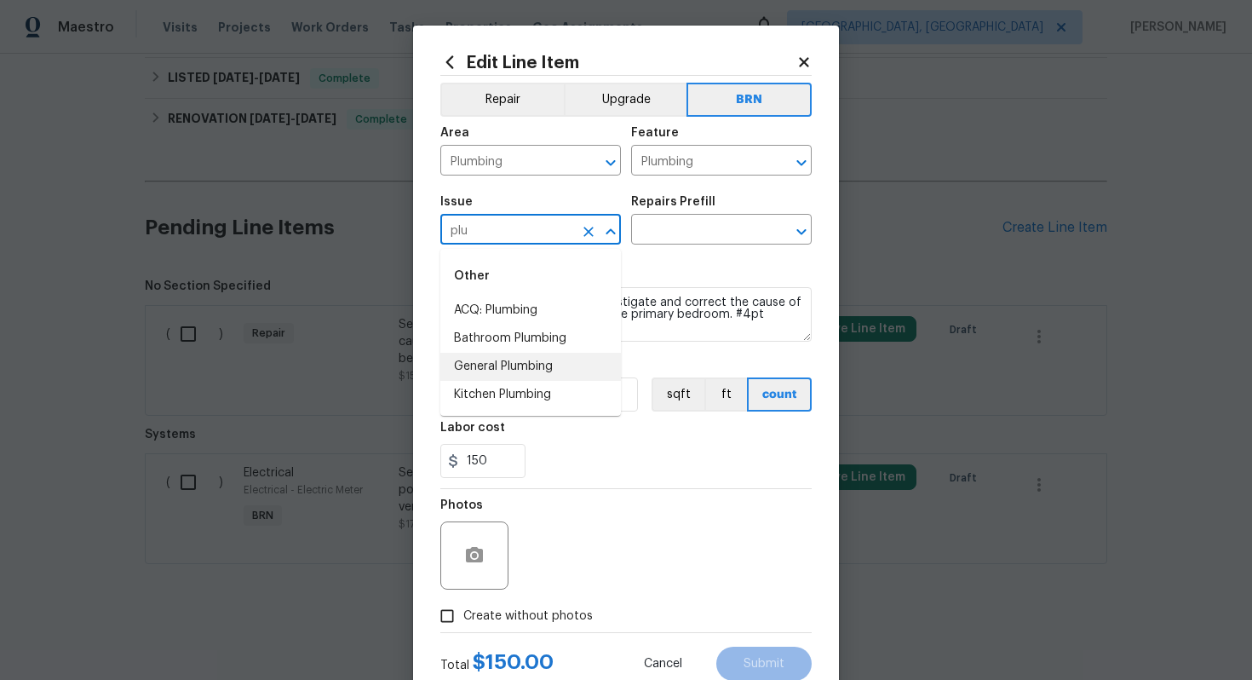
click at [538, 363] on li "General Plumbing" at bounding box center [530, 367] width 181 height 28
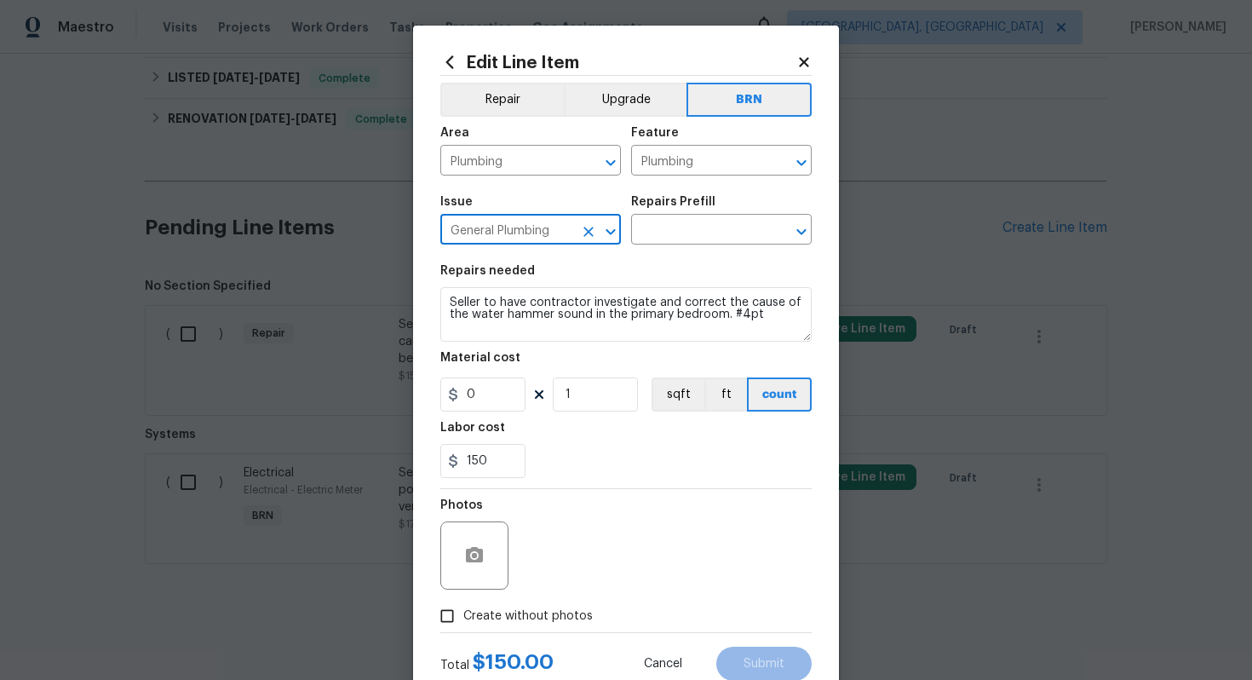
type input "General Plumbing"
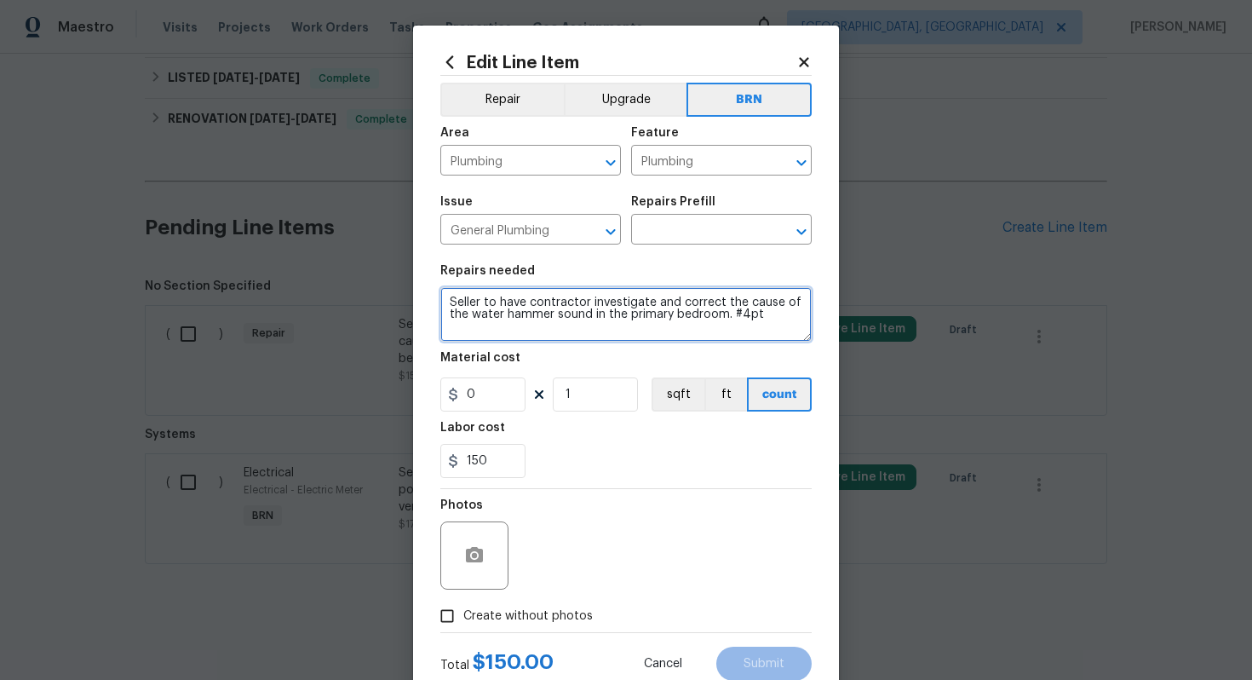
drag, startPoint x: 447, startPoint y: 304, endPoint x: 657, endPoint y: 344, distance: 213.4
click at [658, 344] on section "Repairs needed Seller to have contractor investigate and correct the cause of t…" at bounding box center [625, 371] width 371 height 233
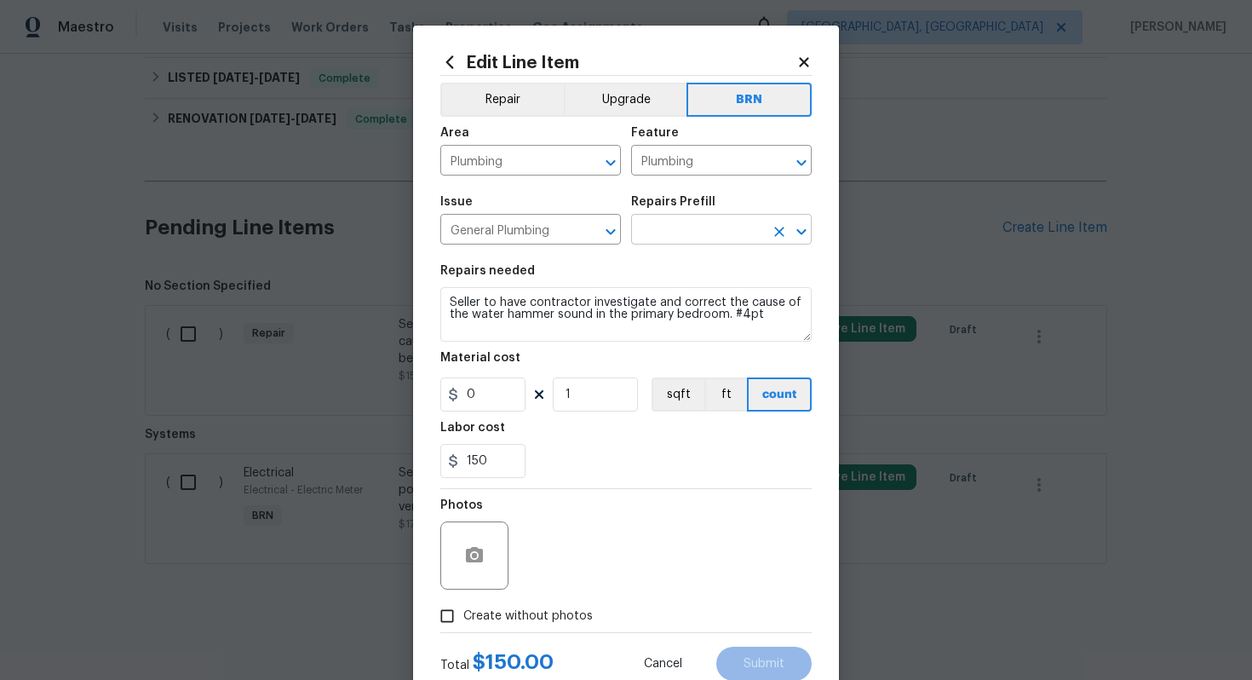
click at [681, 234] on input "text" at bounding box center [697, 231] width 133 height 26
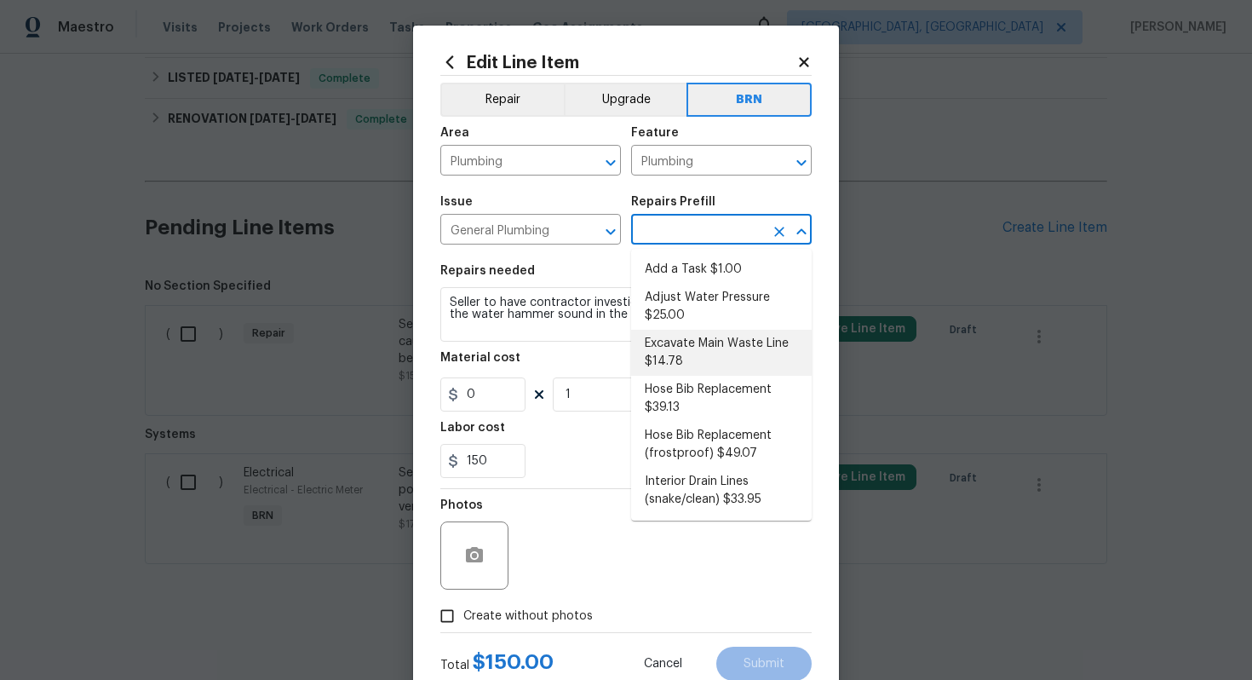
scroll to position [19, 0]
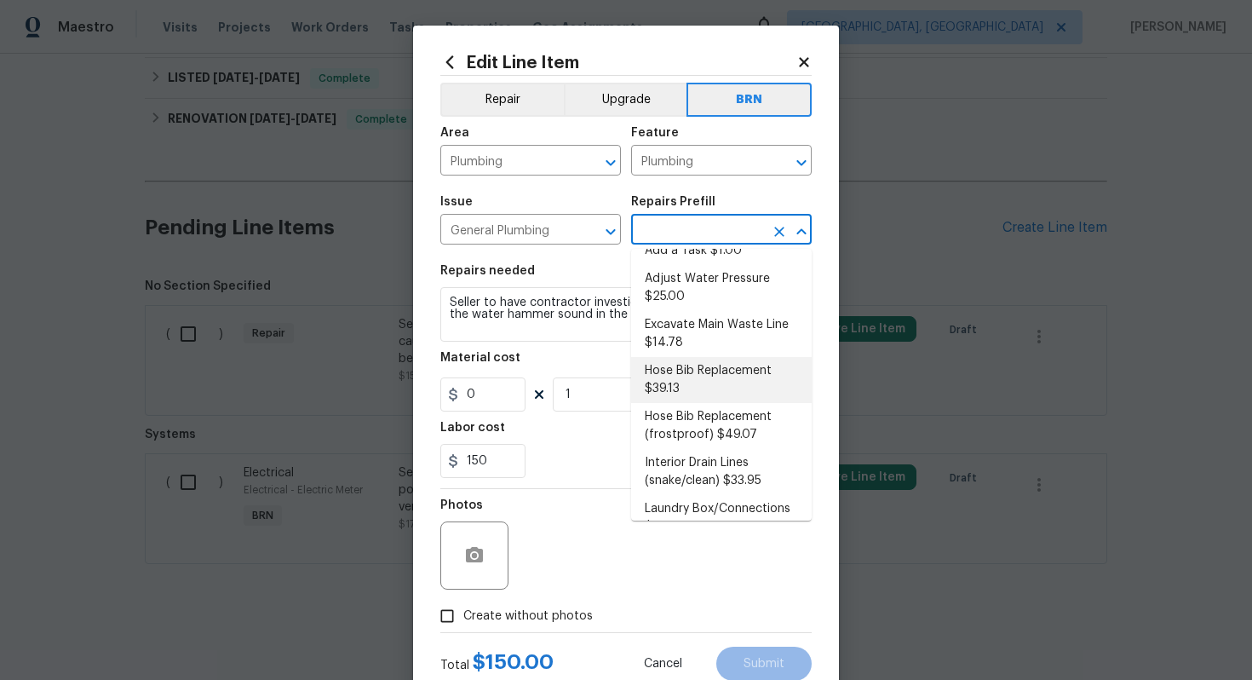
click at [678, 376] on li "Hose Bib Replacement $39.13" at bounding box center [721, 380] width 181 height 46
type input "Hose Bib Replacement $39.13"
type textarea "Remove the existing hose bib and replace it with a new hose bib. Ensure that th…"
type input "39.13"
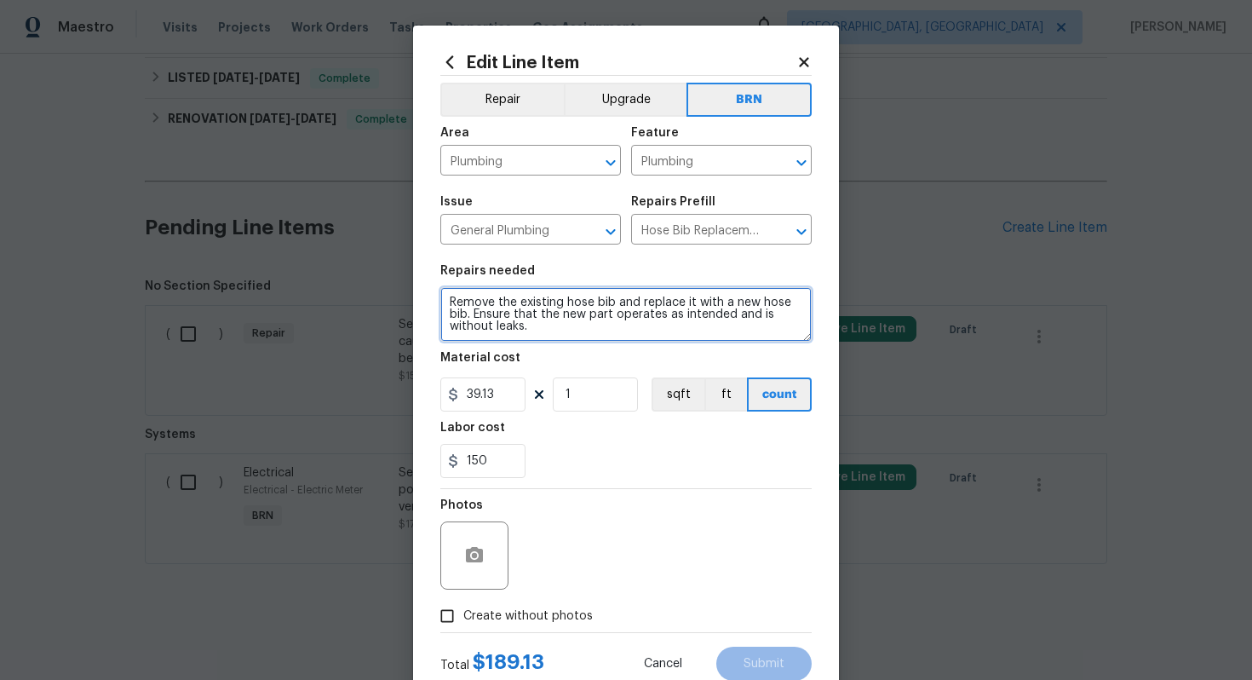
drag, startPoint x: 446, startPoint y: 297, endPoint x: 571, endPoint y: 354, distance: 136.8
click at [571, 354] on section "Repairs needed Remove the existing hose bib and replace it with a new hose bib.…" at bounding box center [625, 371] width 371 height 233
paste textarea "Seller to have contractor investigate and correct the cause of the water hammer…"
type textarea "Seller to have contractor investigate and correct the cause of the water hammer…"
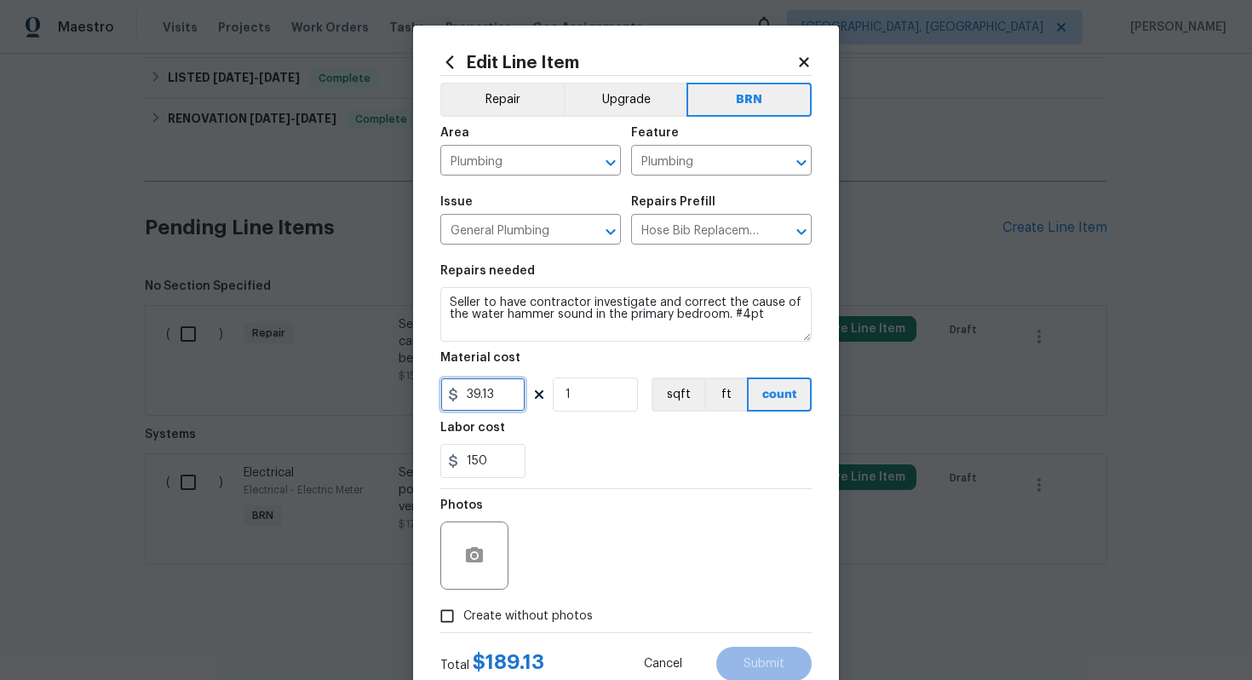
drag, startPoint x: 508, startPoint y: 395, endPoint x: 457, endPoint y: 398, distance: 51.2
click at [457, 398] on div "39.13" at bounding box center [482, 394] width 85 height 34
type input "0"
click at [614, 546] on div "Photos" at bounding box center [625, 544] width 371 height 111
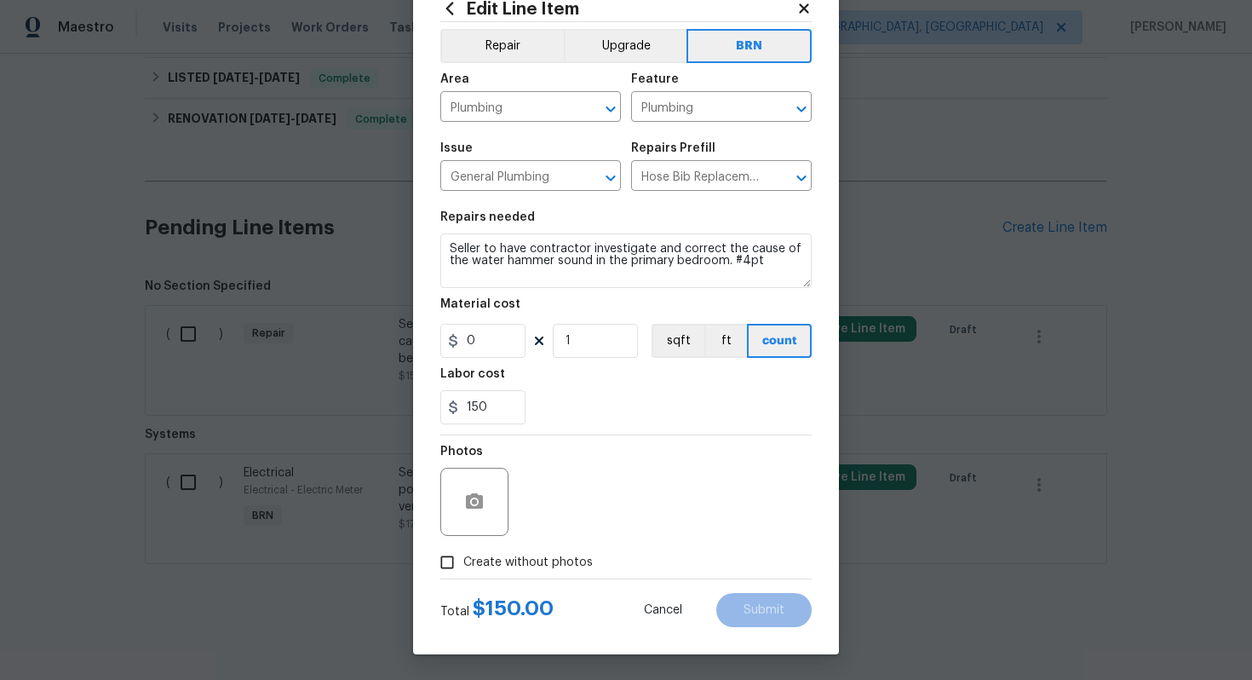
click at [566, 549] on label "Create without photos" at bounding box center [512, 562] width 162 height 32
click at [463, 549] on input "Create without photos" at bounding box center [447, 562] width 32 height 32
checkbox input "true"
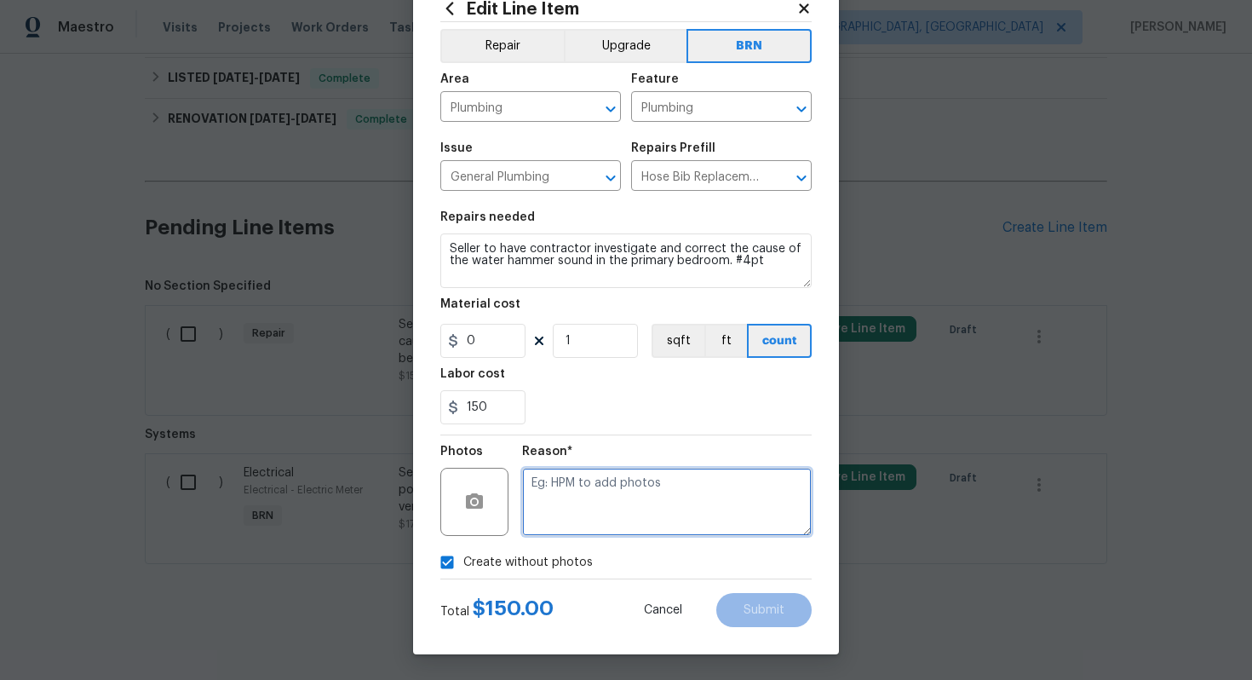
click at [617, 505] on textarea at bounding box center [667, 502] width 290 height 68
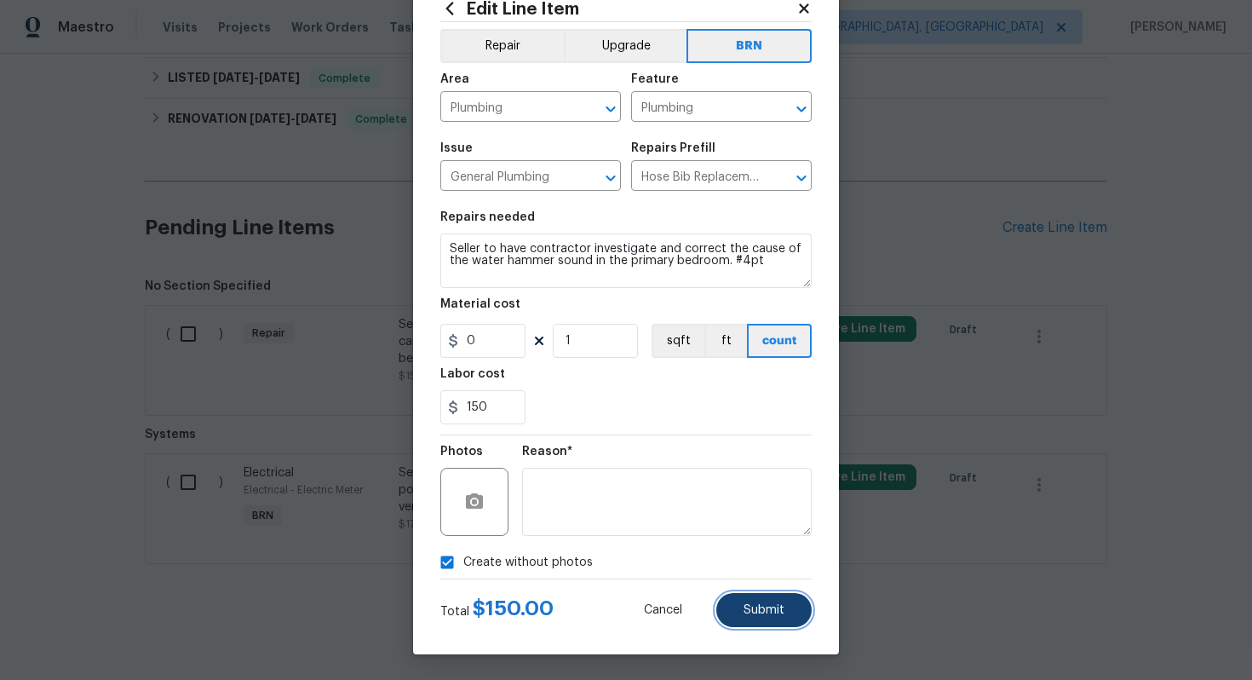
click at [775, 607] on span "Submit" at bounding box center [764, 610] width 41 height 13
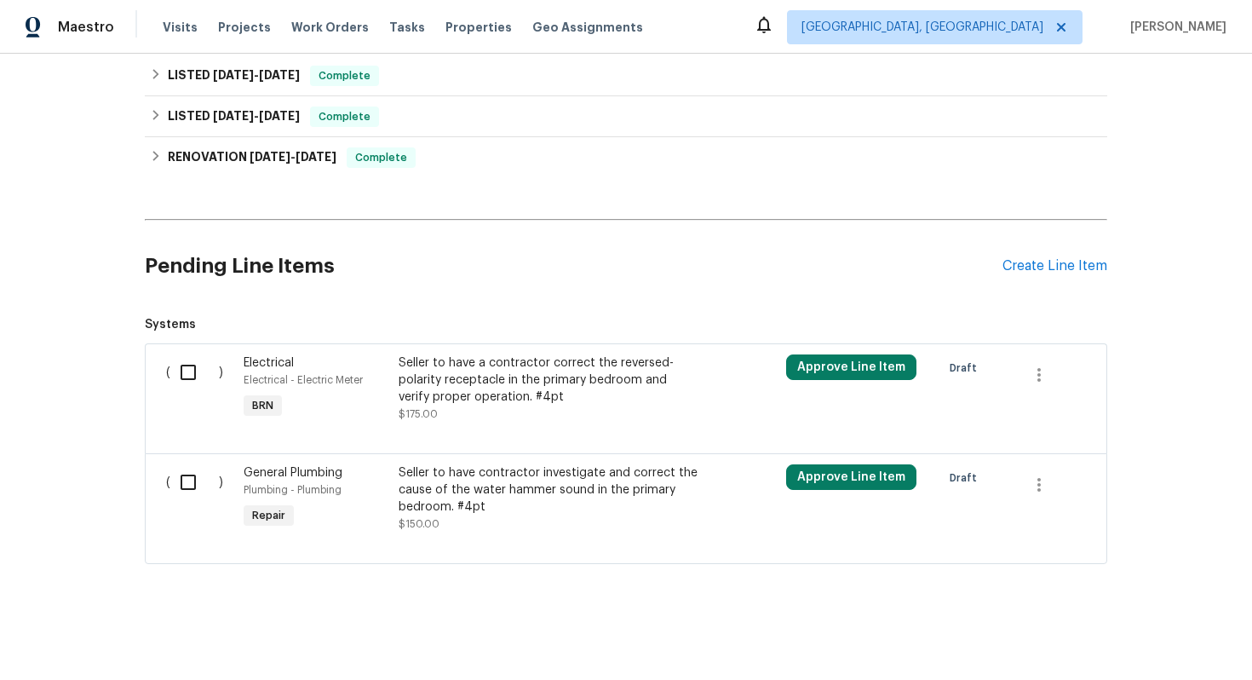
scroll to position [518, 0]
click at [198, 373] on input "checkbox" at bounding box center [194, 372] width 49 height 36
checkbox input "true"
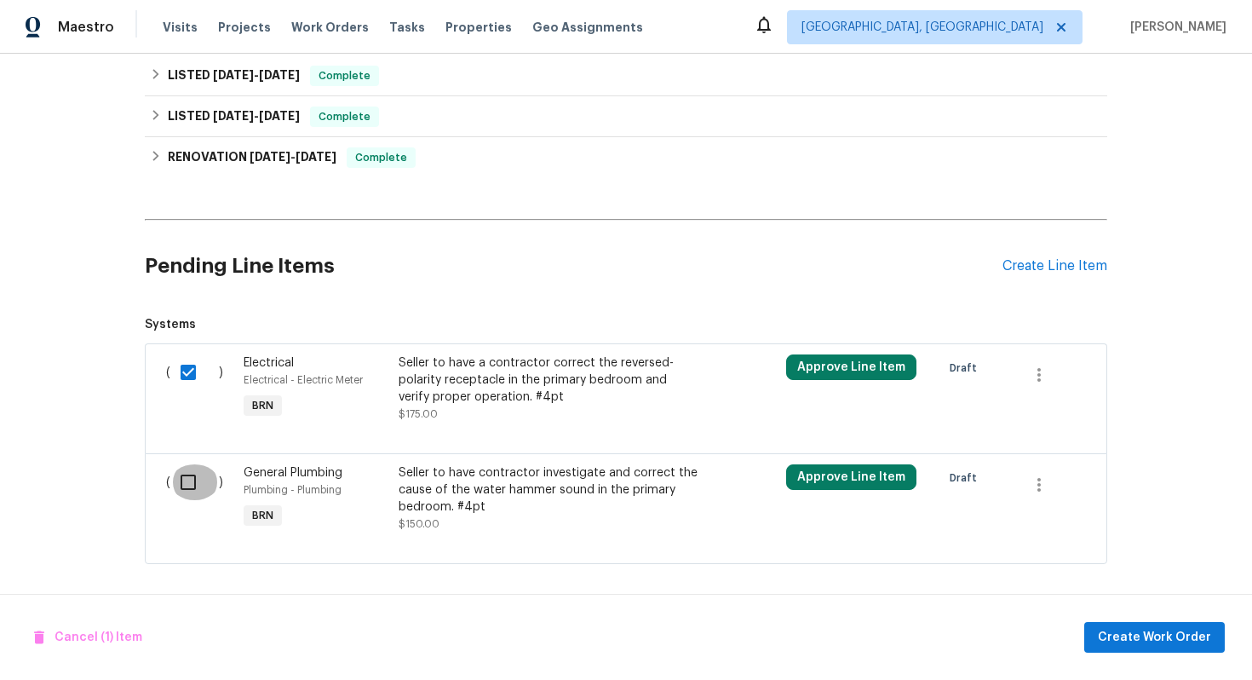
click at [199, 474] on input "checkbox" at bounding box center [194, 482] width 49 height 36
checkbox input "true"
click at [1165, 630] on span "Create Work Order" at bounding box center [1154, 637] width 113 height 21
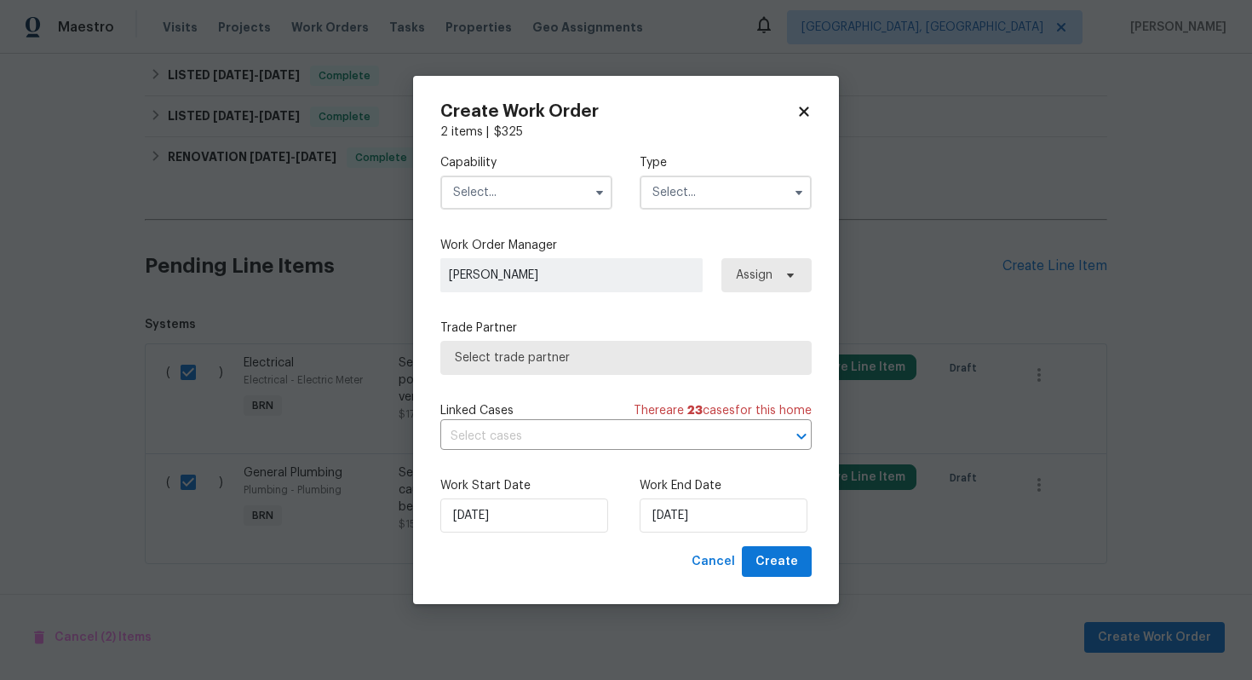
click at [589, 191] on span at bounding box center [600, 193] width 26 height 26
click at [598, 189] on icon "button" at bounding box center [600, 193] width 14 height 14
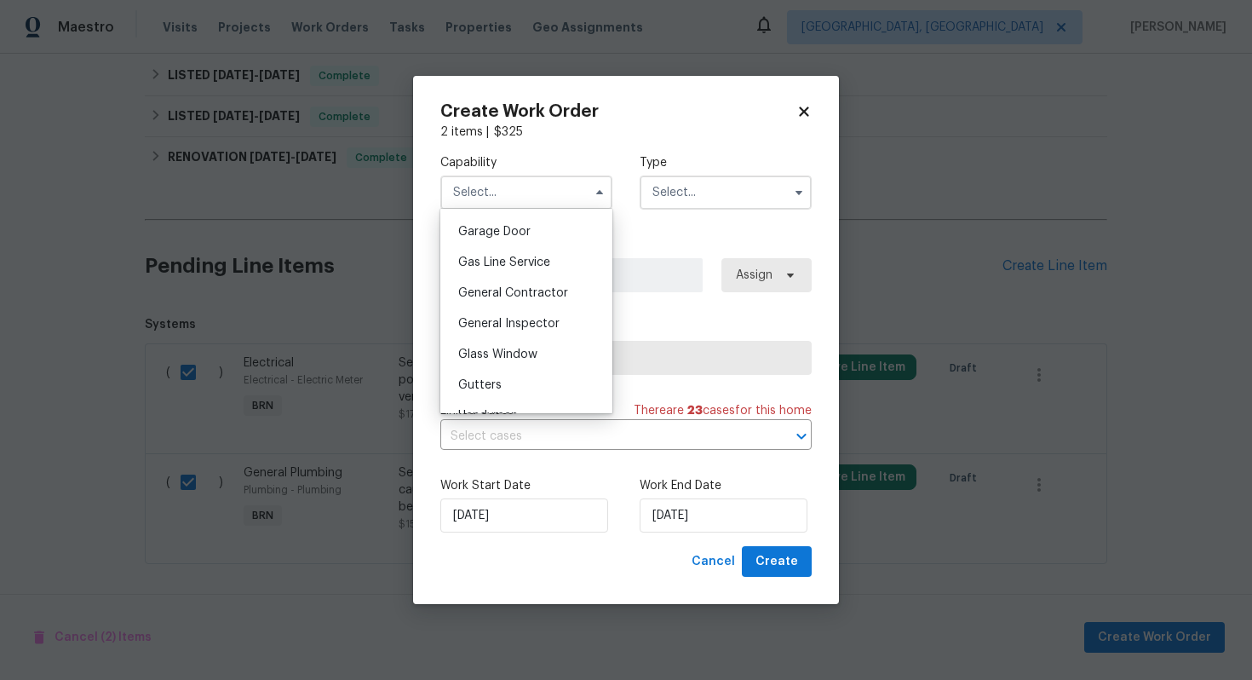
scroll to position [718, 0]
click at [558, 329] on span "General Contractor" at bounding box center [513, 325] width 110 height 12
type input "General Contractor"
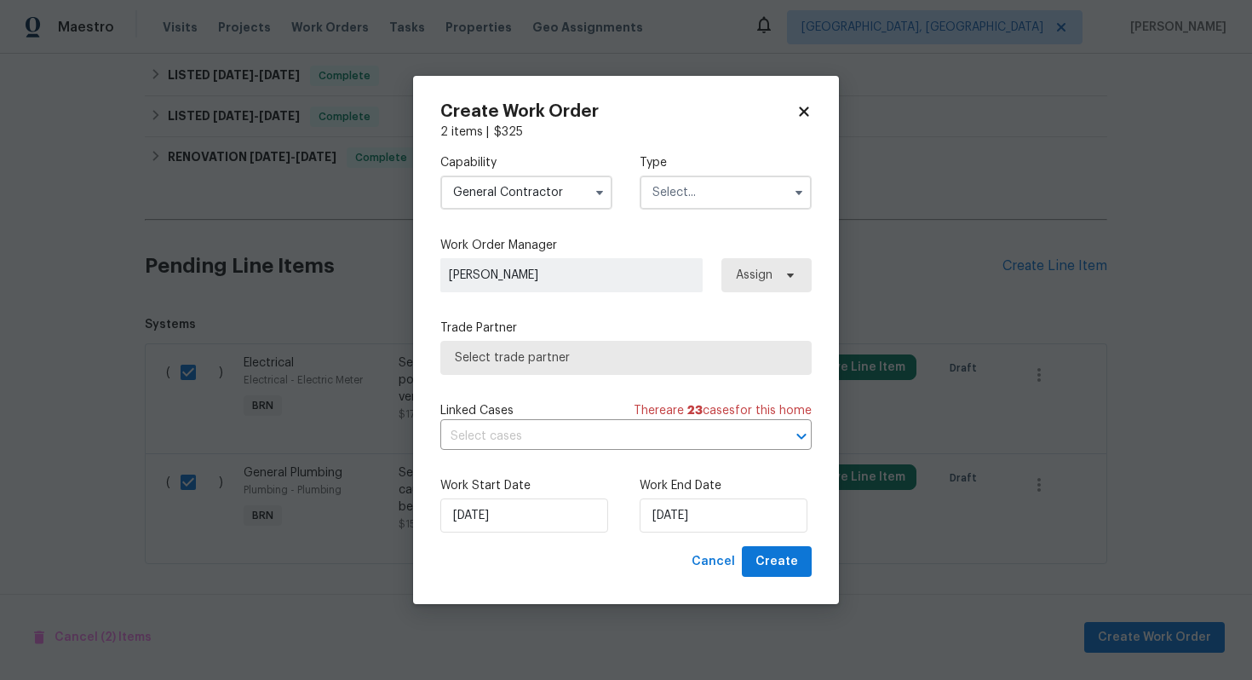
click at [702, 185] on input "text" at bounding box center [726, 192] width 172 height 34
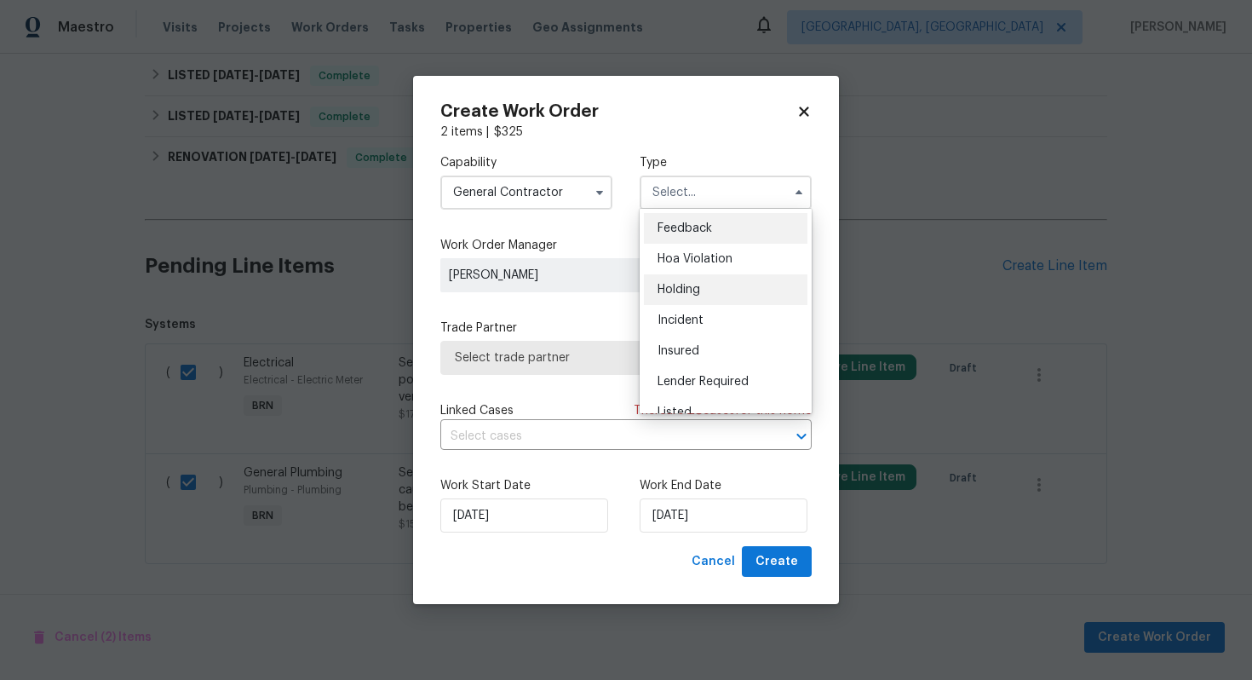
scroll to position [387, 0]
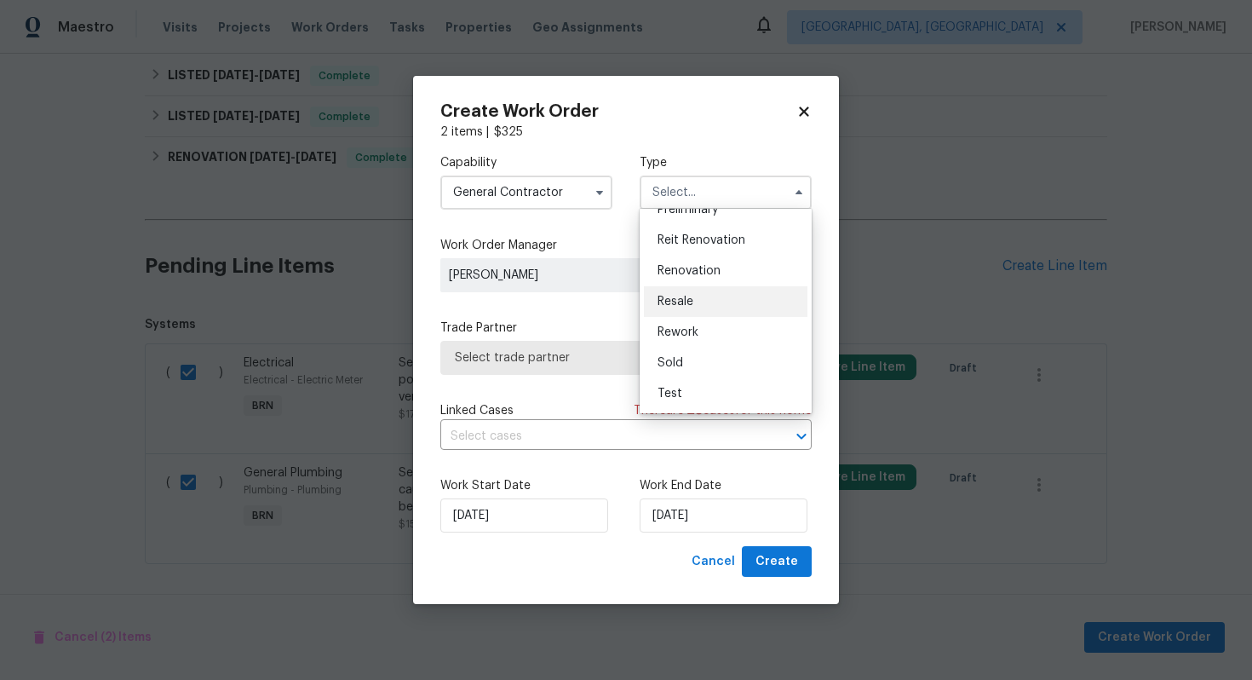
click at [708, 302] on div "Resale" at bounding box center [726, 301] width 164 height 31
type input "Resale"
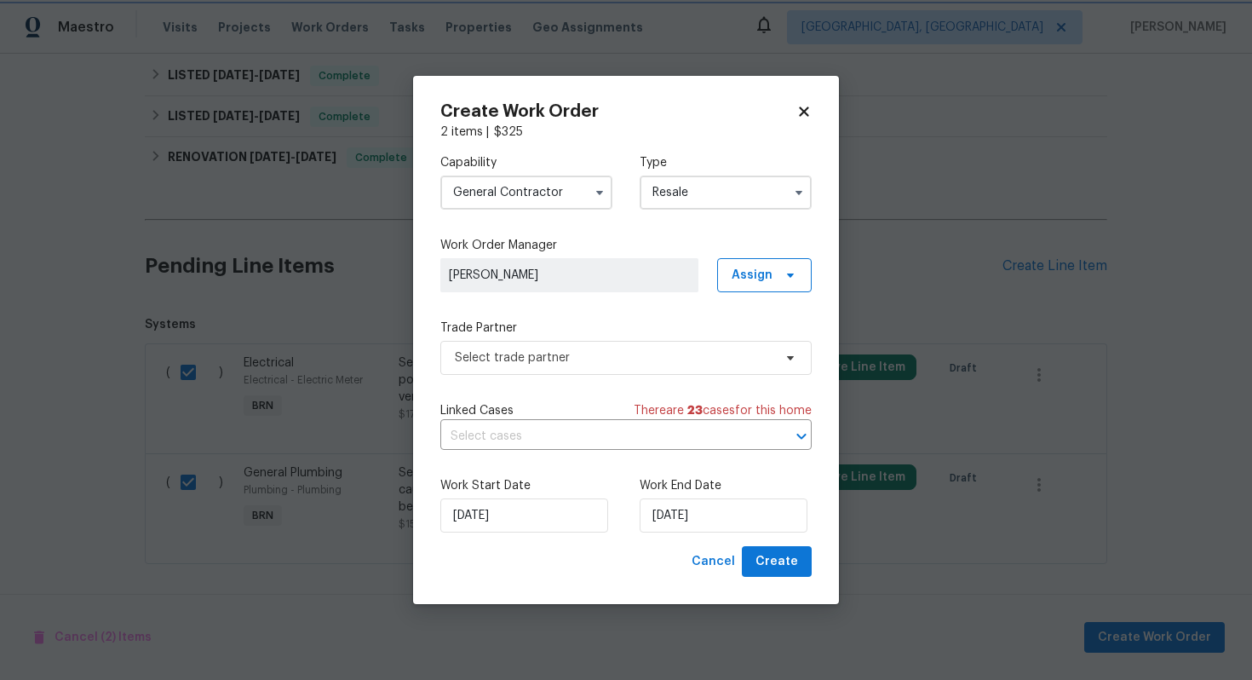
scroll to position [0, 0]
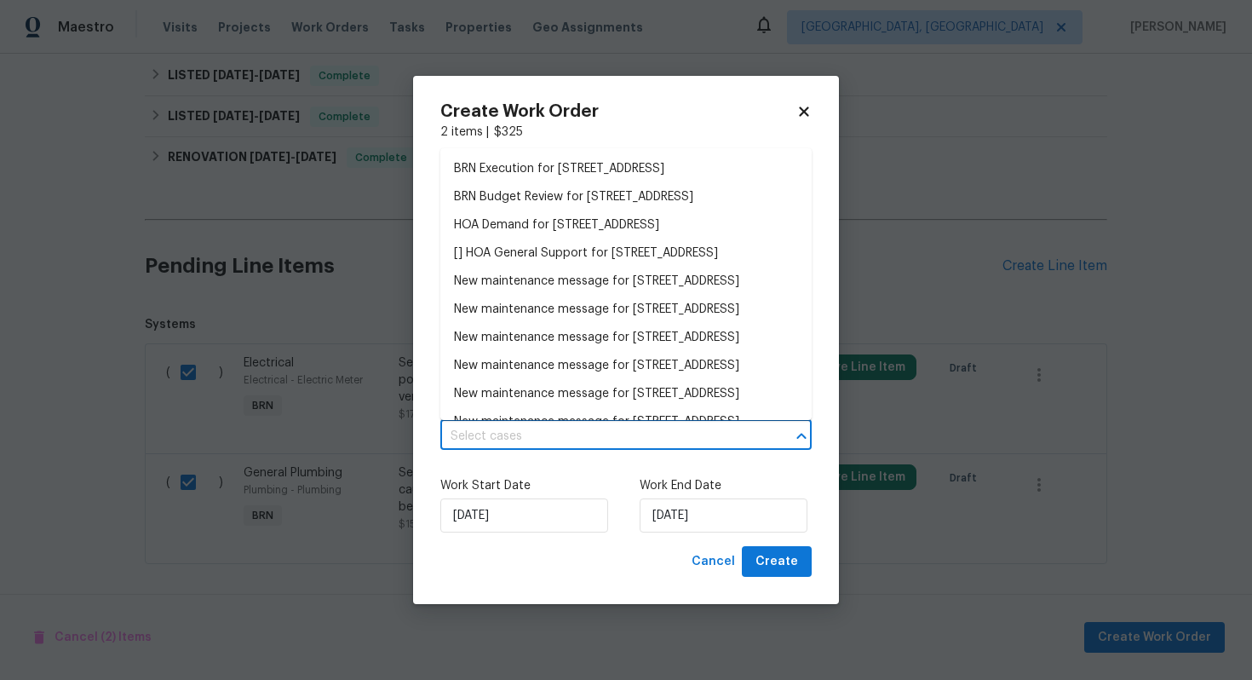
click at [561, 442] on input "text" at bounding box center [602, 436] width 324 height 26
click at [594, 171] on li "BRN Execution for 2400 Feather Sound Dr Apt 211, Clearwater, FL 33762" at bounding box center [625, 169] width 371 height 28
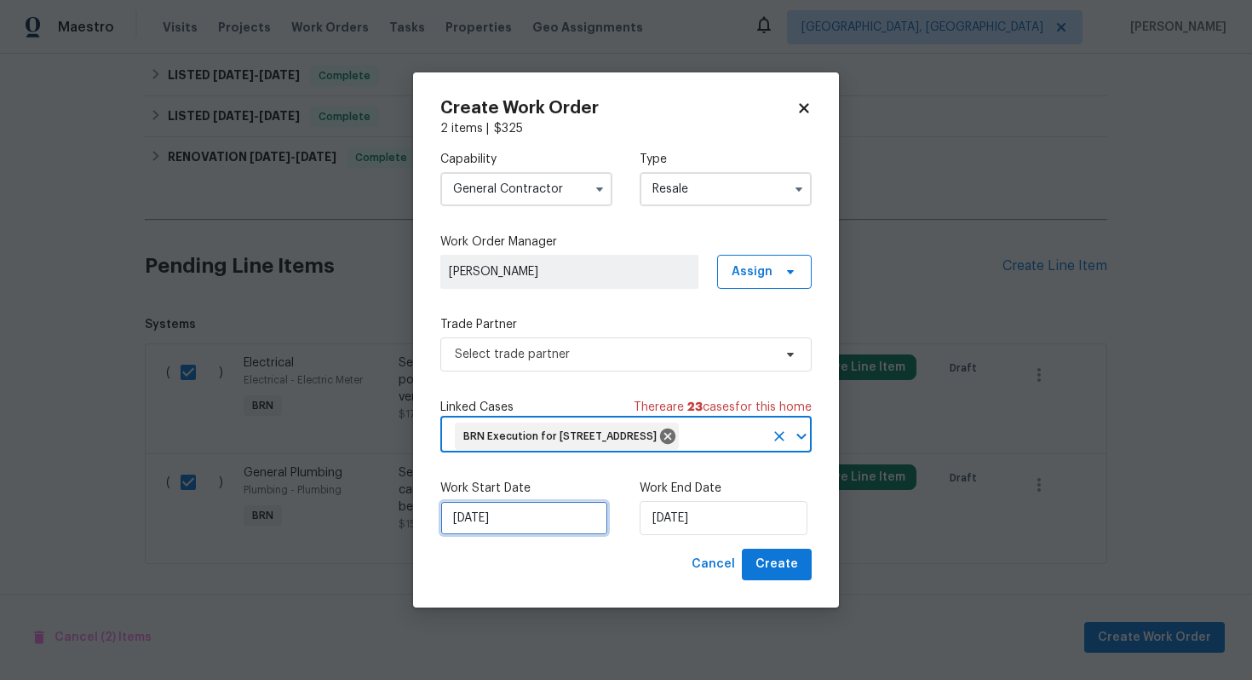
click at [474, 532] on input "[DATE]" at bounding box center [524, 518] width 168 height 34
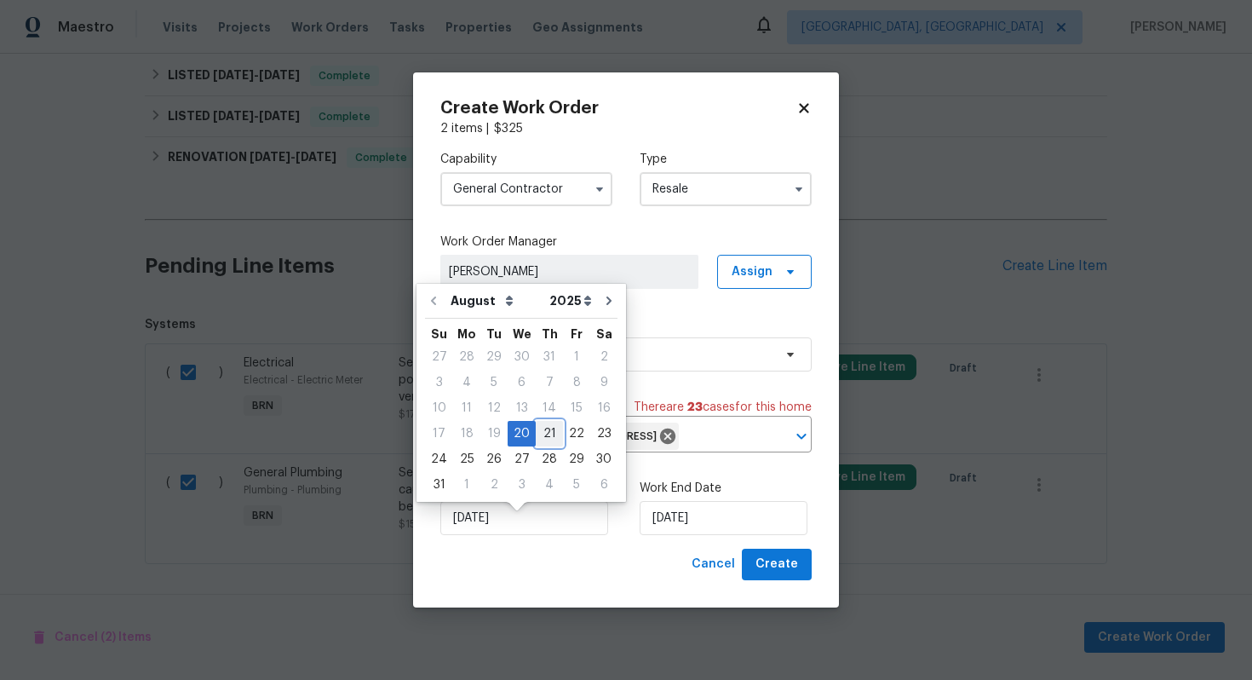
click at [549, 440] on div "21" at bounding box center [549, 434] width 27 height 24
type input "8/21/2025"
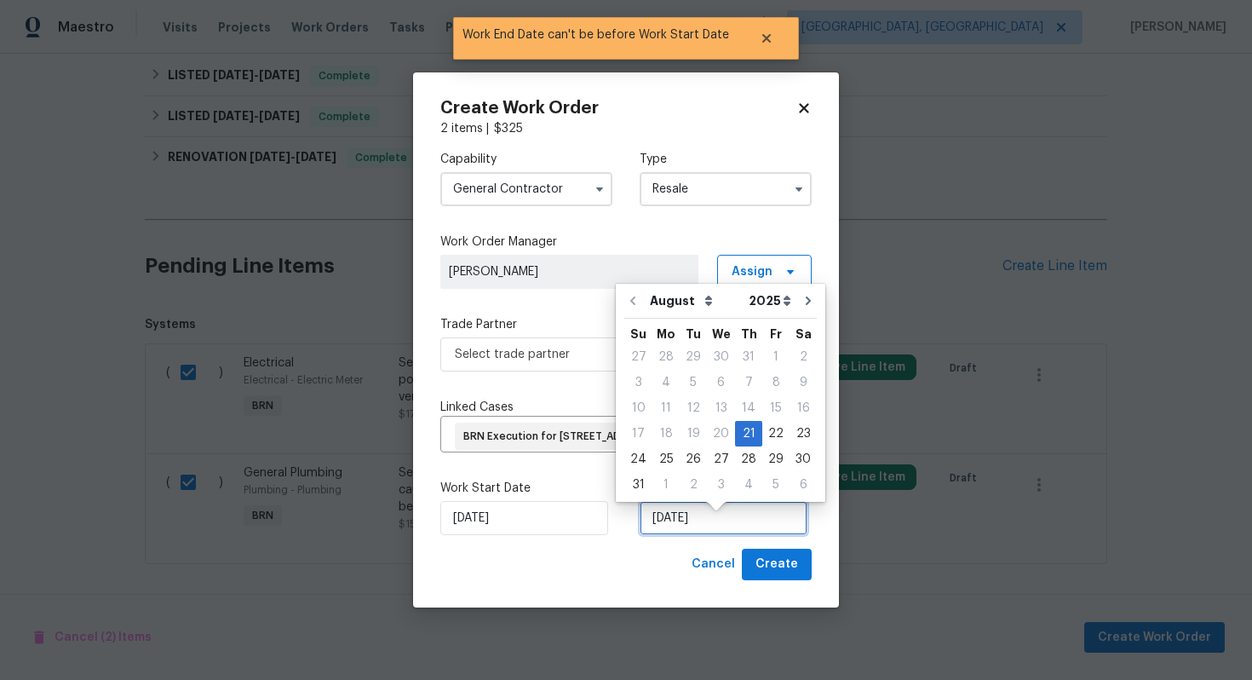
click at [671, 534] on input "8/21/2025" at bounding box center [724, 518] width 168 height 34
click at [661, 460] on div "25" at bounding box center [666, 459] width 27 height 24
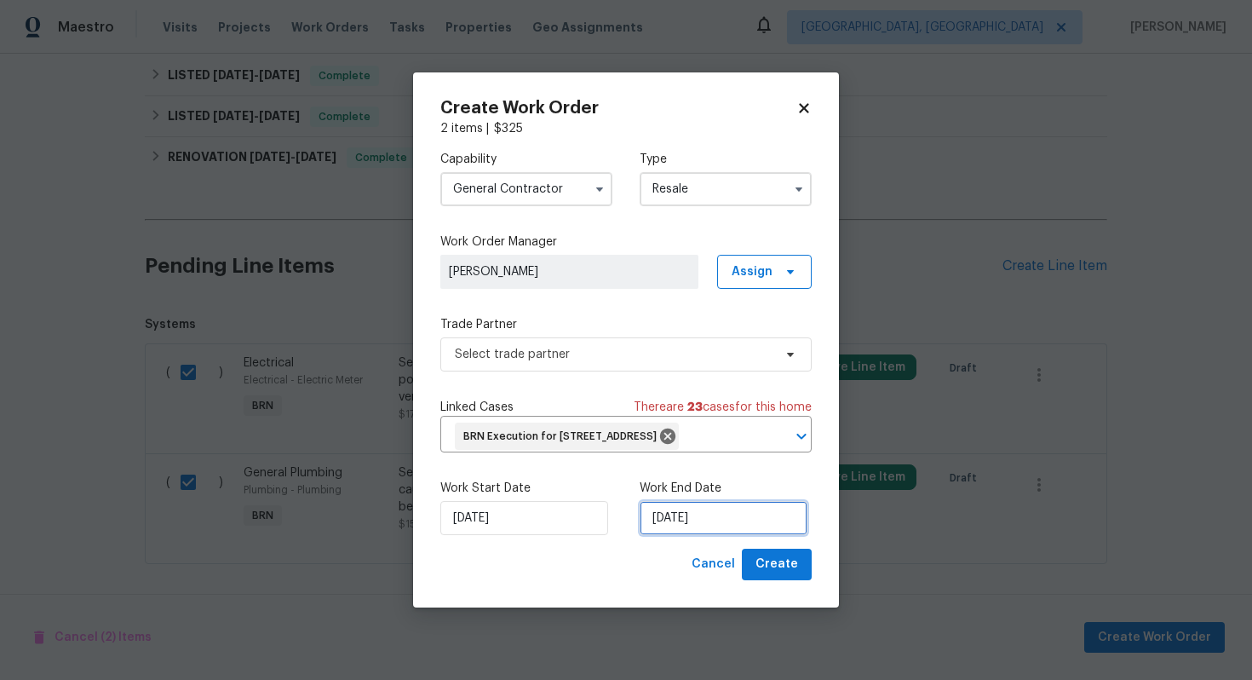
click at [681, 529] on input "8/25/2025" at bounding box center [724, 518] width 168 height 34
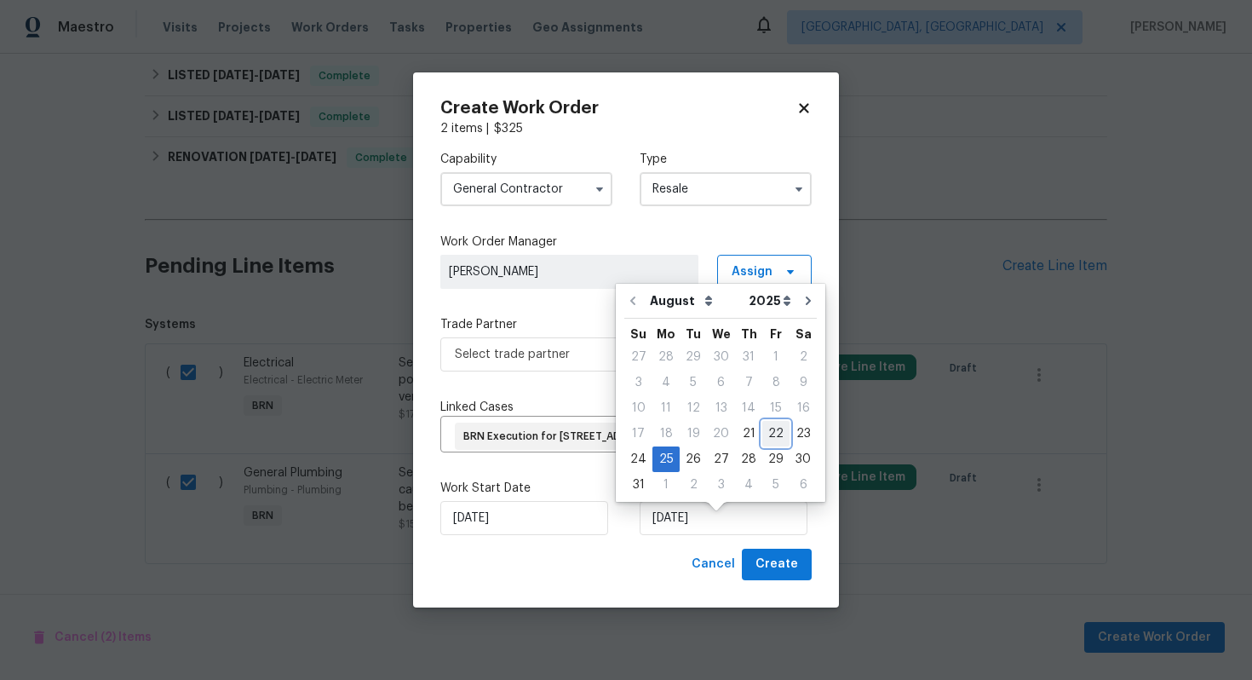
click at [762, 441] on div "22" at bounding box center [775, 434] width 27 height 24
type input "8/22/2025"
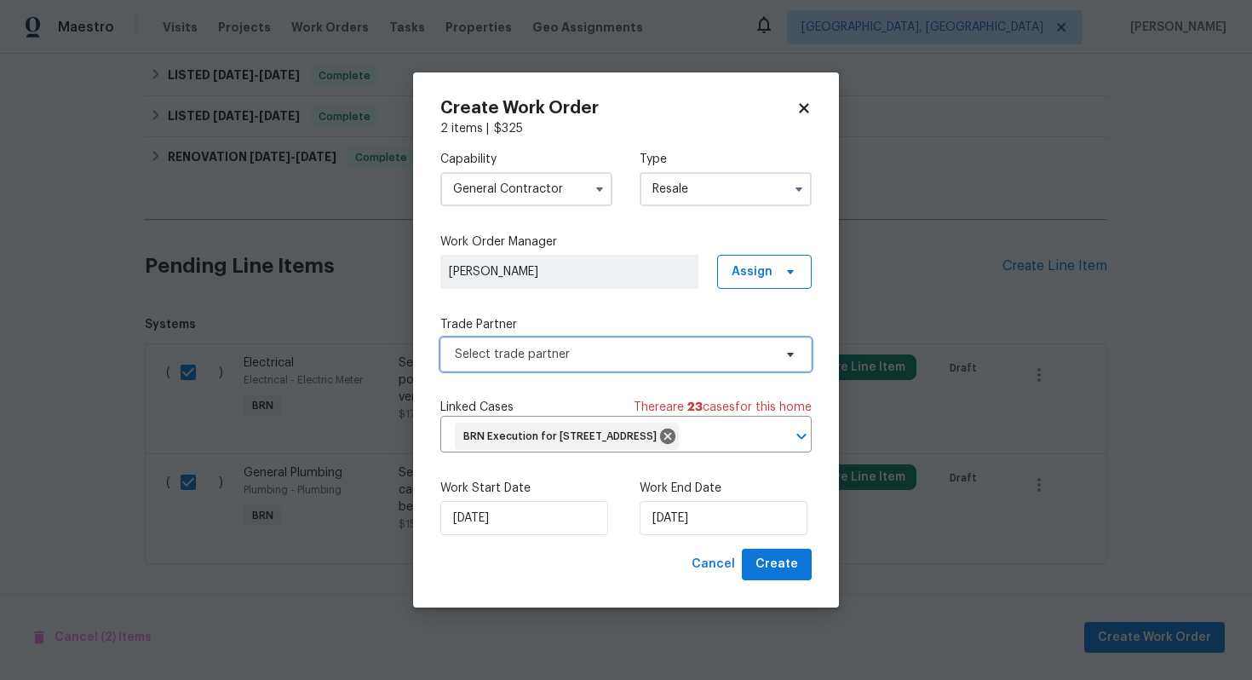
click at [667, 348] on span "Select trade partner" at bounding box center [614, 354] width 318 height 17
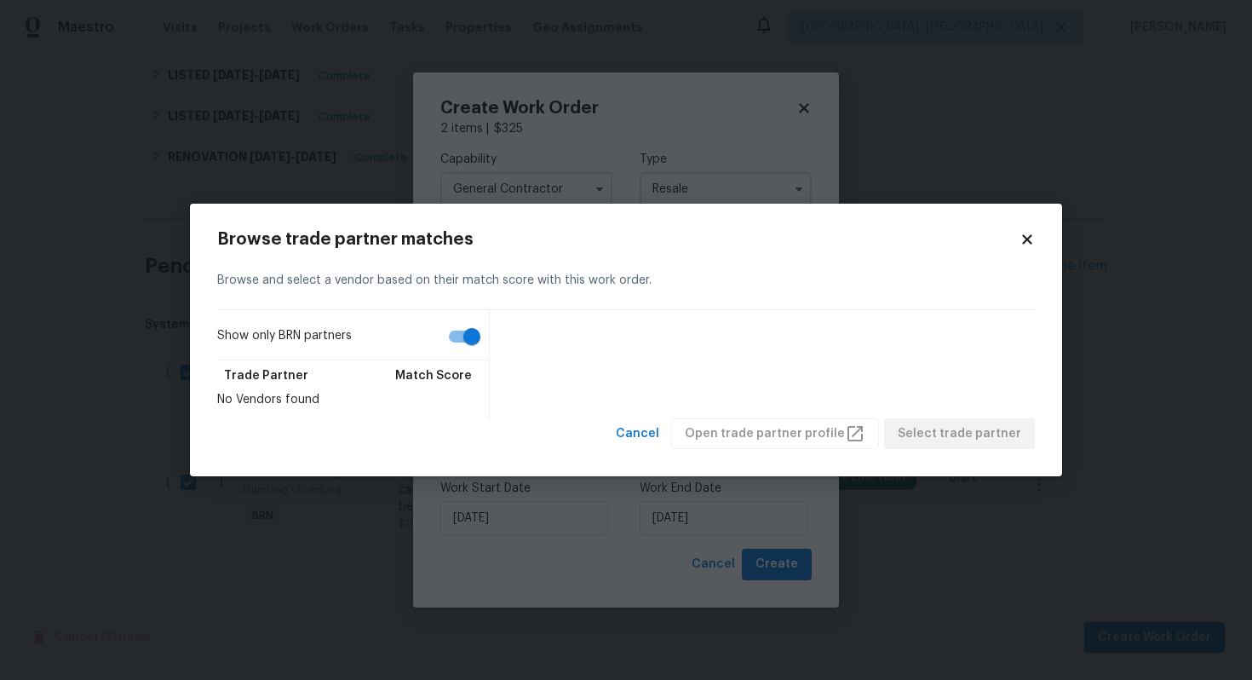
click at [466, 341] on input "Show only BRN partners" at bounding box center [471, 336] width 97 height 32
checkbox input "false"
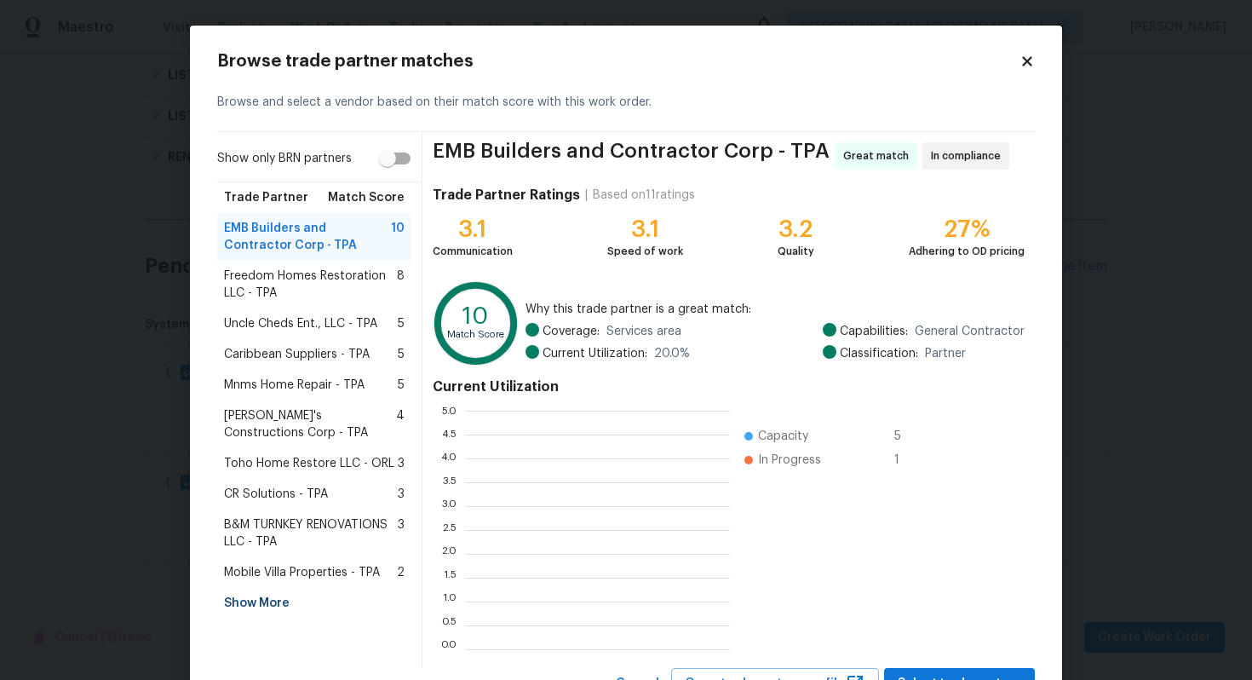
scroll to position [239, 265]
click at [320, 282] on span "Freedom Homes Restoration LLC - TPA" at bounding box center [310, 284] width 173 height 34
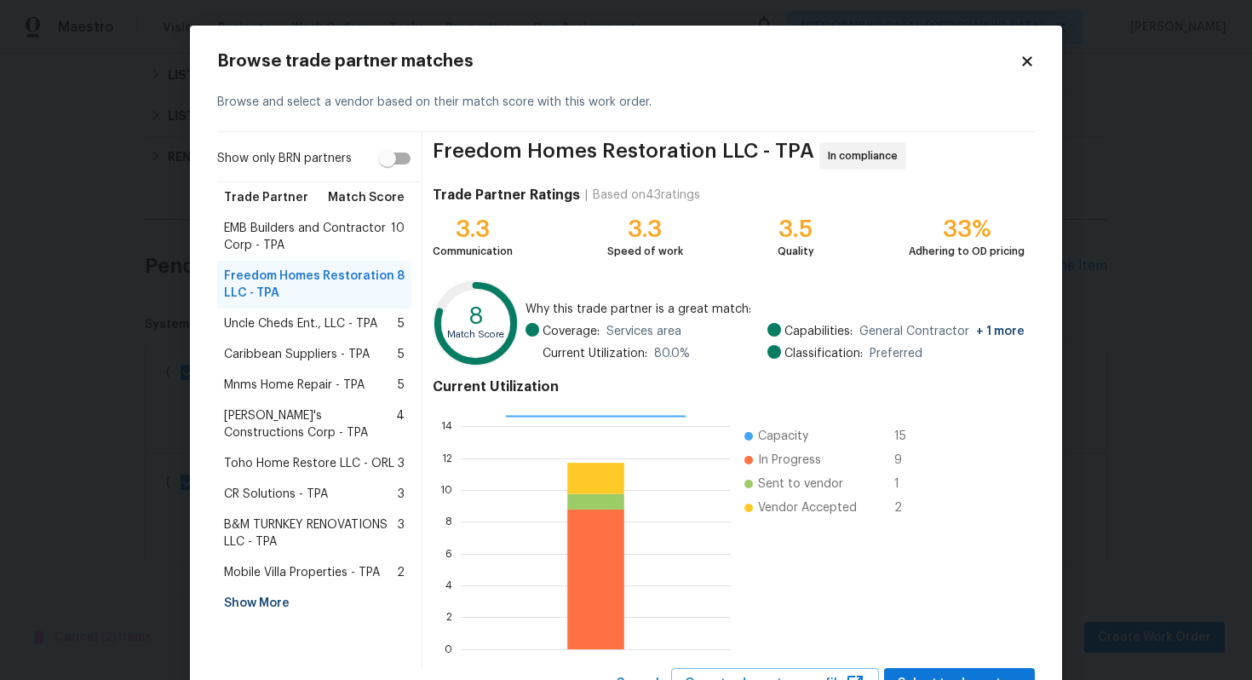
scroll to position [72, 0]
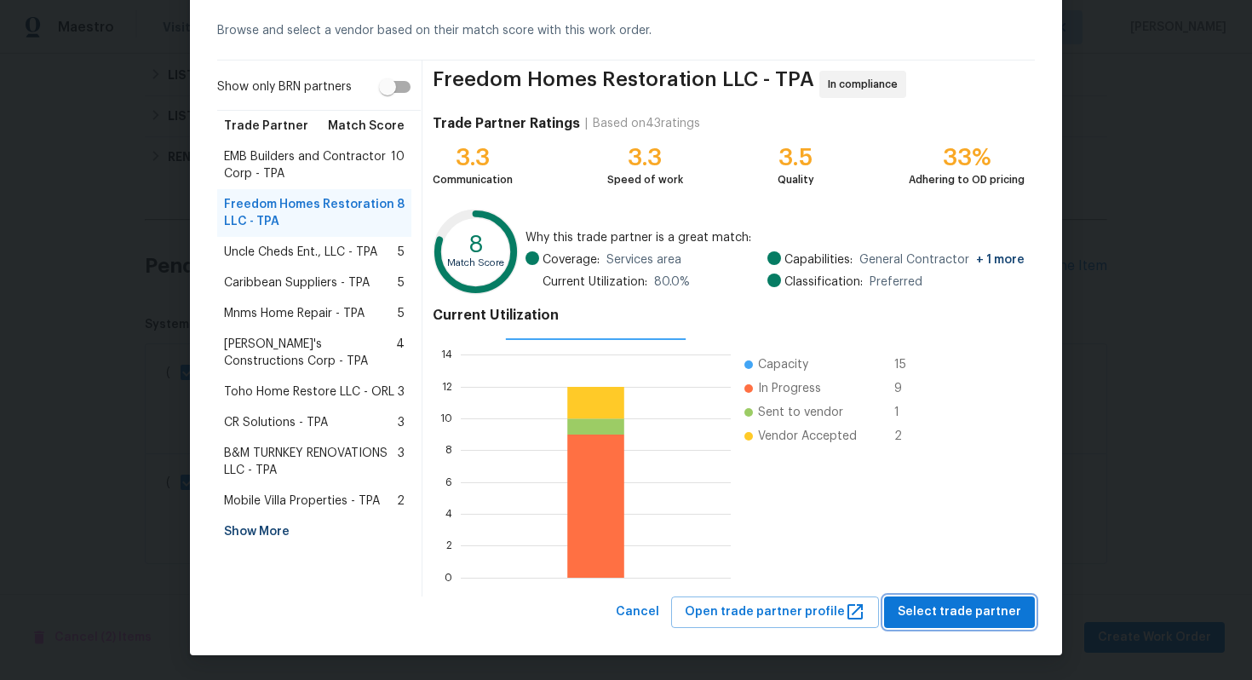
click at [964, 609] on span "Select trade partner" at bounding box center [960, 611] width 124 height 21
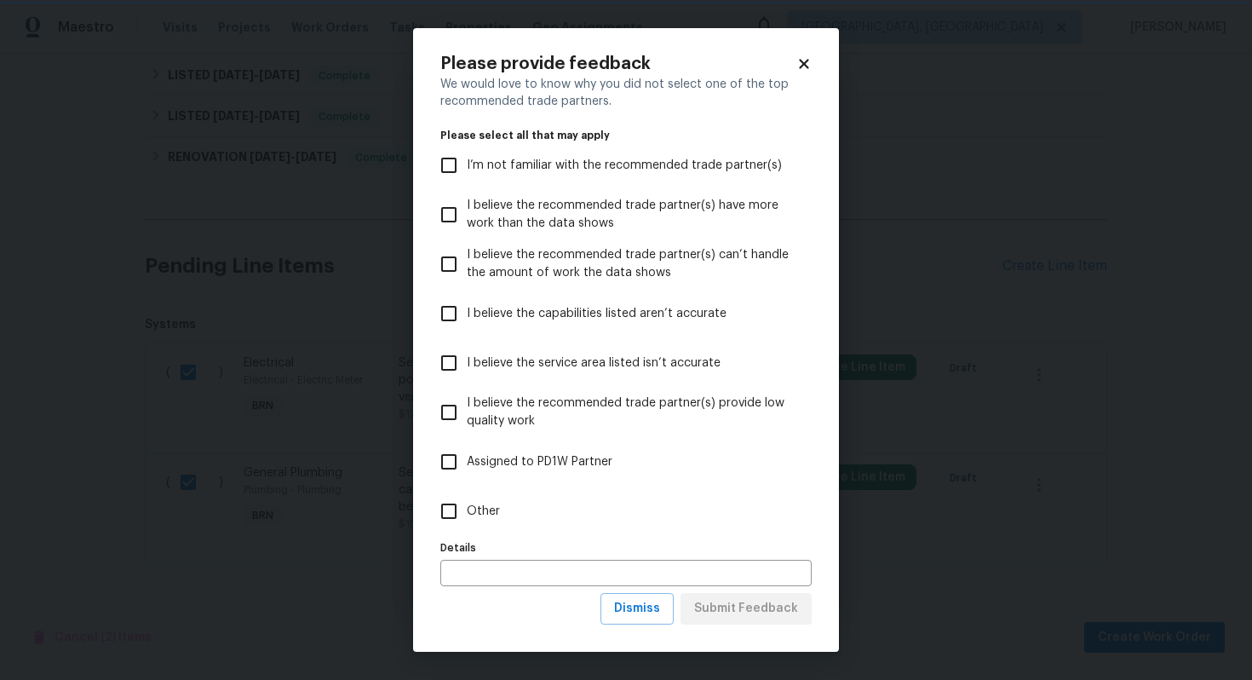
scroll to position [0, 0]
click at [671, 608] on button "Dismiss" at bounding box center [637, 609] width 73 height 32
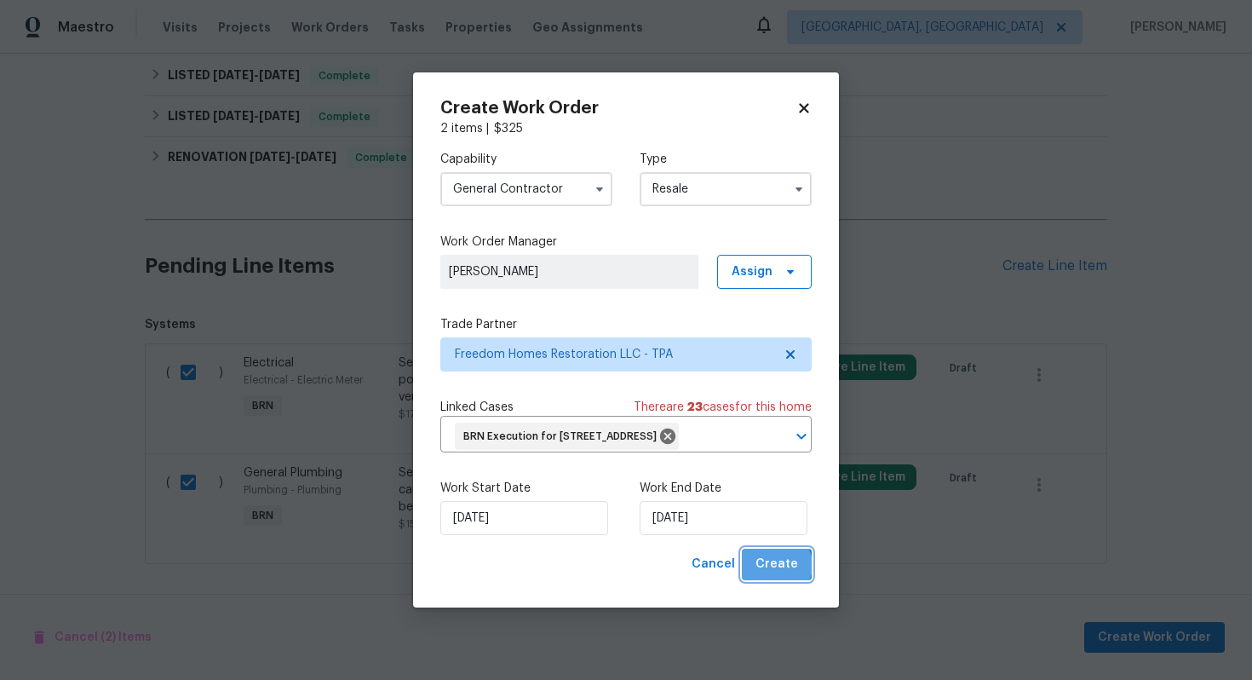
click at [778, 575] on span "Create" at bounding box center [777, 564] width 43 height 21
checkbox input "false"
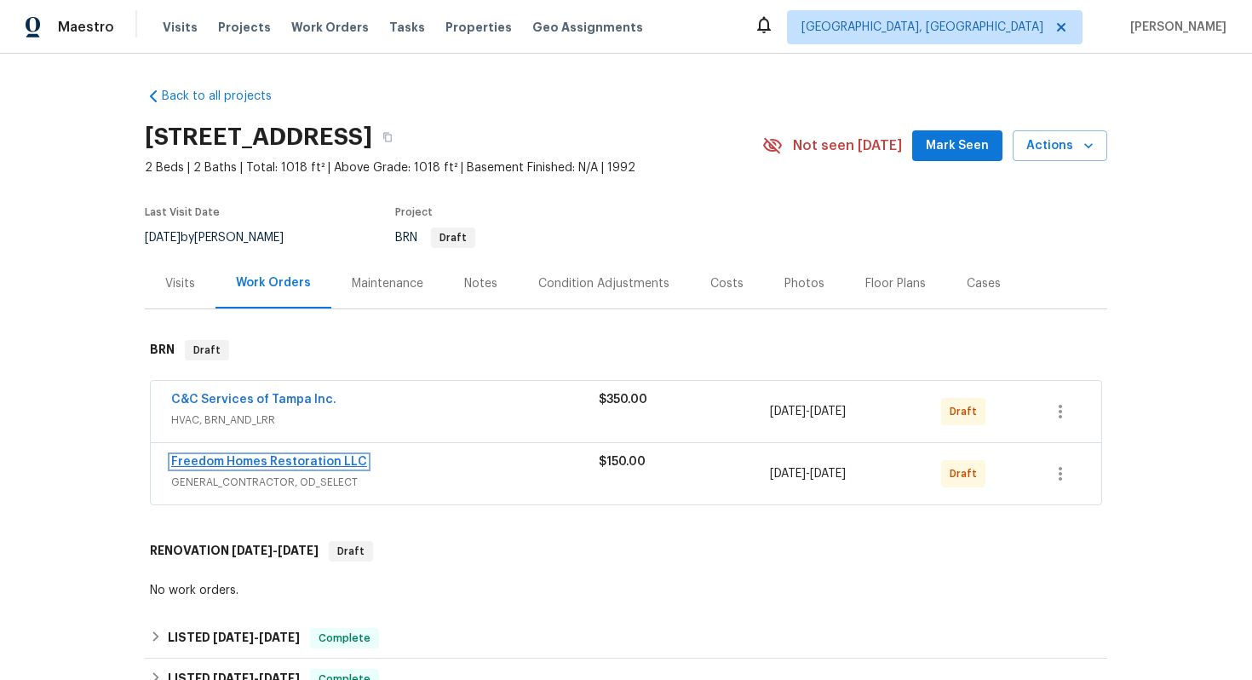
click at [288, 468] on link "Freedom Homes Restoration LLC" at bounding box center [269, 462] width 196 height 12
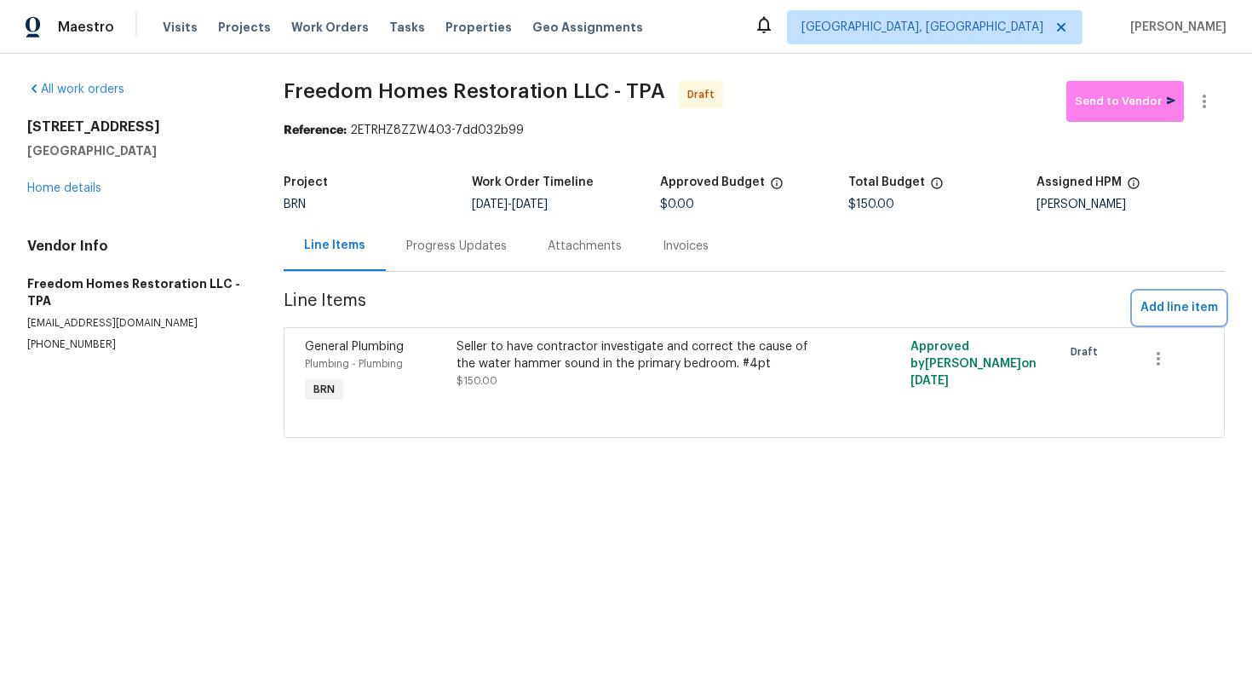
click at [1184, 303] on span "Add line item" at bounding box center [1180, 307] width 78 height 21
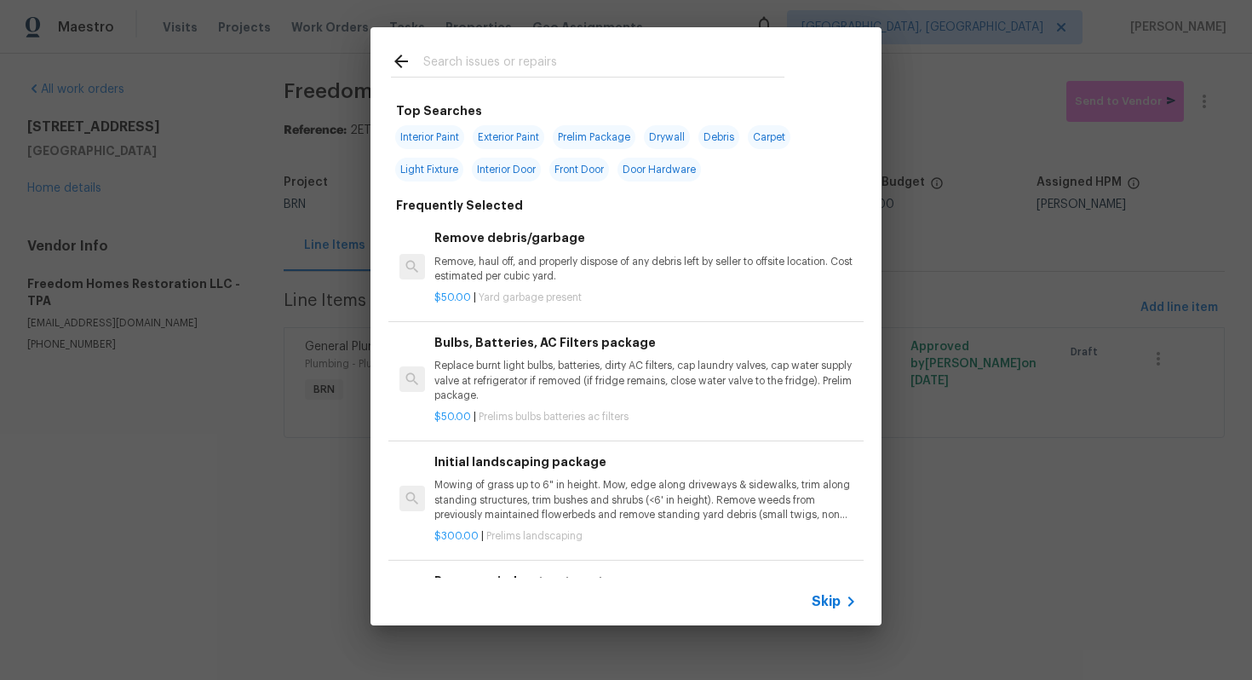
click at [835, 596] on span "Skip" at bounding box center [826, 601] width 29 height 17
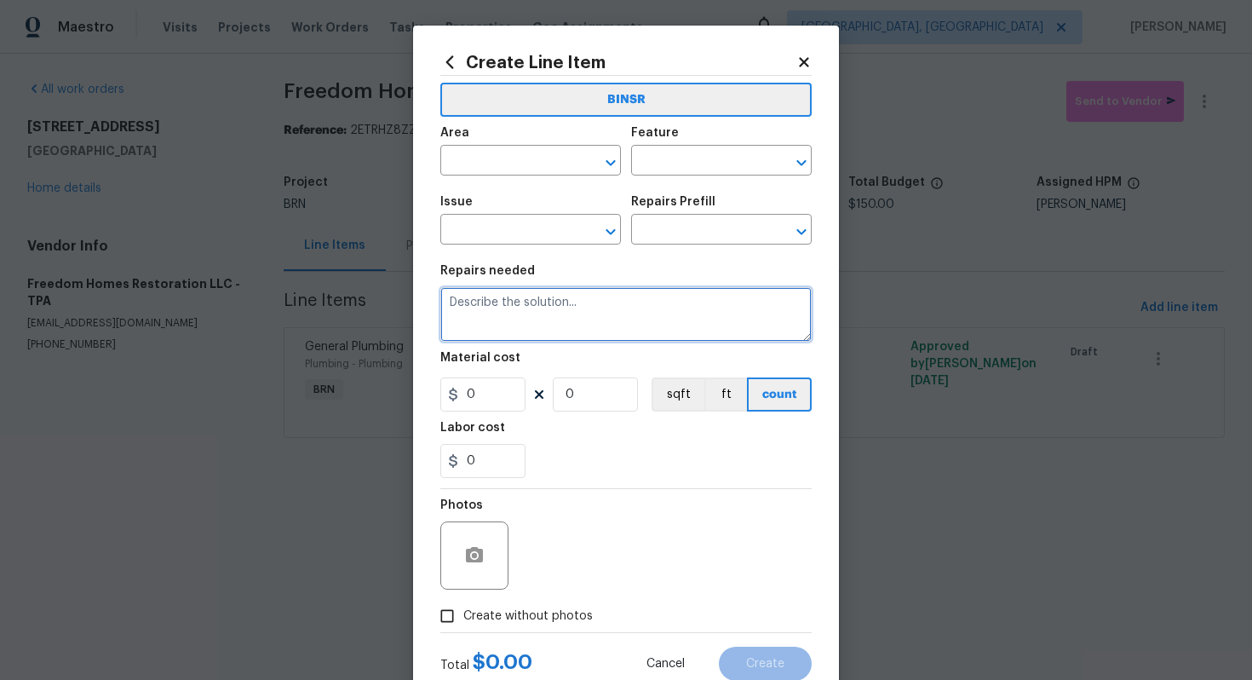
click at [684, 309] on textarea at bounding box center [625, 314] width 371 height 55
paste textarea "Seller to have a contractor correct the reversed-polarity receptacle in the pri…"
type textarea "Seller to have a contractor correct the reversed-polarity receptacle in the pri…"
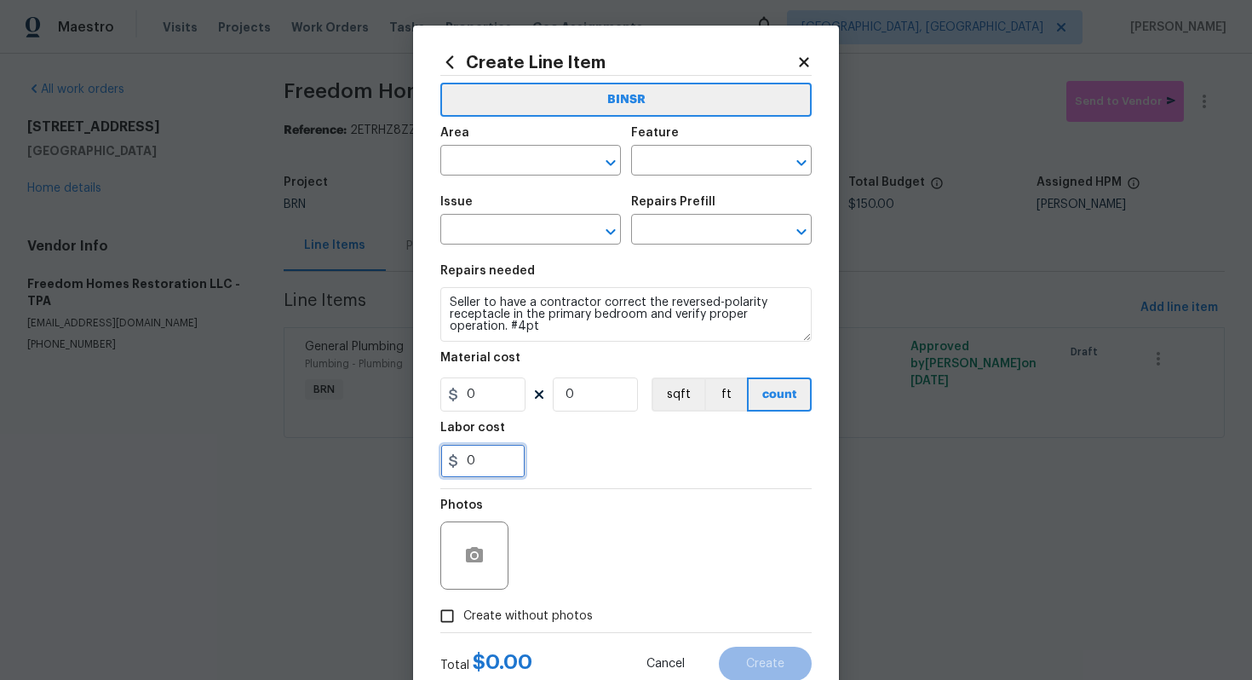
click at [464, 457] on input "0" at bounding box center [482, 461] width 85 height 34
click at [512, 468] on input "1750" at bounding box center [482, 461] width 85 height 34
type input "175"
click at [470, 569] on button "button" at bounding box center [474, 555] width 41 height 41
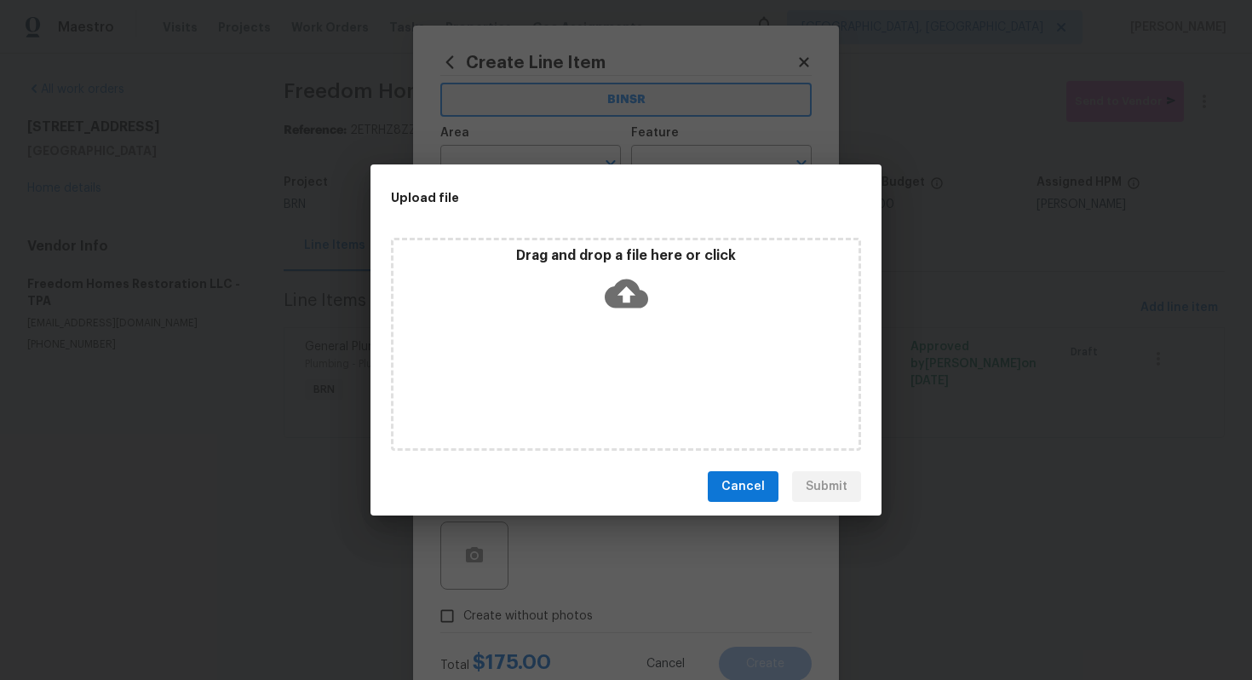
click at [612, 306] on icon at bounding box center [626, 293] width 43 height 29
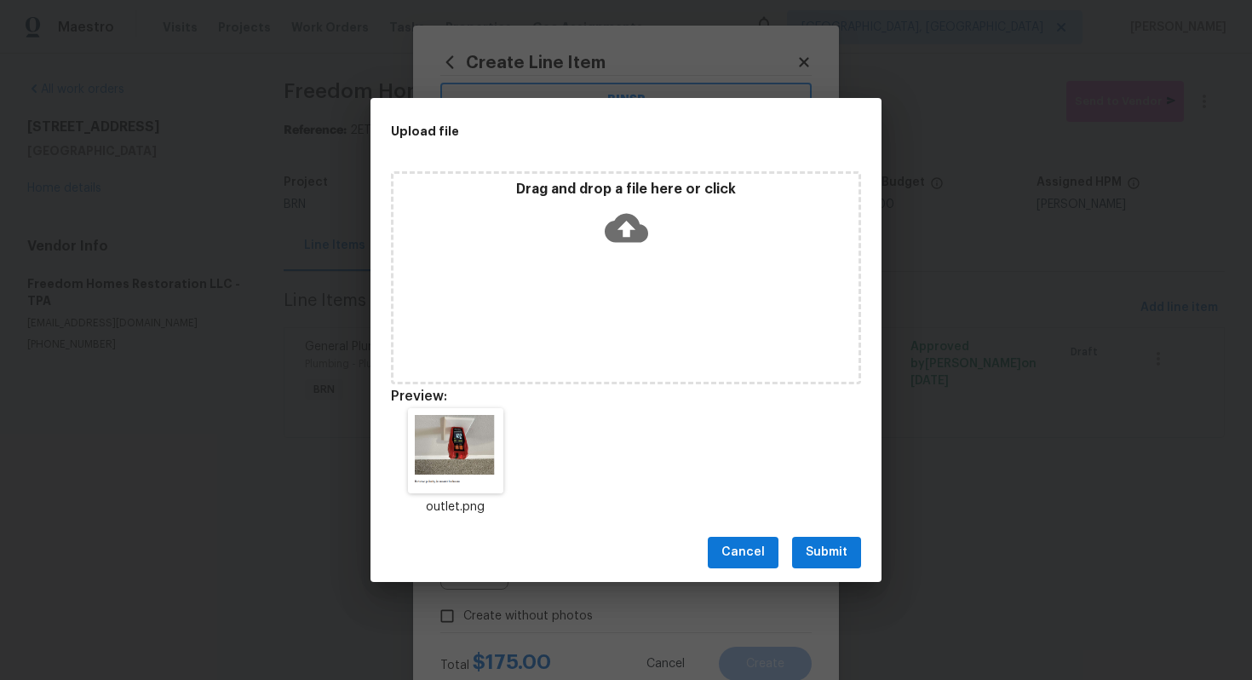
click at [825, 551] on span "Submit" at bounding box center [827, 552] width 42 height 21
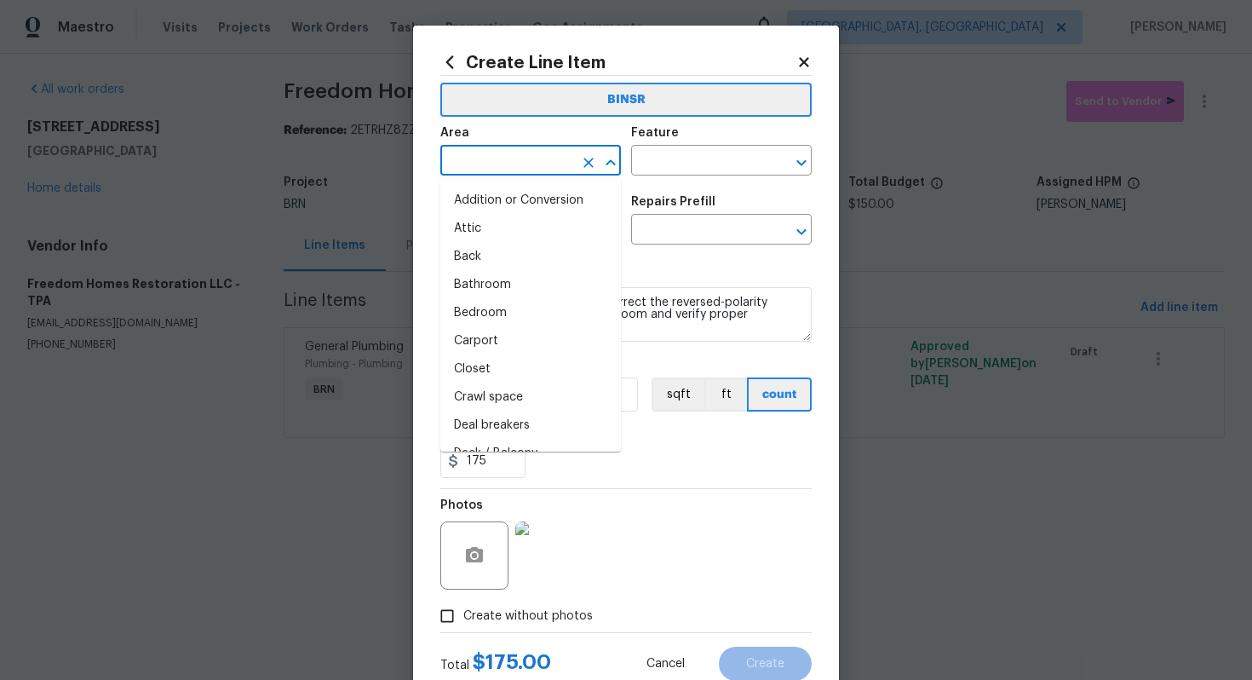
click at [517, 164] on input "text" at bounding box center [506, 162] width 133 height 26
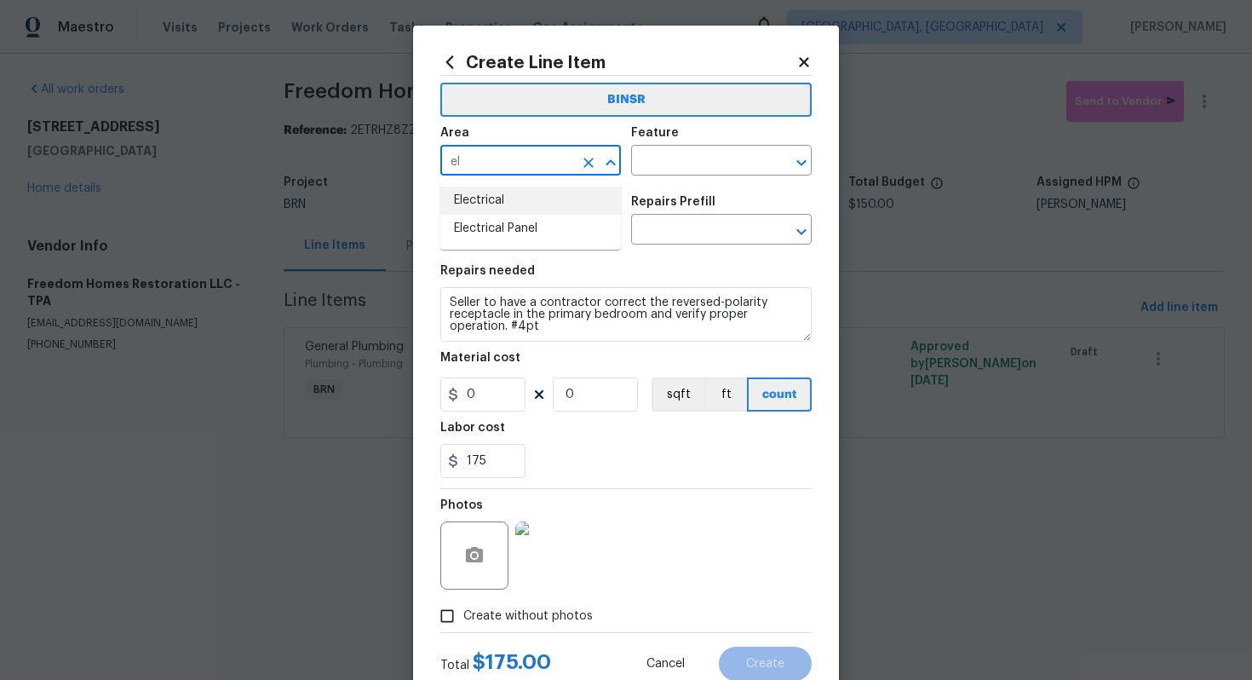
click at [529, 211] on li "Electrical" at bounding box center [530, 201] width 181 height 28
type input "Electrical"
click at [689, 155] on input "text" at bounding box center [697, 162] width 133 height 26
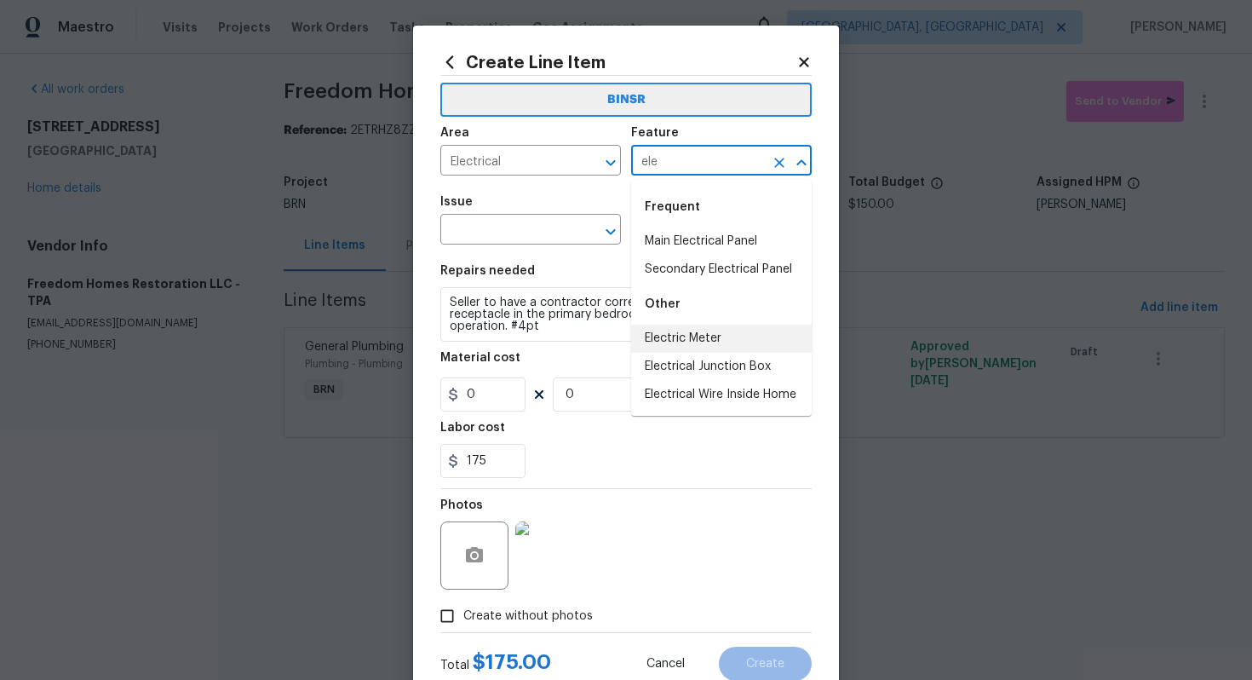
click at [695, 331] on li "Electric Meter" at bounding box center [721, 339] width 181 height 28
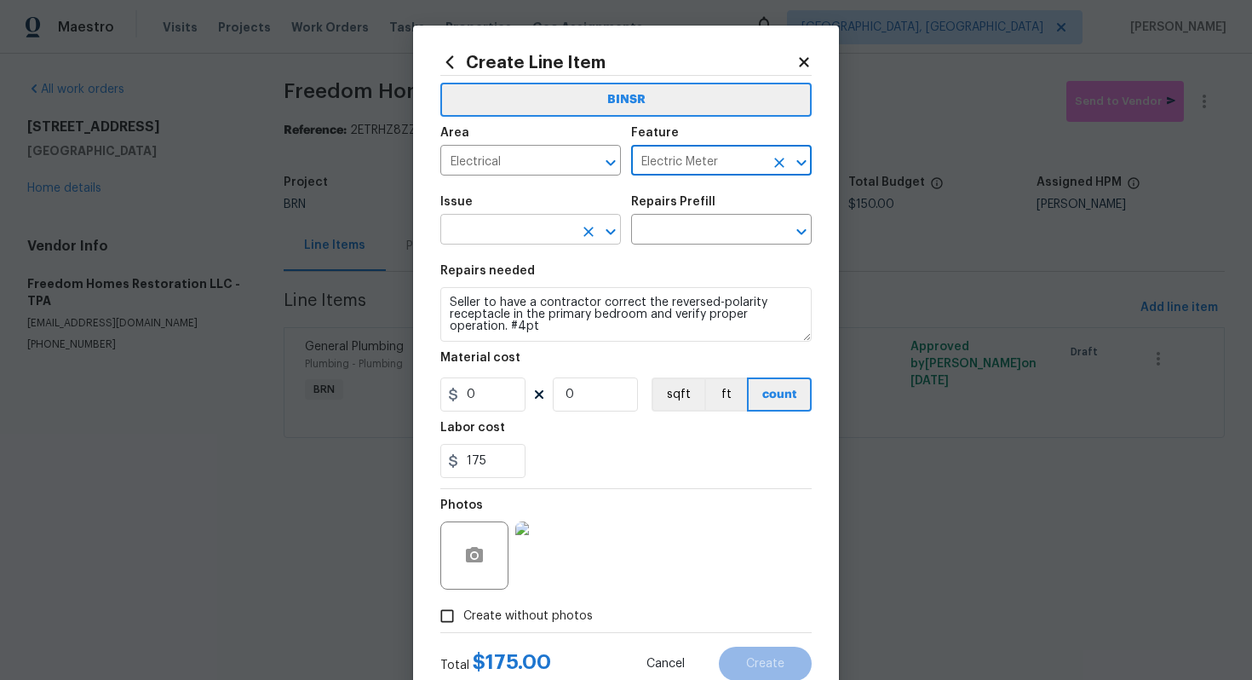
type input "Electric Meter"
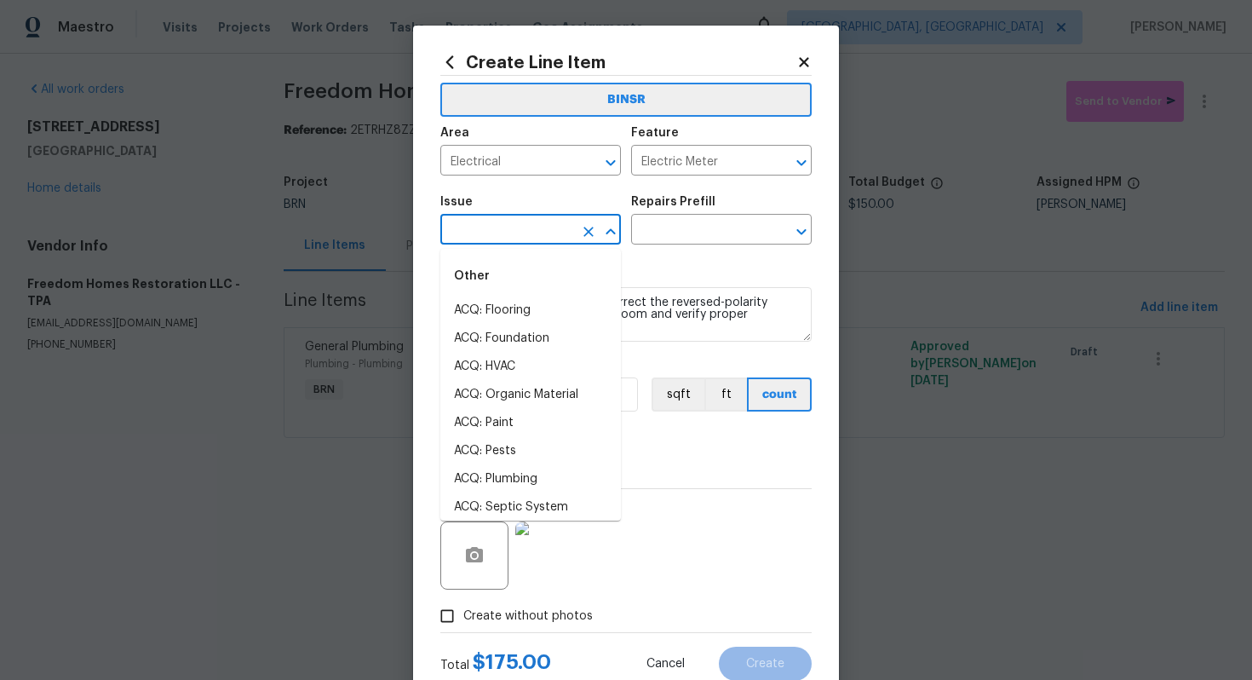
click at [497, 240] on input "text" at bounding box center [506, 231] width 133 height 26
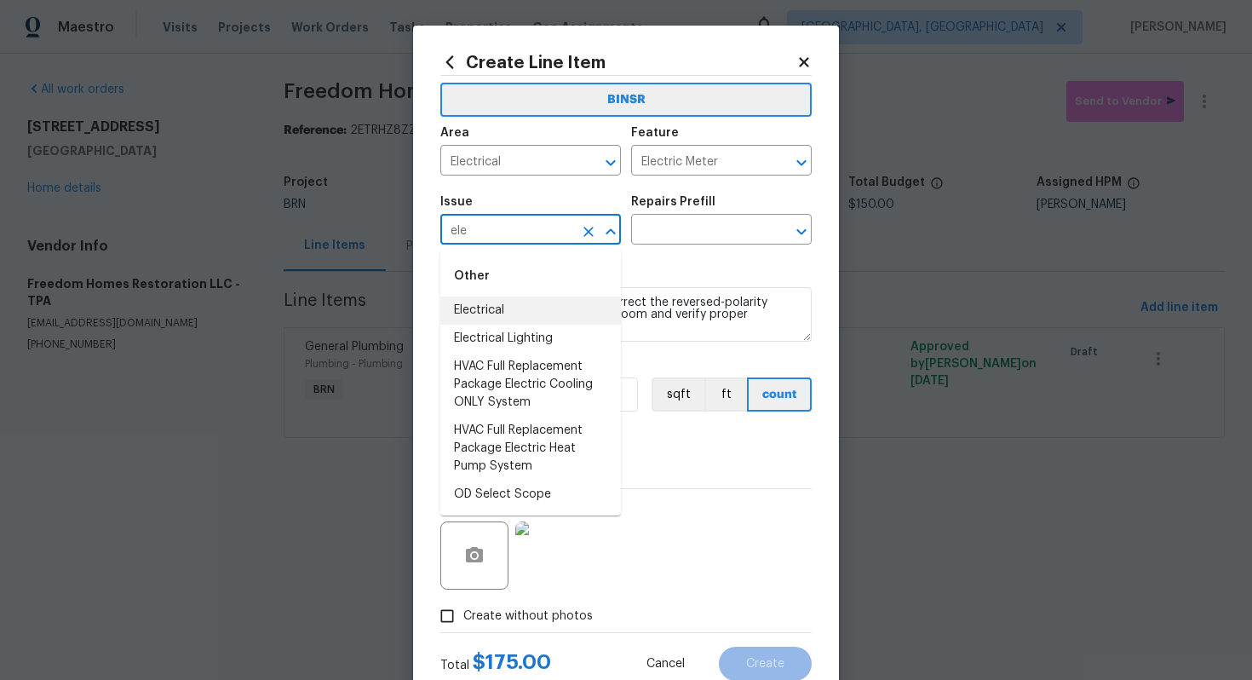
click at [524, 312] on li "Electrical" at bounding box center [530, 310] width 181 height 28
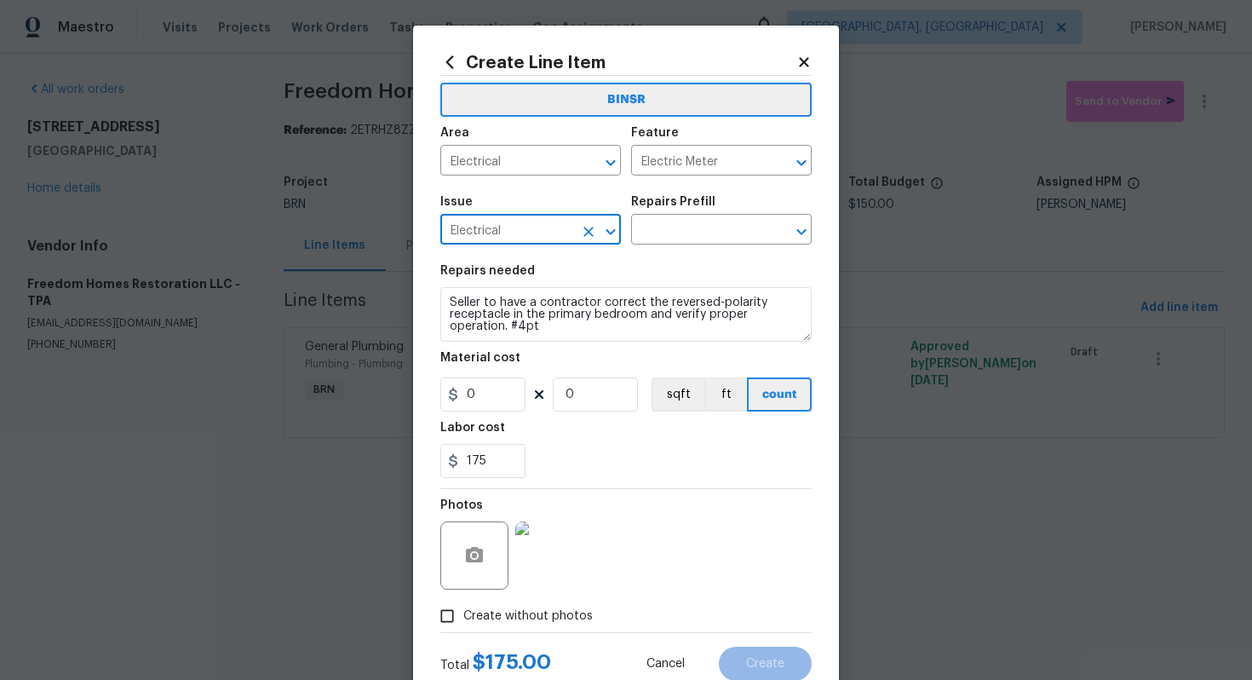
type input "Electrical"
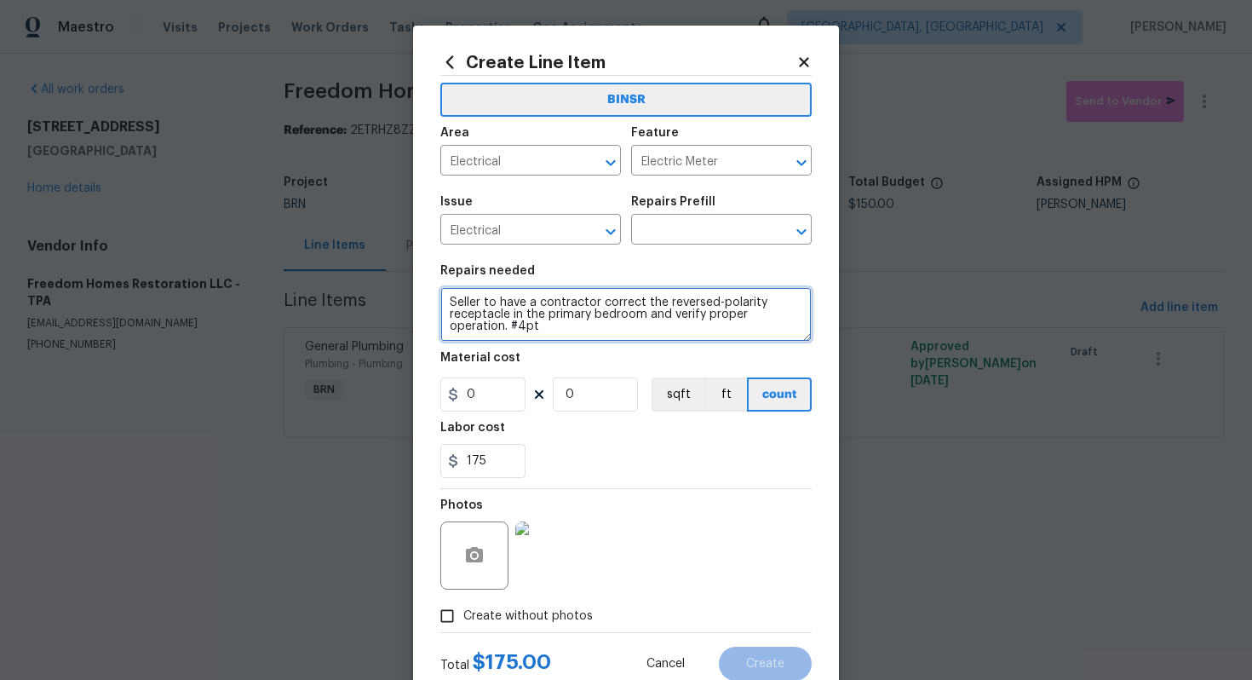
scroll to position [12, 0]
drag, startPoint x: 447, startPoint y: 302, endPoint x: 572, endPoint y: 345, distance: 132.3
click at [573, 345] on section "Repairs needed Seller to have a contractor correct the reversed-polarity recept…" at bounding box center [625, 371] width 371 height 233
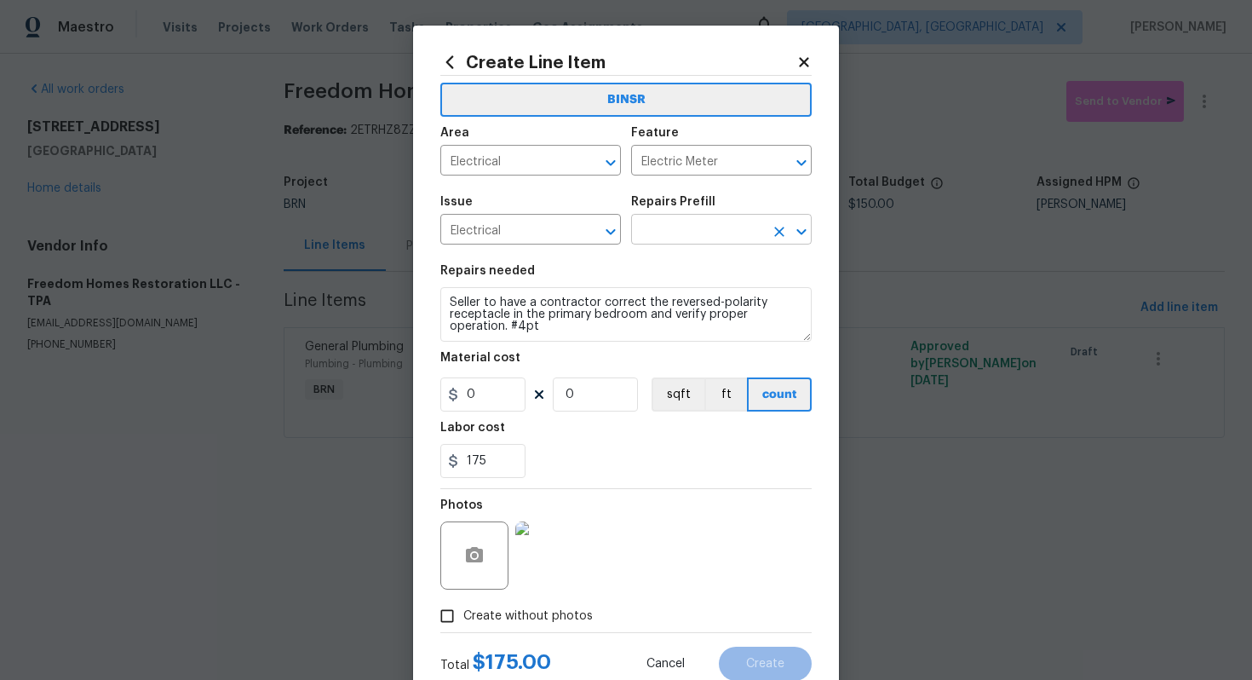
click at [684, 225] on input "text" at bounding box center [697, 231] width 133 height 26
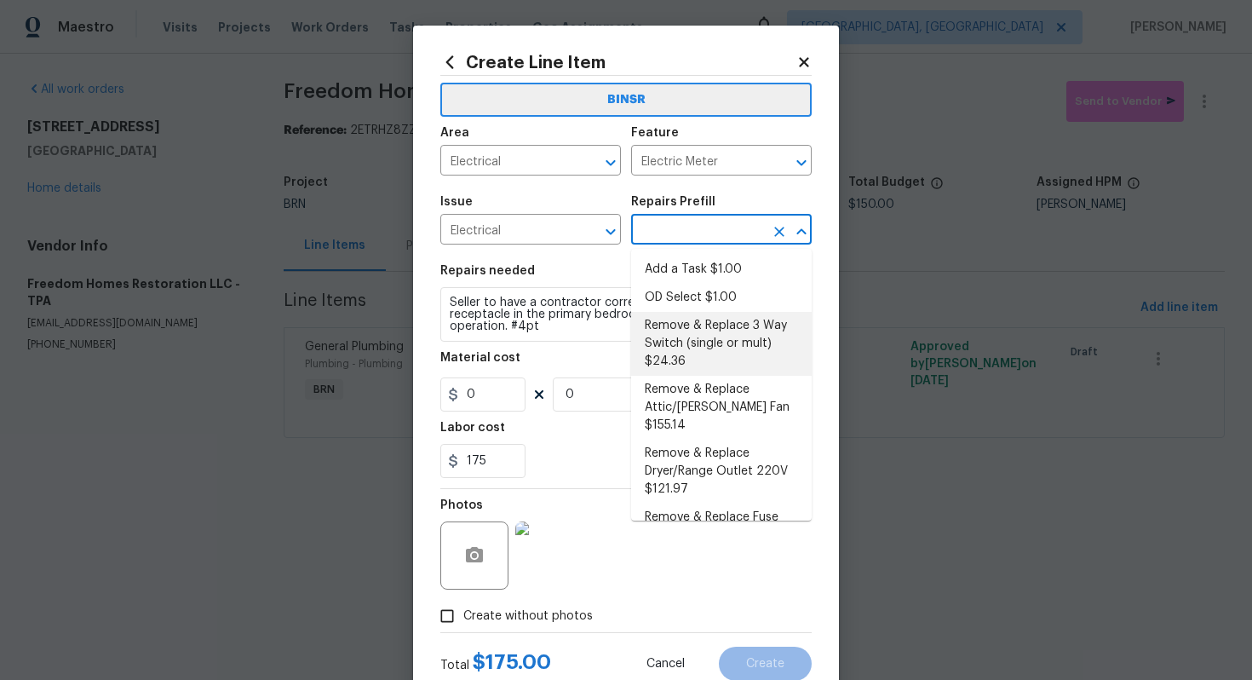
click at [687, 359] on li "Remove & Replace 3 Way Switch (single or mult) $24.36" at bounding box center [721, 344] width 181 height 64
type input "Remove & Replace 3 Way Switch (single or mult) $24.36"
type textarea "Remove and replace the existing 3 way switch(es) with new to ensure the circuit…"
type input "1"
type input "24.36"
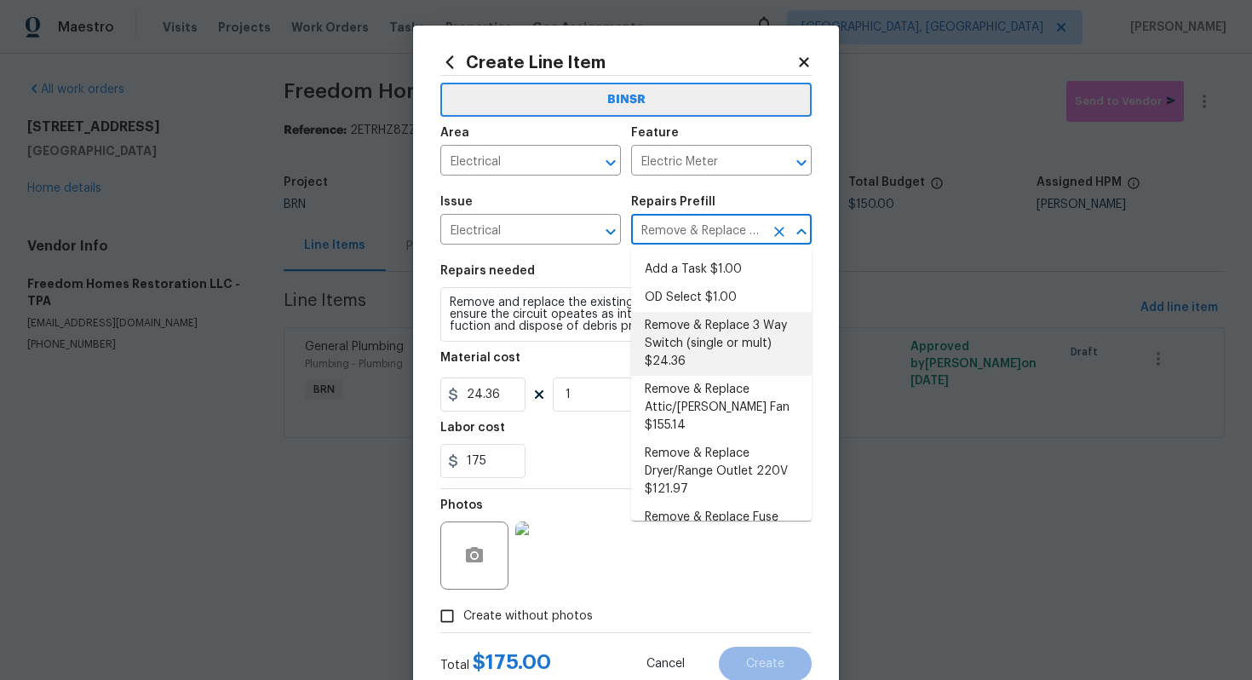
scroll to position [0, 0]
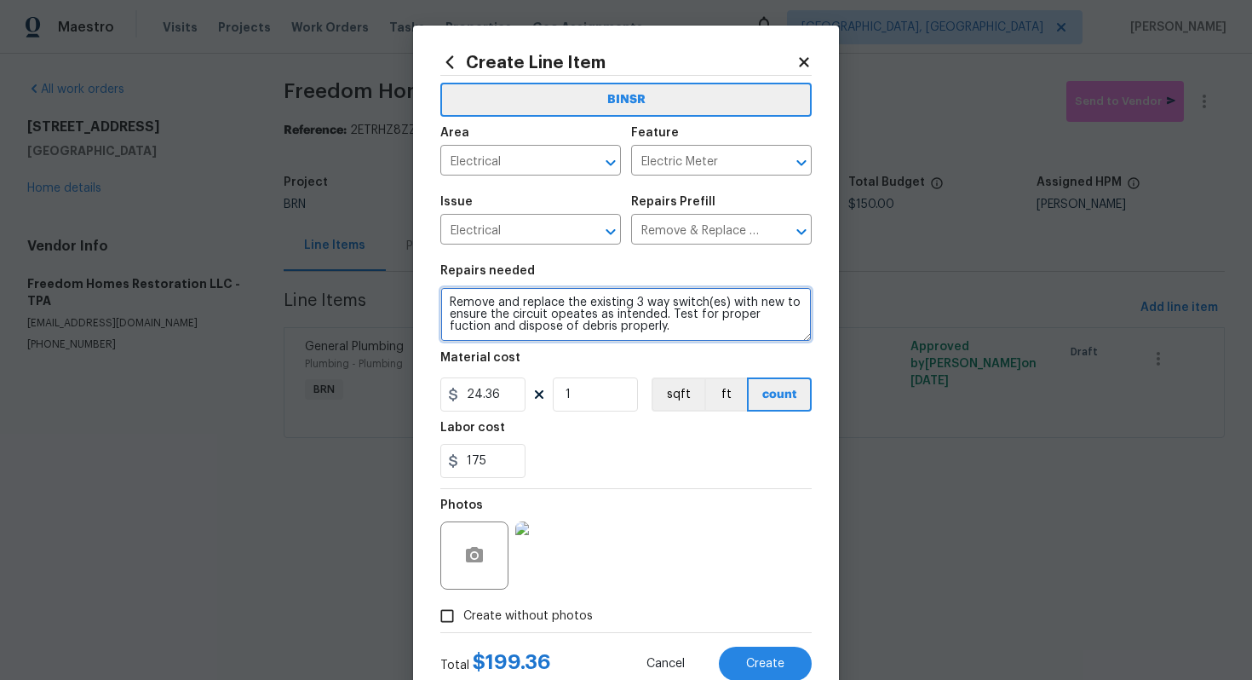
drag, startPoint x: 448, startPoint y: 302, endPoint x: 629, endPoint y: 348, distance: 186.4
click at [629, 348] on section "Repairs needed Remove and replace the existing 3 way switch(es) with new to ens…" at bounding box center [625, 371] width 371 height 233
paste textarea "Seller to have a contractor correct the reversed-polarity receptacle in the pri…"
type textarea "Seller to have a contractor correct the reversed-polarity receptacle in the pri…"
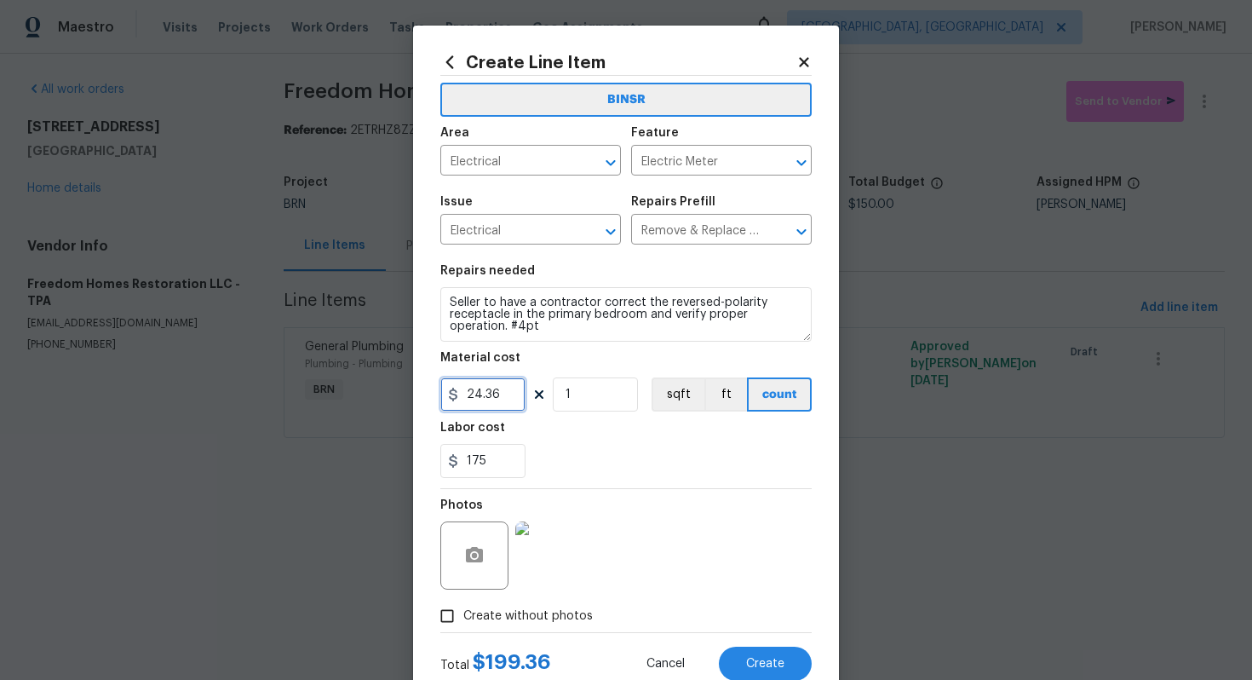
drag, startPoint x: 509, startPoint y: 407, endPoint x: 463, endPoint y: 403, distance: 46.2
click at [463, 403] on input "24.36" at bounding box center [482, 394] width 85 height 34
type input "0"
click at [612, 466] on div "175" at bounding box center [625, 461] width 371 height 34
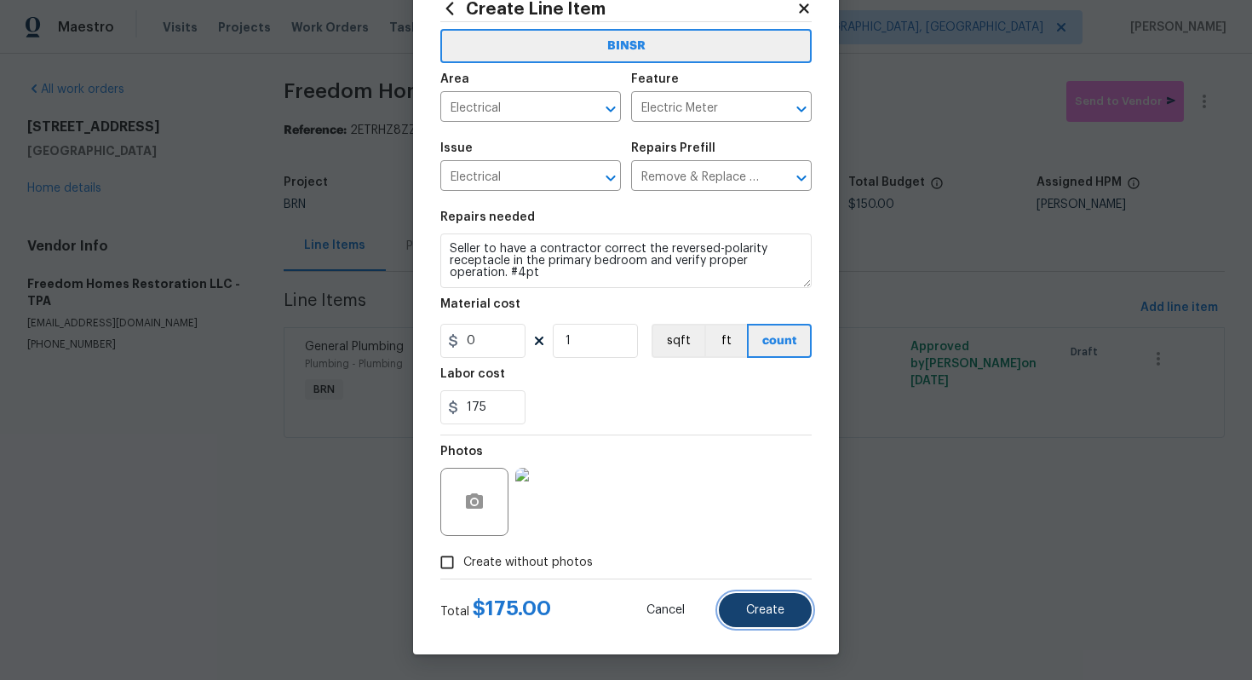
click at [772, 608] on span "Create" at bounding box center [765, 610] width 38 height 13
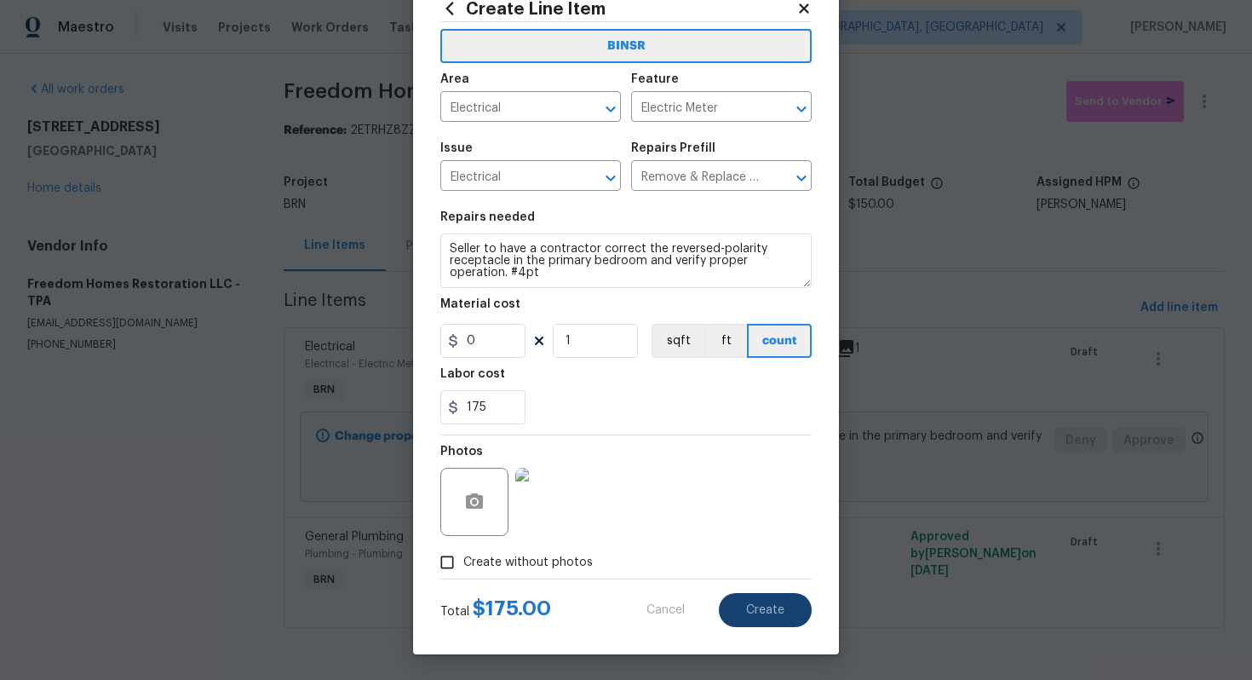
type input "0"
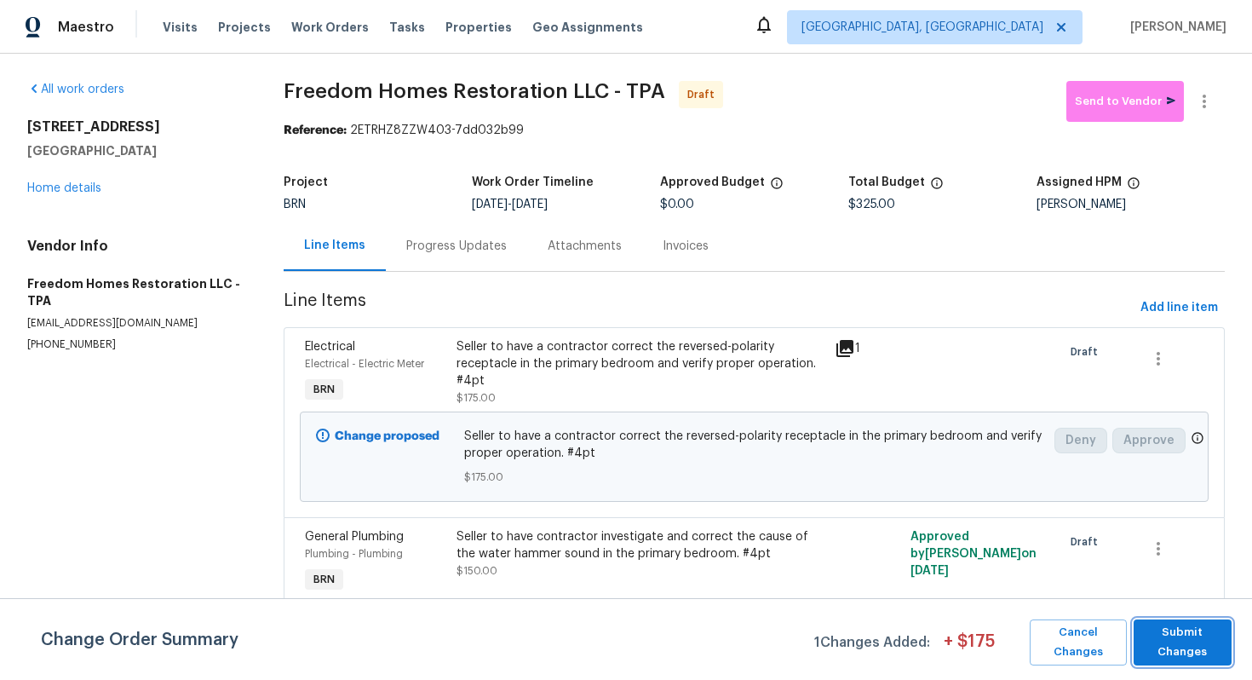
click at [1181, 632] on span "Submit Changes" at bounding box center [1182, 642] width 81 height 39
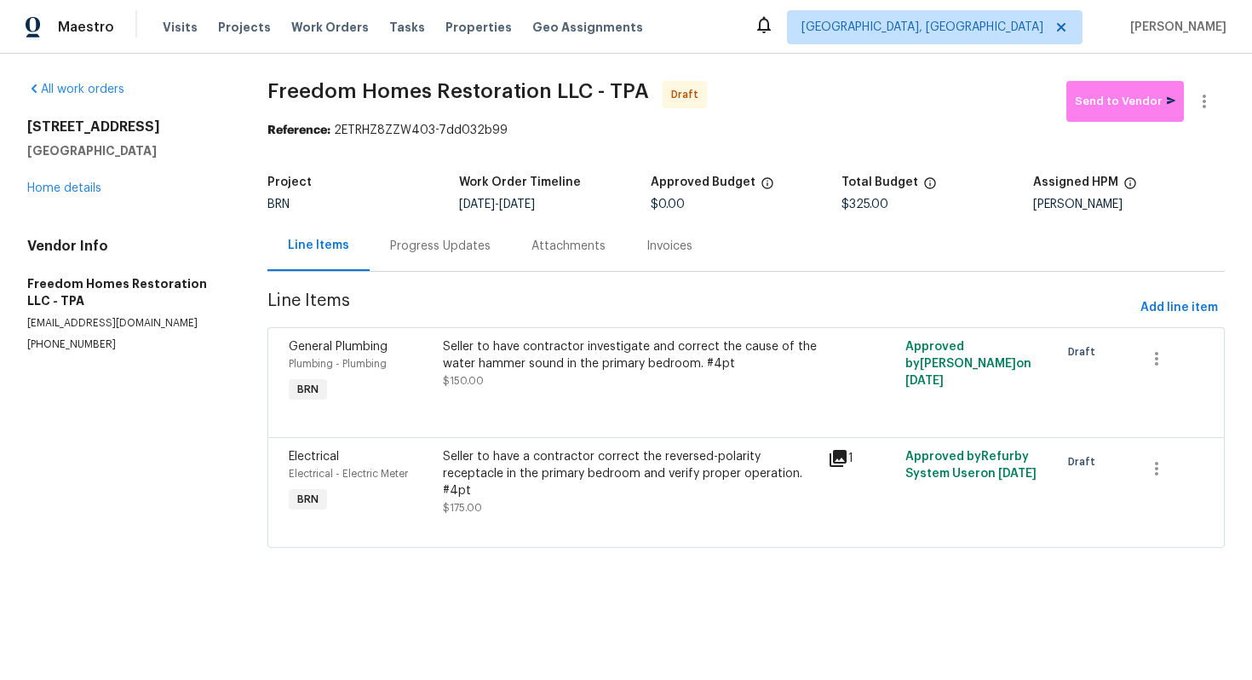
click at [442, 236] on div "Progress Updates" at bounding box center [440, 246] width 141 height 50
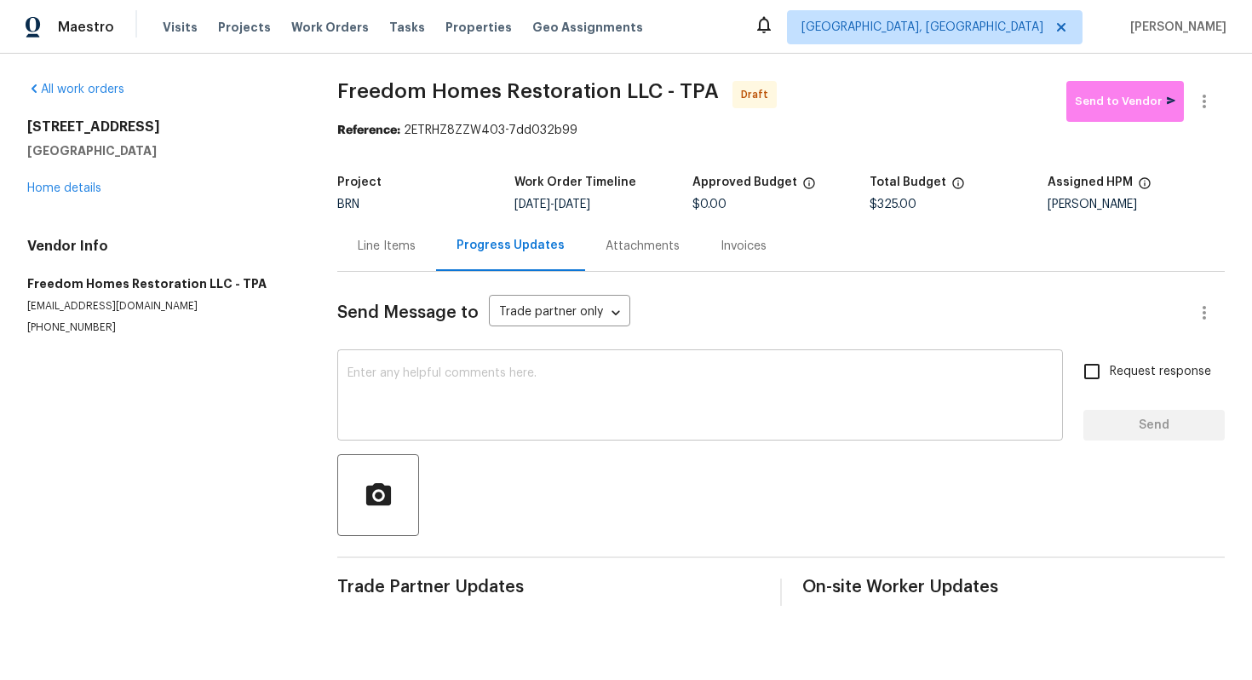
click at [485, 381] on textarea at bounding box center [700, 397] width 705 height 60
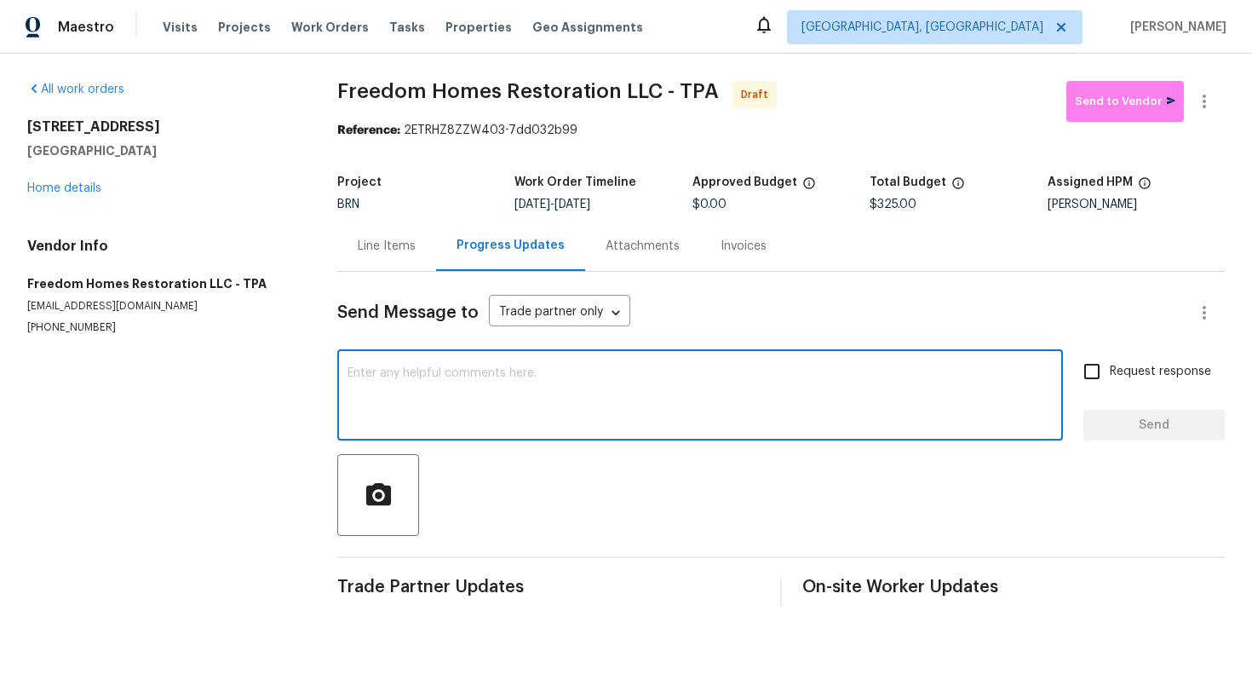
paste textarea "Hey! This is Ajay with Opendoor. I’m confirming a BRN Work Order for the proper…"
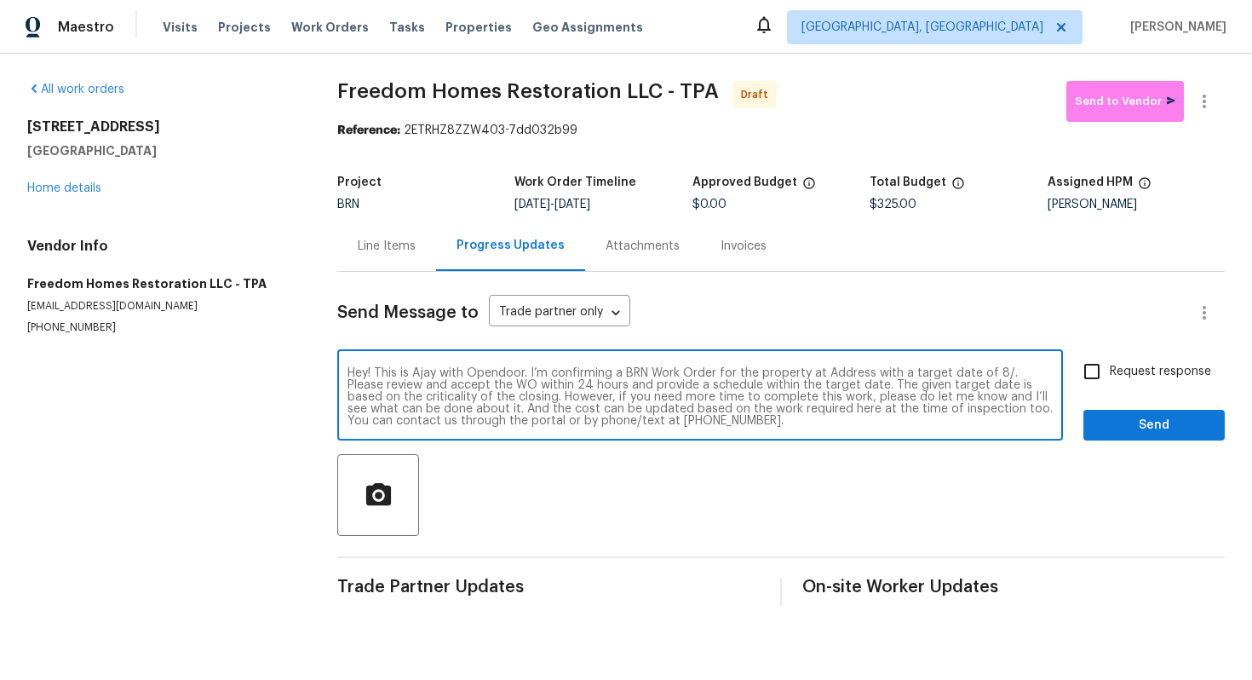
click at [837, 377] on textarea "Hey! This is Ajay with Opendoor. I’m confirming a BRN Work Order for the proper…" at bounding box center [700, 397] width 705 height 60
paste textarea "[STREET_ADDRESS]"
click at [595, 388] on textarea "Hey! This is Ajay with Opendoor. I’m confirming a BRN Work Order for the proper…" at bounding box center [700, 397] width 705 height 60
type textarea "Hey! This is Ajay with Opendoor. I’m confirming a BRN Work Order for the proper…"
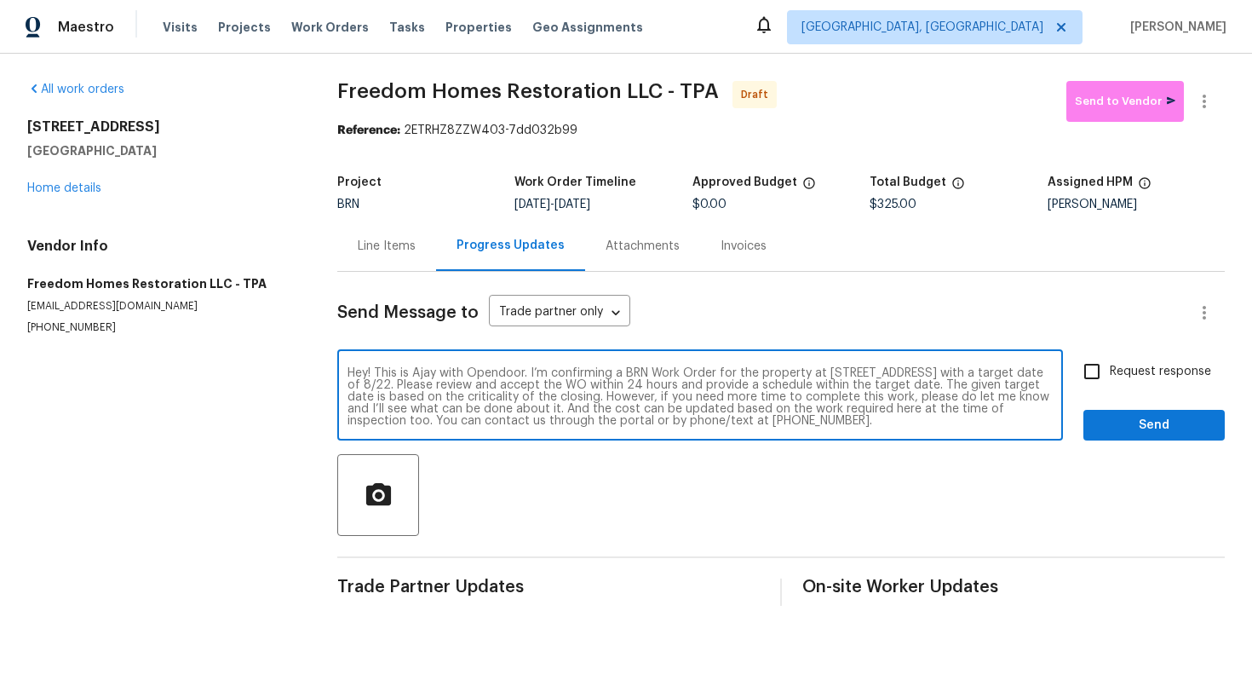
click at [1098, 377] on input "Request response" at bounding box center [1092, 372] width 36 height 36
checkbox input "true"
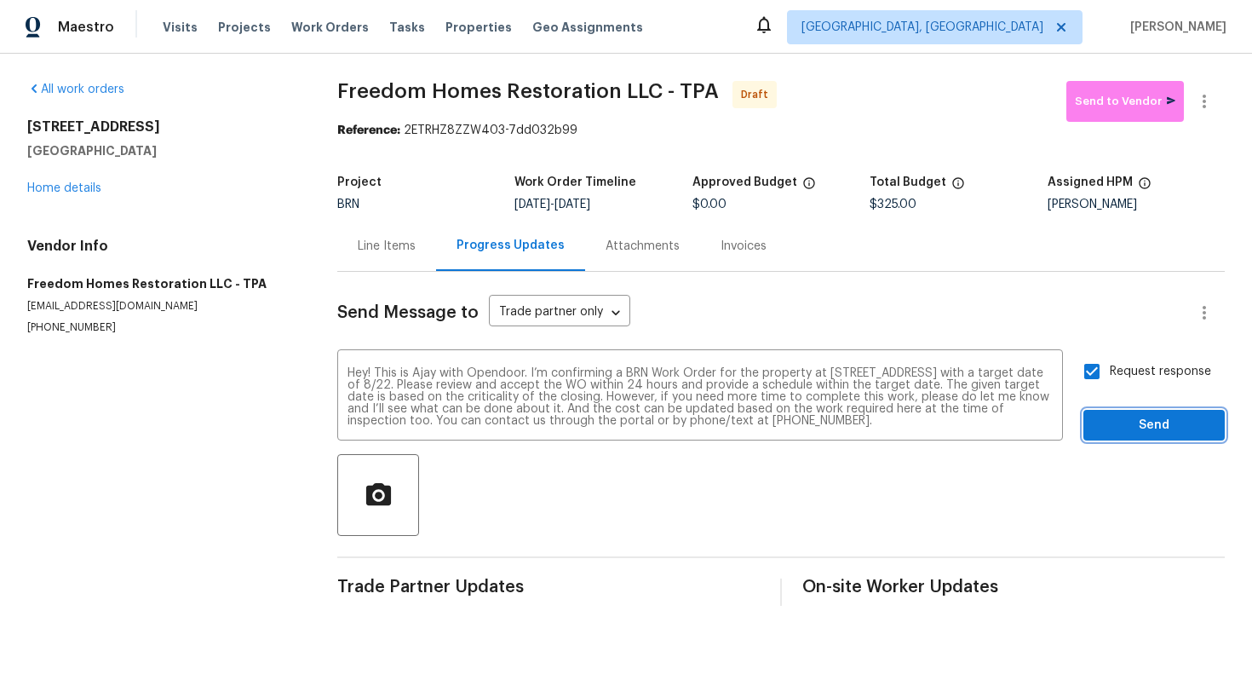
click at [1113, 415] on span "Send" at bounding box center [1154, 425] width 114 height 21
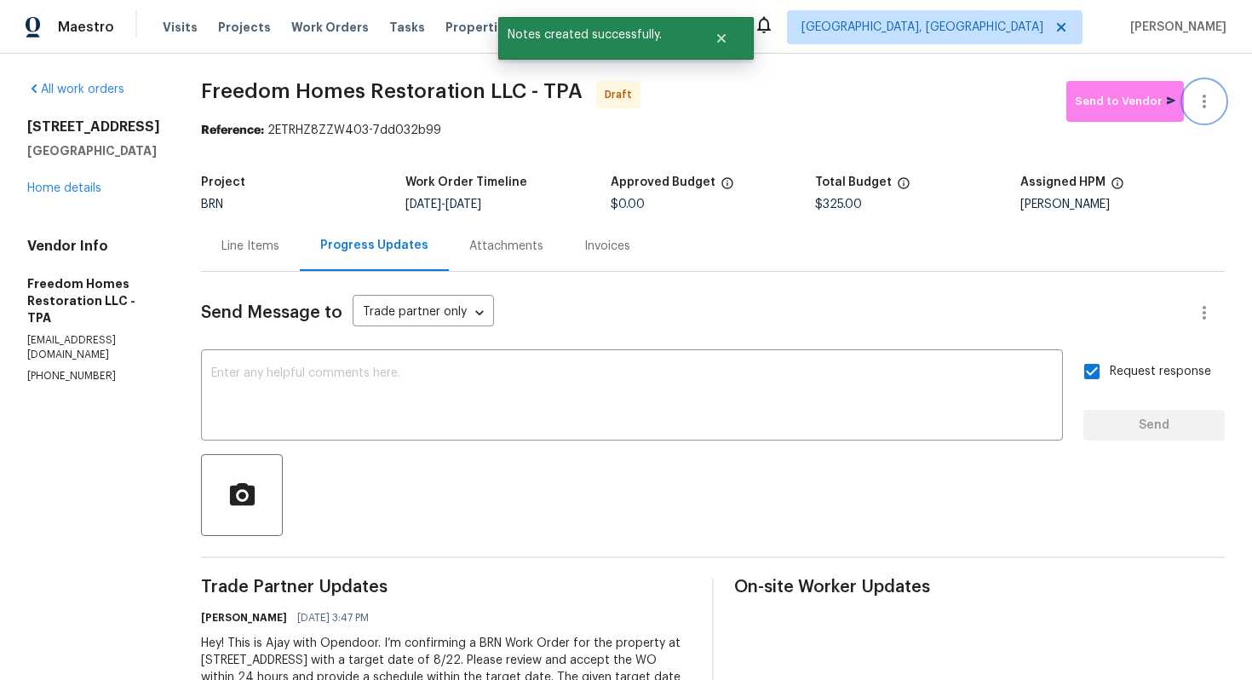
click at [1209, 109] on icon "button" at bounding box center [1204, 101] width 20 height 20
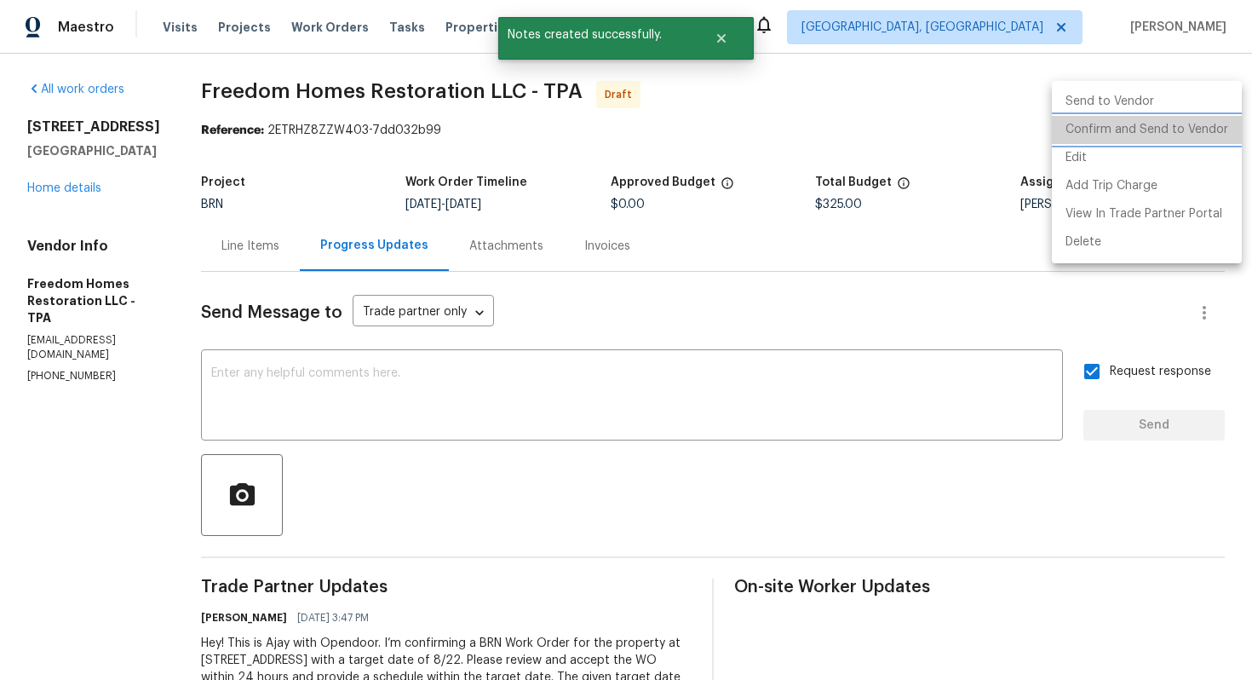
click at [1193, 126] on li "Confirm and Send to Vendor" at bounding box center [1147, 130] width 190 height 28
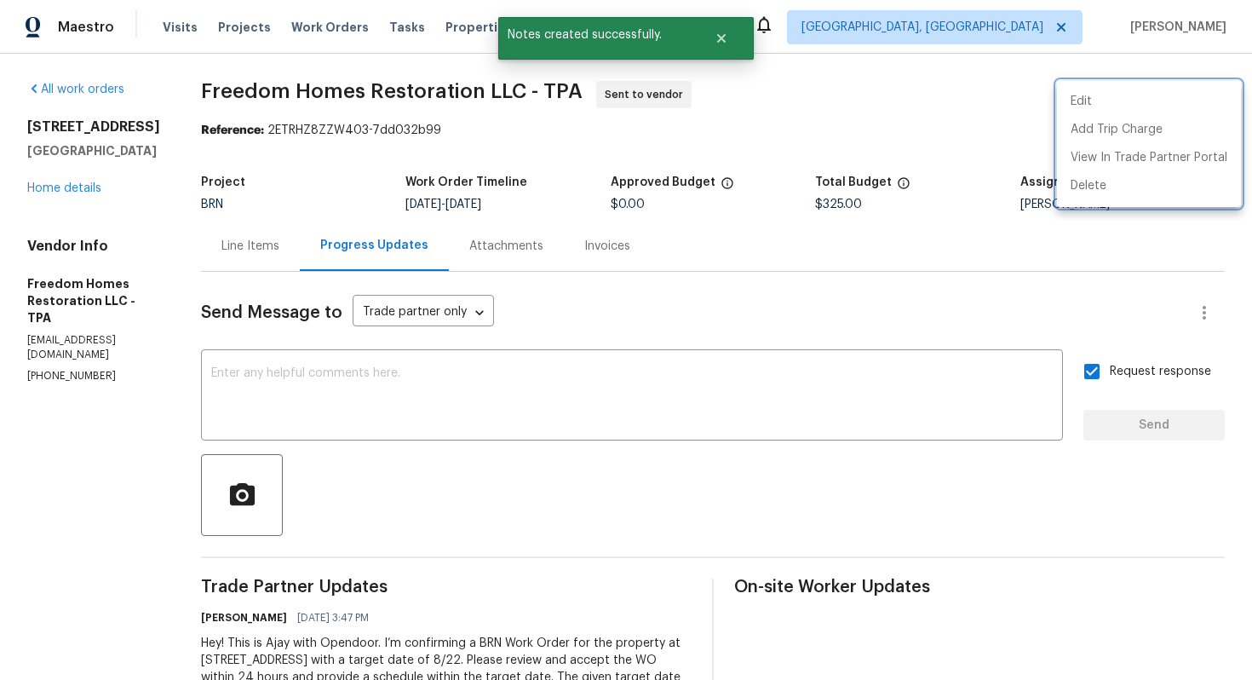
click at [836, 302] on div at bounding box center [626, 340] width 1252 height 680
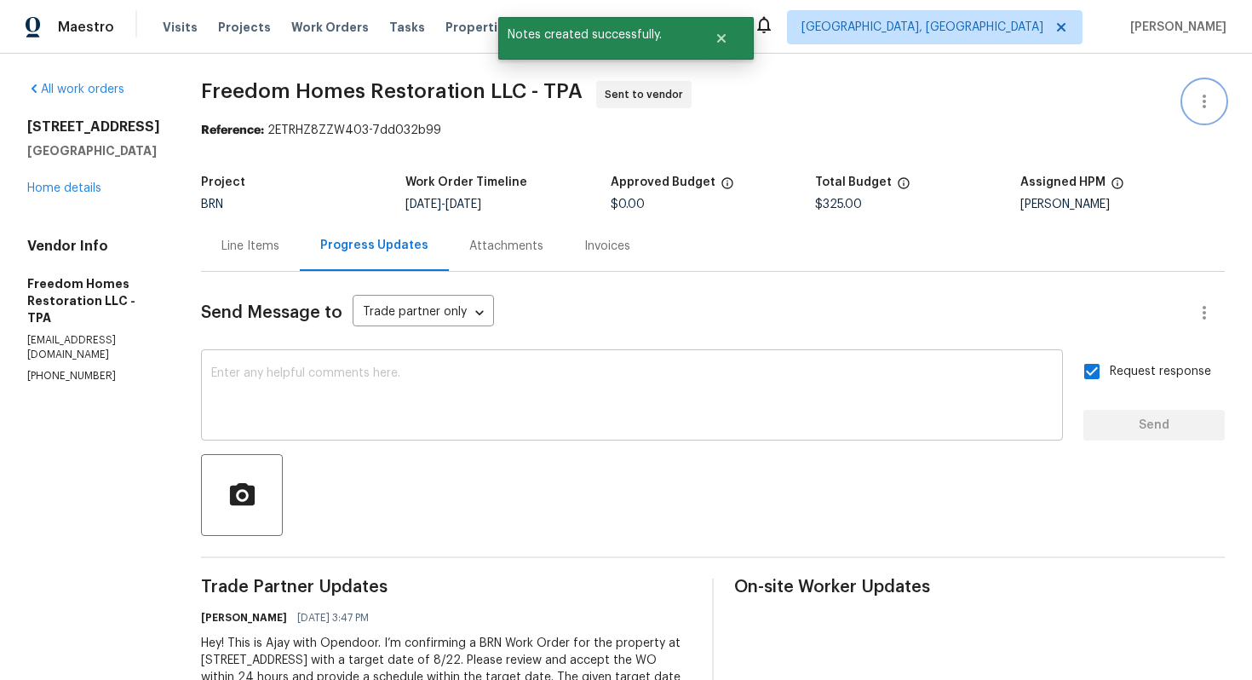
scroll to position [139, 0]
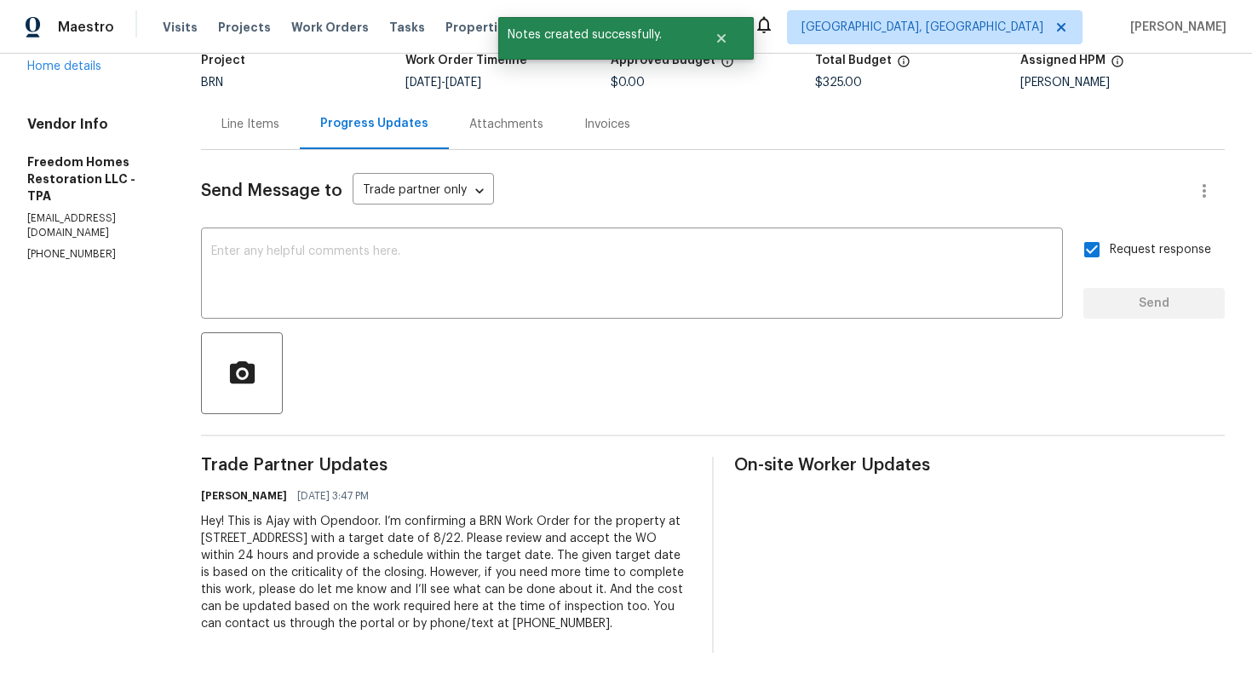
click at [544, 576] on div "Hey! This is Ajay with Opendoor. I’m confirming a BRN Work Order for the proper…" at bounding box center [446, 572] width 491 height 119
copy div "Trade Partner Updates Ajay Godson 08/20/2025 3:47 PM"
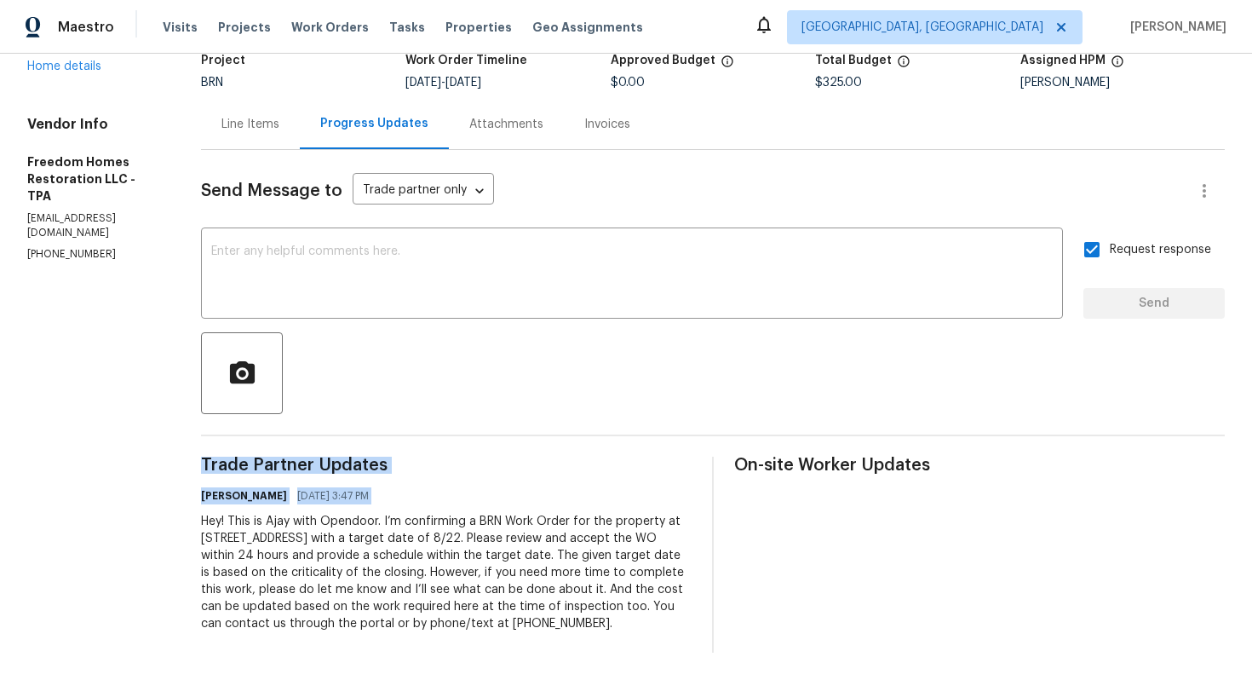
scroll to position [0, 0]
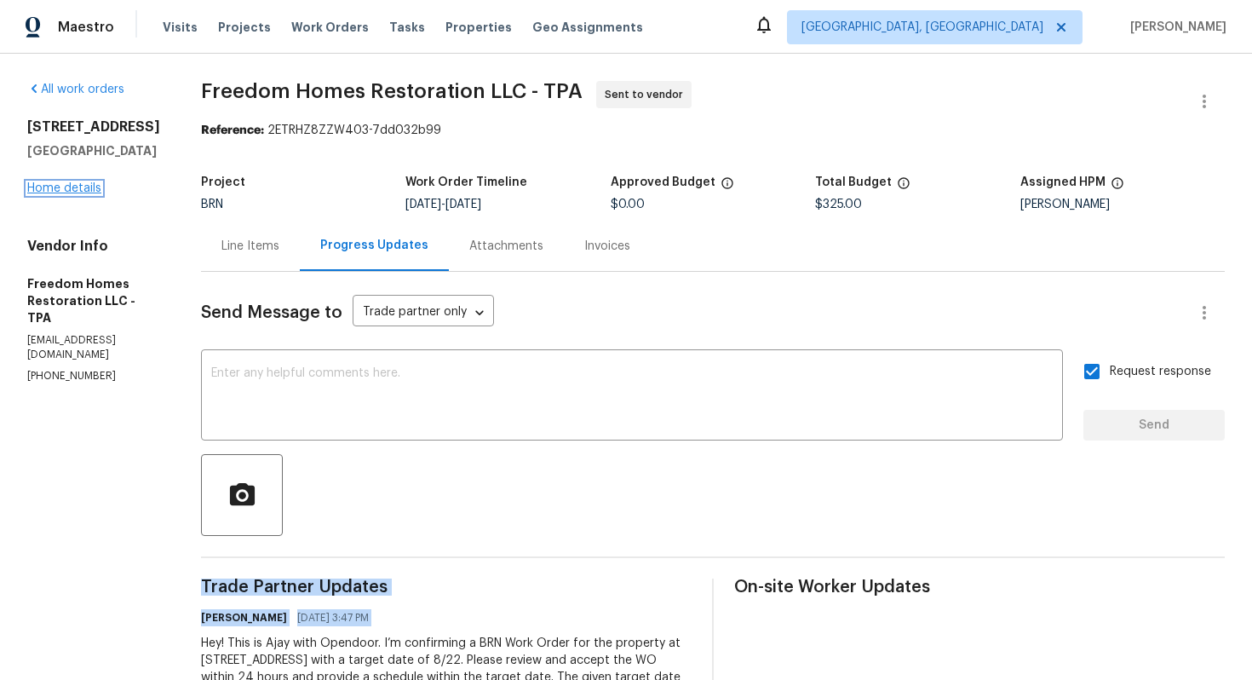
click at [96, 194] on link "Home details" at bounding box center [64, 188] width 74 height 12
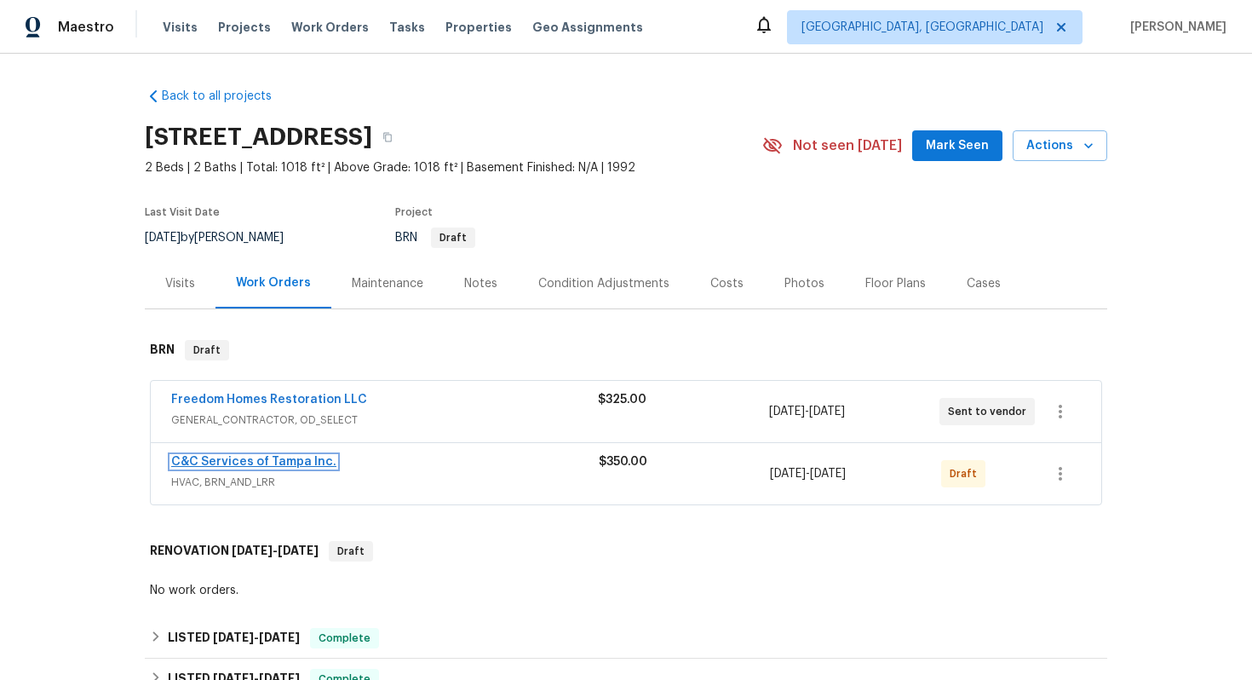
click at [246, 468] on link "C&C Services of Tampa Inc." at bounding box center [253, 462] width 165 height 12
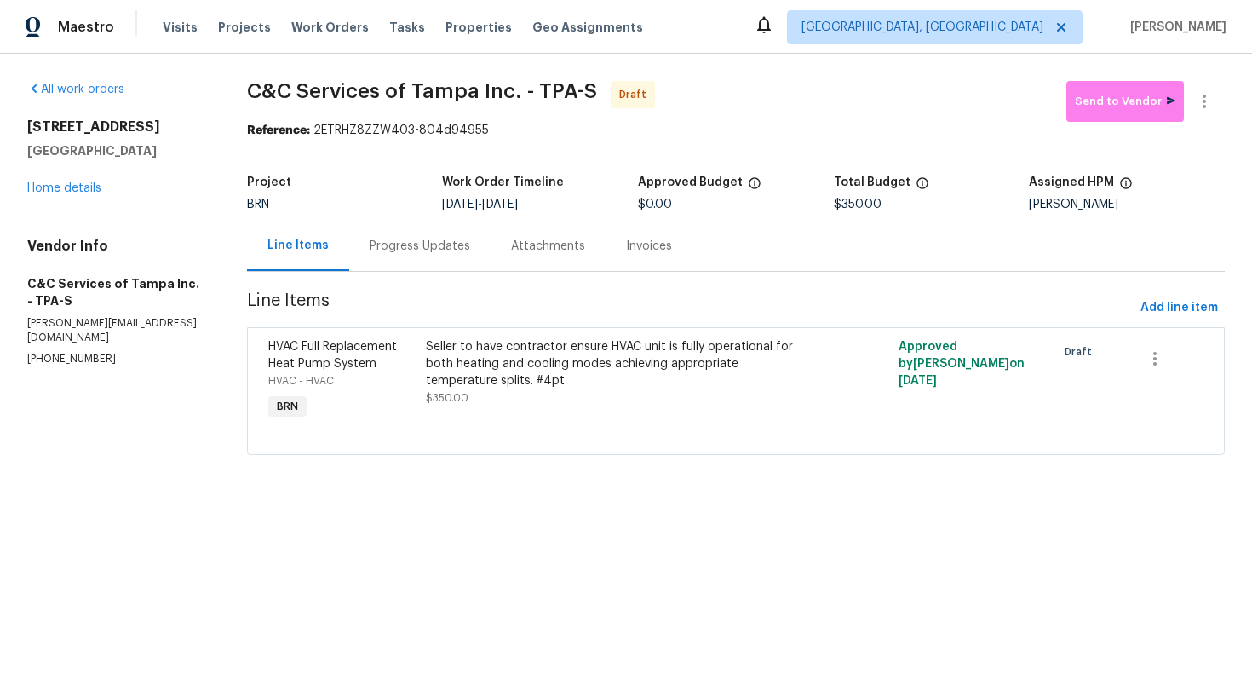
click at [379, 243] on div "Progress Updates" at bounding box center [420, 246] width 101 height 17
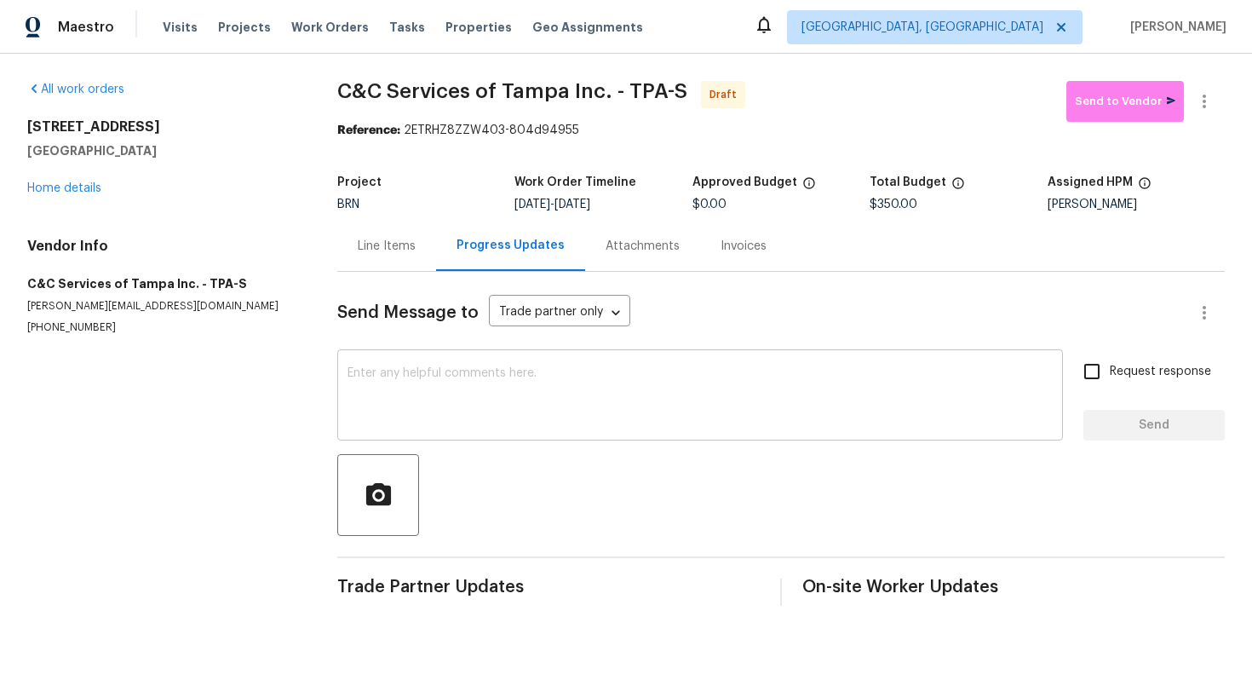
click at [424, 394] on textarea at bounding box center [700, 397] width 705 height 60
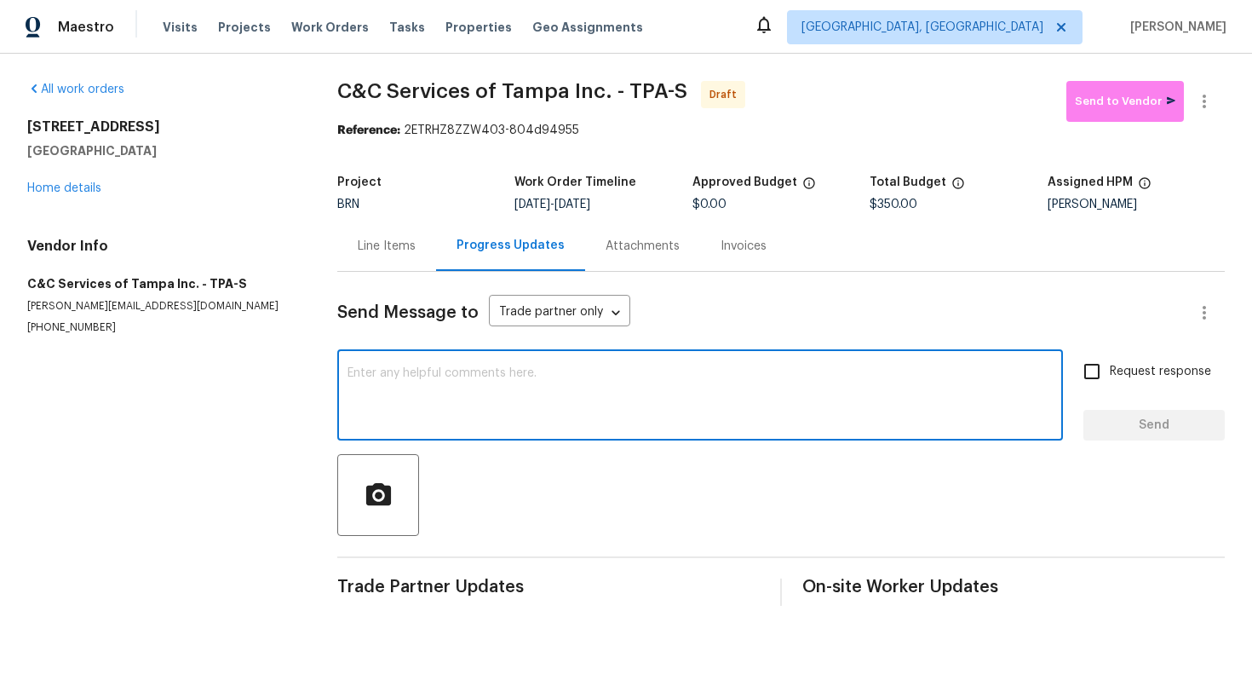
paste textarea "Hey! This is Ajay with Opendoor. I’m confirming a BRN Work Order for the proper…"
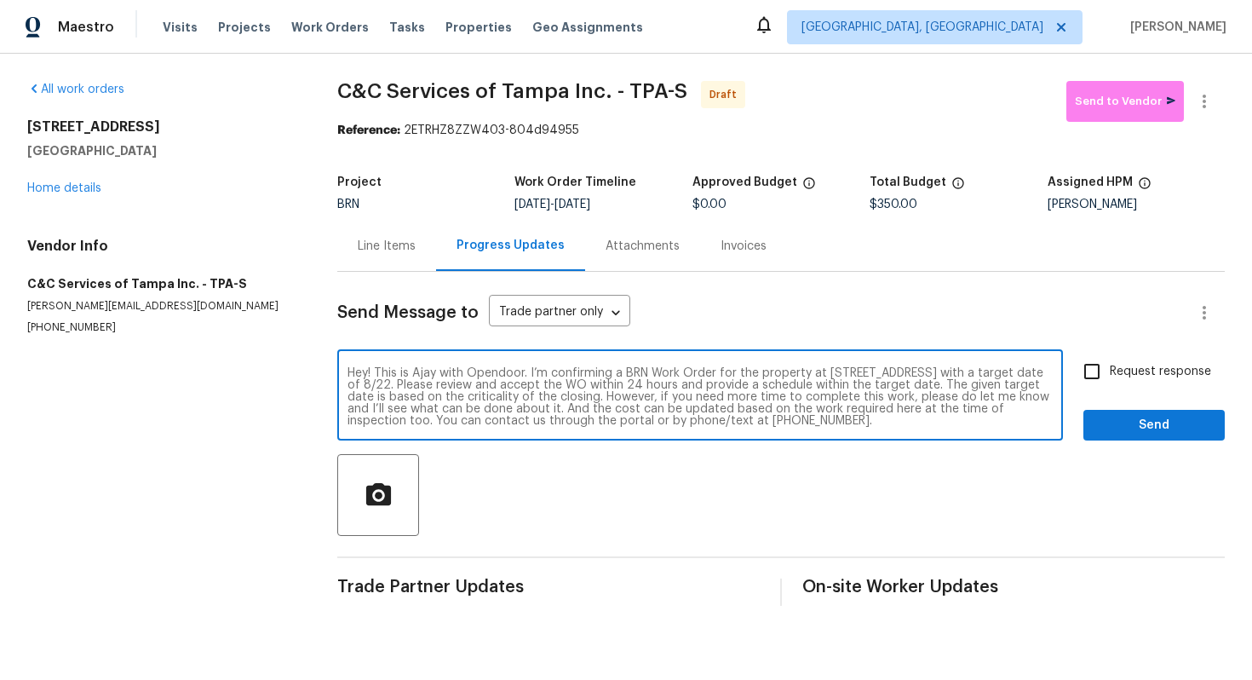
type textarea "Hey! This is Ajay with Opendoor. I’m confirming a BRN Work Order for the proper…"
click at [1118, 372] on span "Request response" at bounding box center [1160, 372] width 101 height 18
click at [1110, 372] on input "Request response" at bounding box center [1092, 372] width 36 height 36
checkbox input "true"
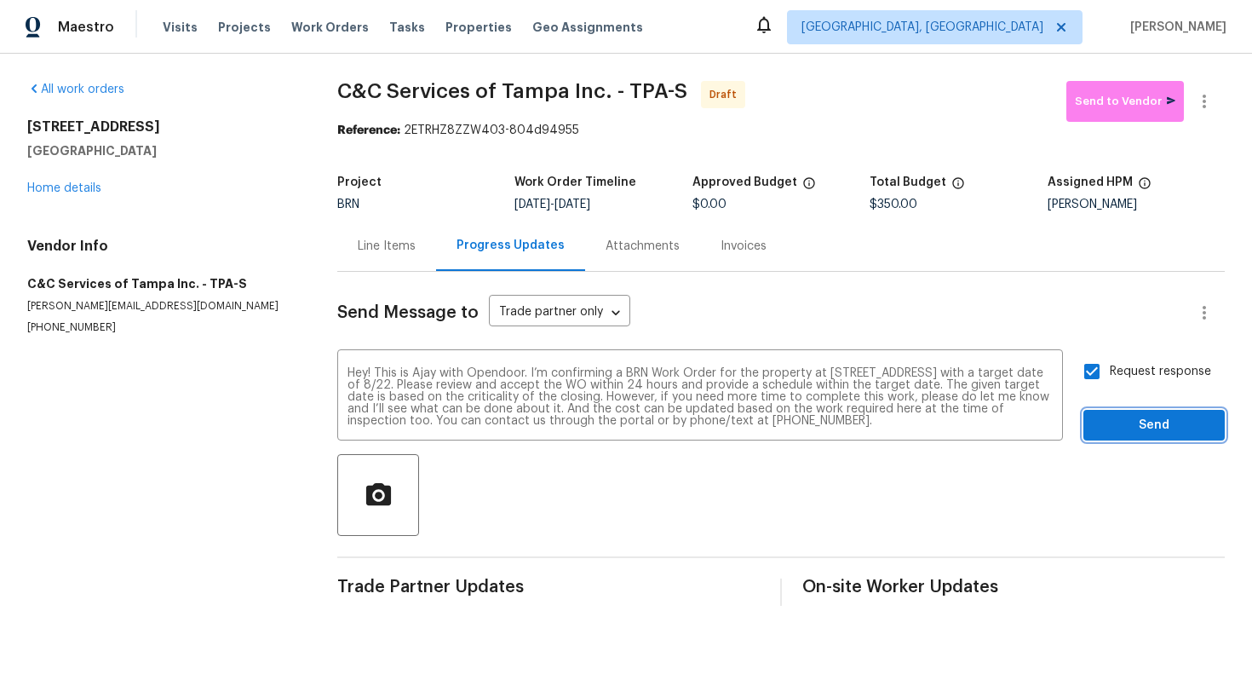
click at [1127, 418] on span "Send" at bounding box center [1154, 425] width 114 height 21
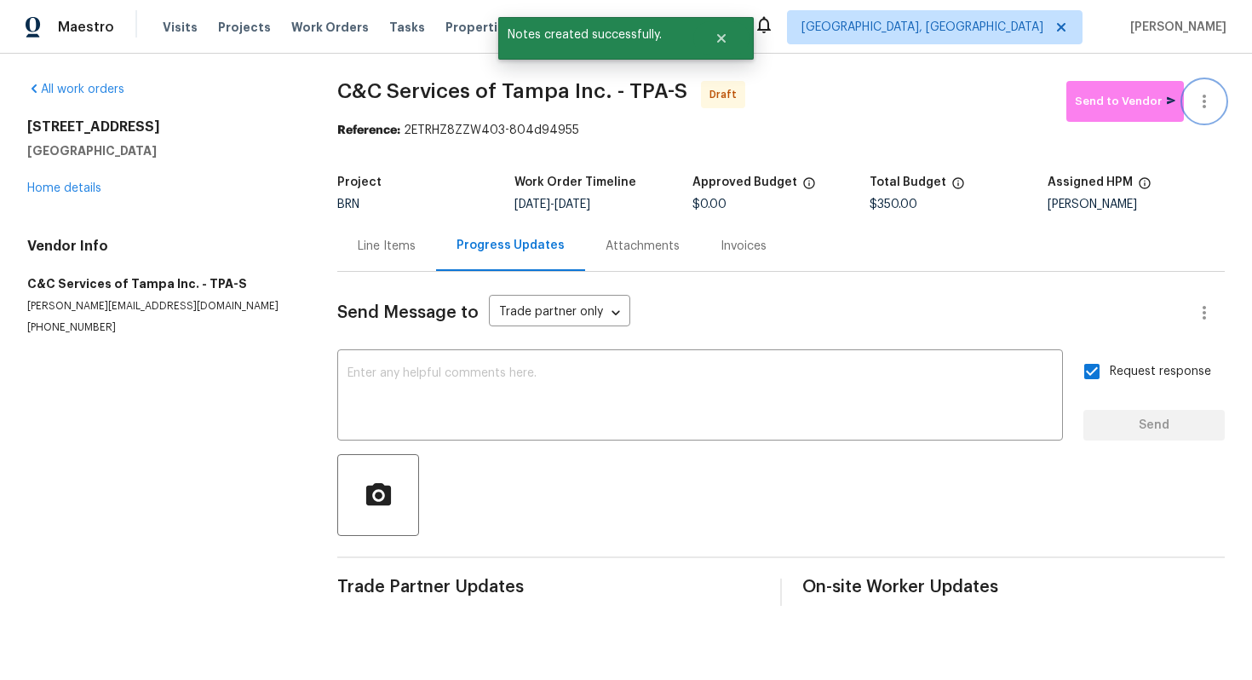
click at [1203, 99] on icon "button" at bounding box center [1204, 101] width 20 height 20
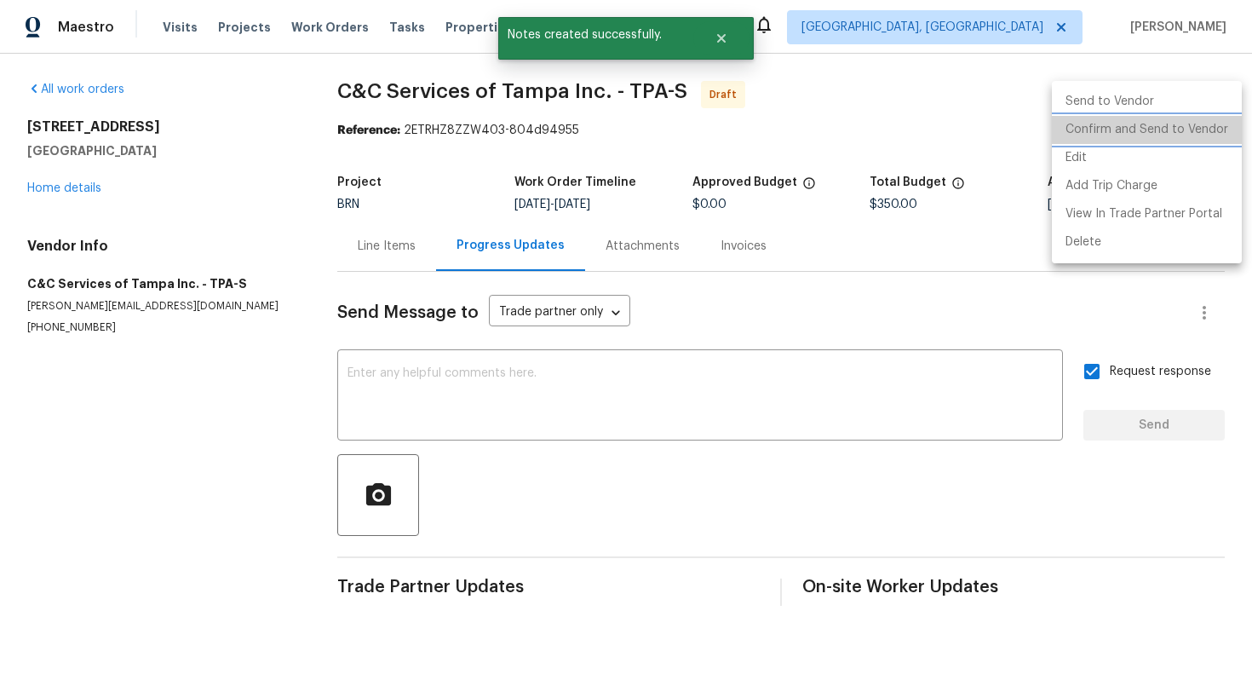
click at [1188, 125] on li "Confirm and Send to Vendor" at bounding box center [1147, 130] width 190 height 28
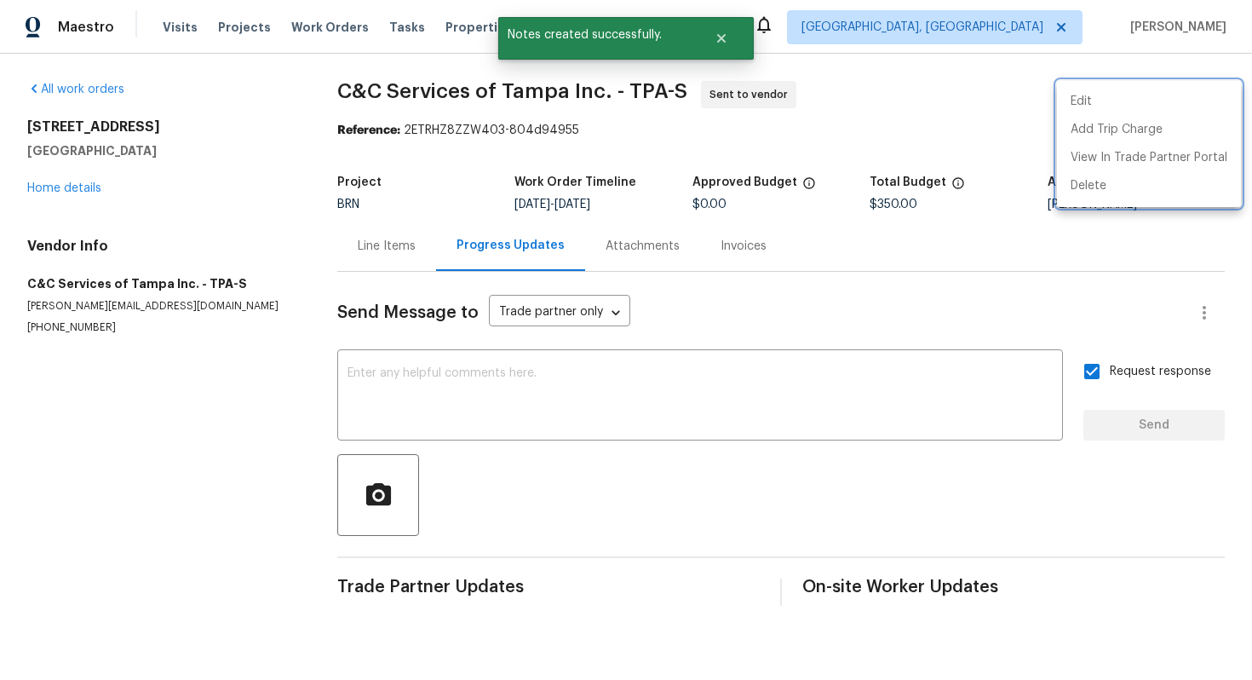
click at [883, 313] on div at bounding box center [626, 340] width 1252 height 680
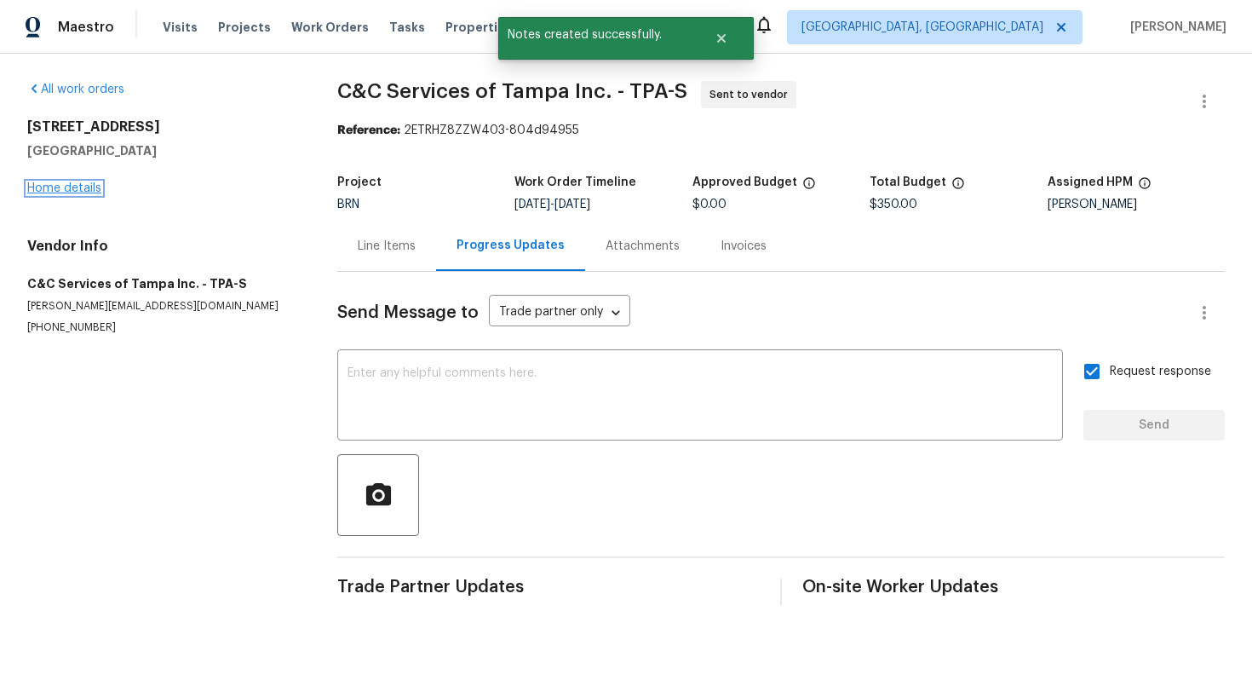
click at [76, 191] on link "Home details" at bounding box center [64, 188] width 74 height 12
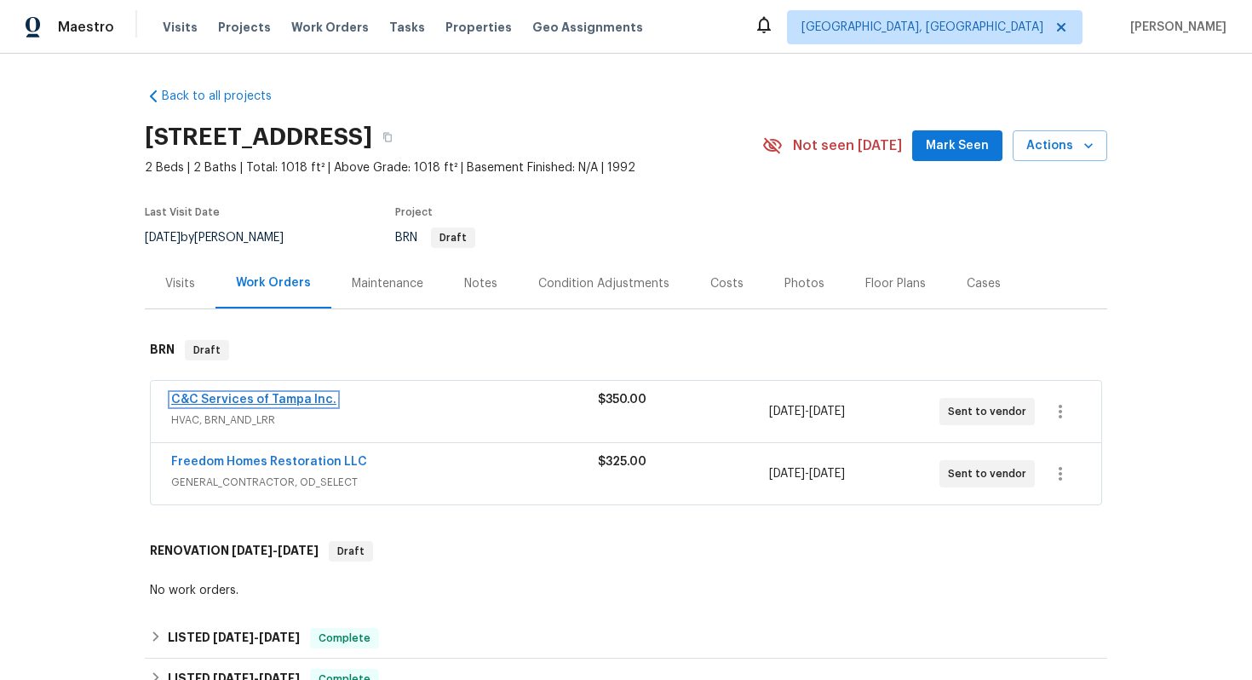
click at [244, 405] on link "C&C Services of Tampa Inc." at bounding box center [253, 400] width 165 height 12
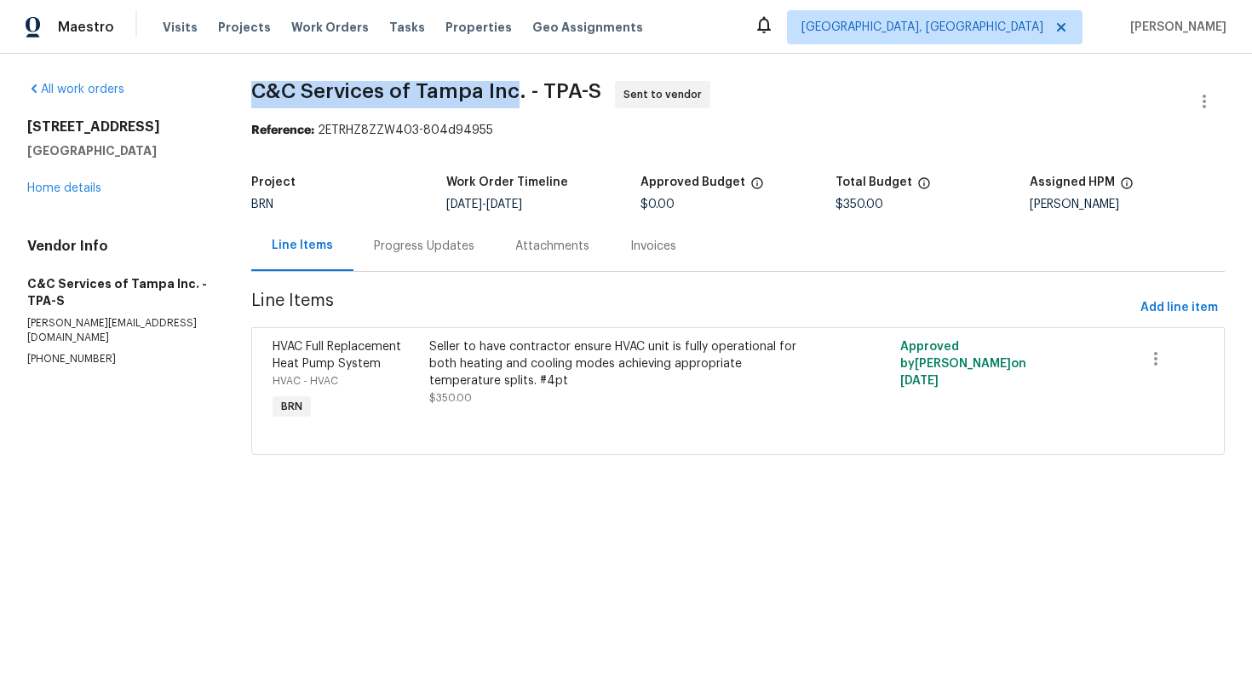
drag, startPoint x: 255, startPoint y: 98, endPoint x: 511, endPoint y: 89, distance: 256.6
click at [513, 89] on span "C&C Services of Tampa Inc. - TPA-S" at bounding box center [426, 91] width 350 height 20
copy span "C&C Services of Tampa Inc"
click at [628, 140] on section "C&C Services of Tampa Inc. - TPA-S Sent to vendor Reference: 2ETRHZ8ZZW403-804d…" at bounding box center [738, 278] width 974 height 394
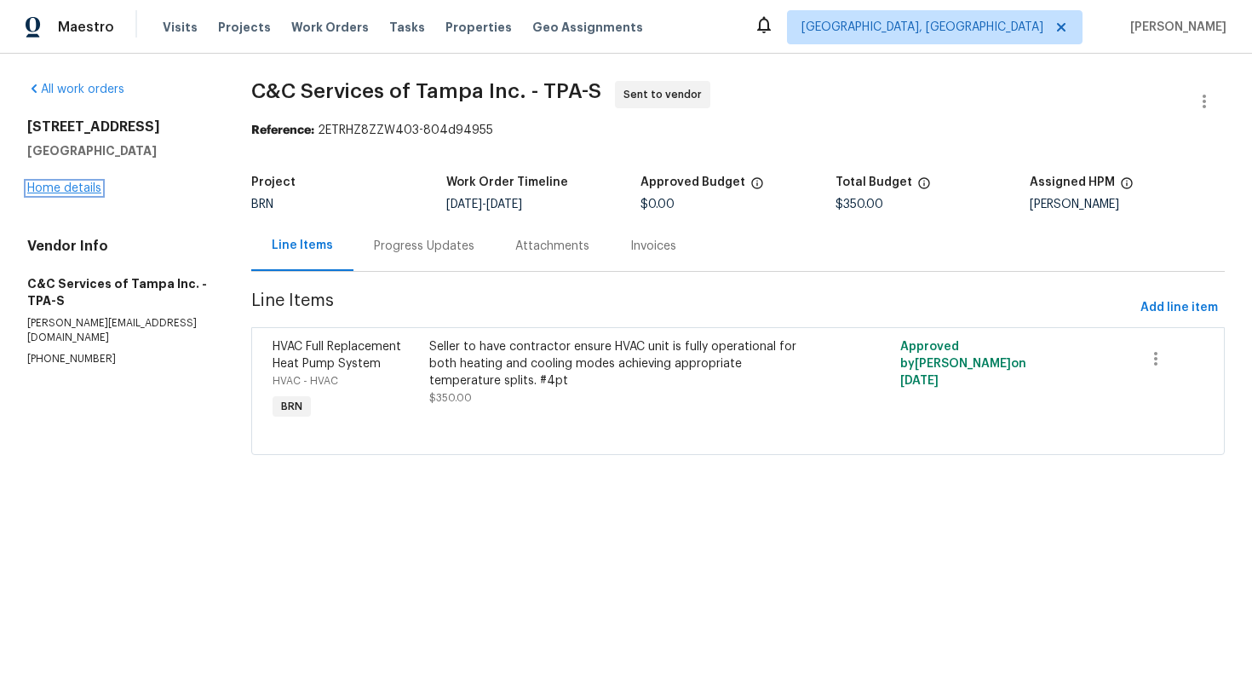
click at [66, 194] on link "Home details" at bounding box center [64, 188] width 74 height 12
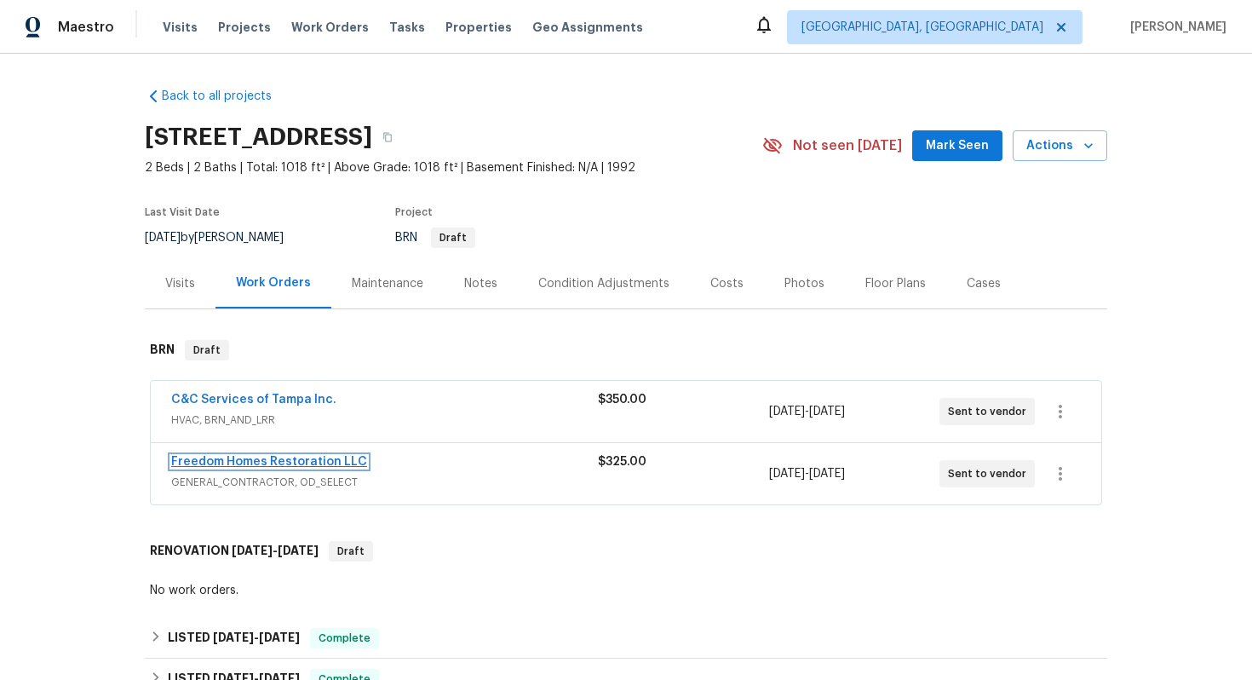
click at [198, 468] on link "Freedom Homes Restoration LLC" at bounding box center [269, 462] width 196 height 12
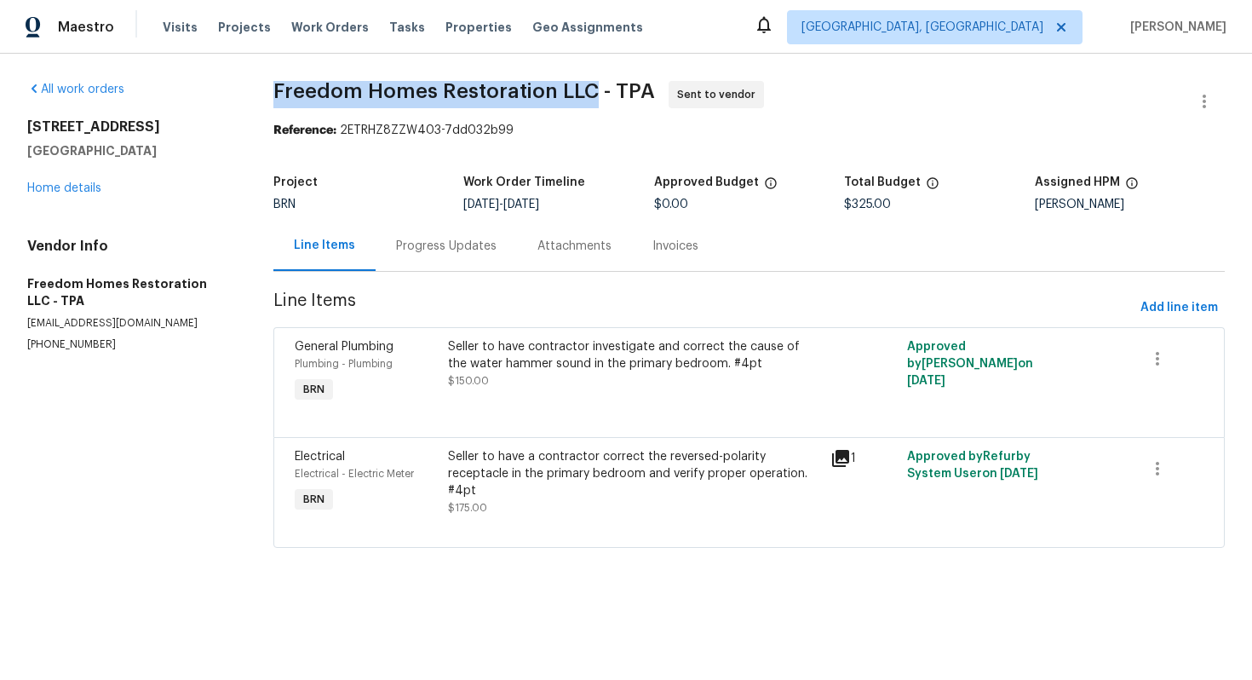
drag, startPoint x: 267, startPoint y: 95, endPoint x: 585, endPoint y: 89, distance: 318.7
click at [585, 89] on div "All work orders 2400 Feather Sound Dr Apt 211 Clearwater, FL 33762 Home details…" at bounding box center [626, 325] width 1252 height 542
copy span "Freedom Homes Restoration LLC"
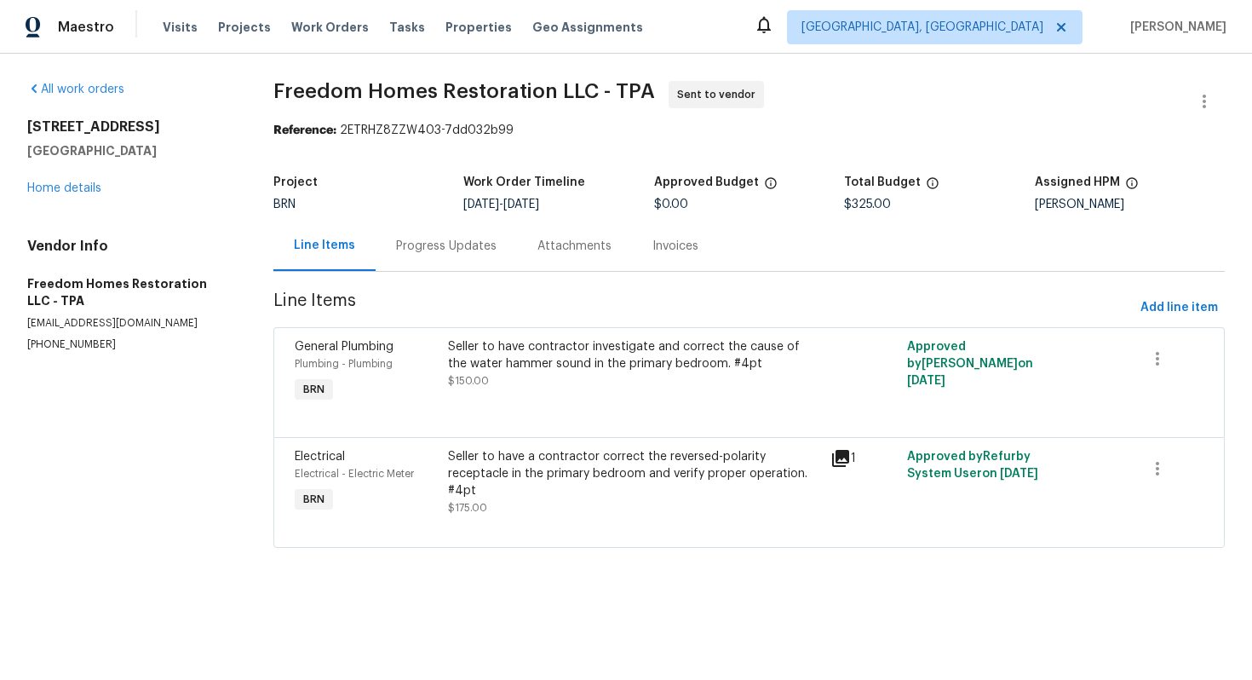
click at [768, 86] on span "Freedom Homes Restoration LLC - TPA Sent to vendor" at bounding box center [728, 101] width 911 height 41
